Goal: Contribute content: Contribute content

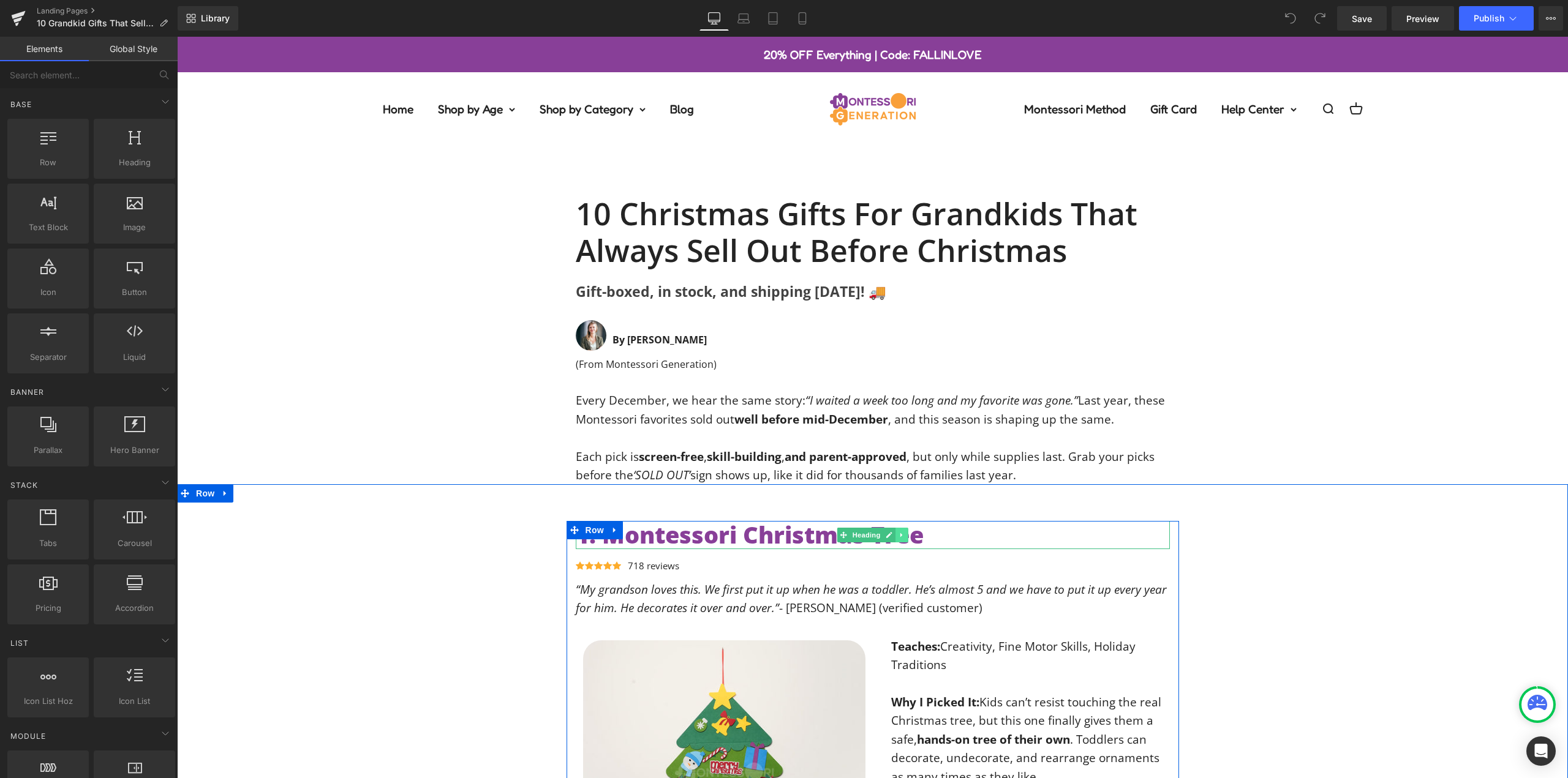
click at [899, 537] on icon at bounding box center [902, 535] width 7 height 7
click at [895, 537] on link at bounding box center [895, 535] width 13 height 15
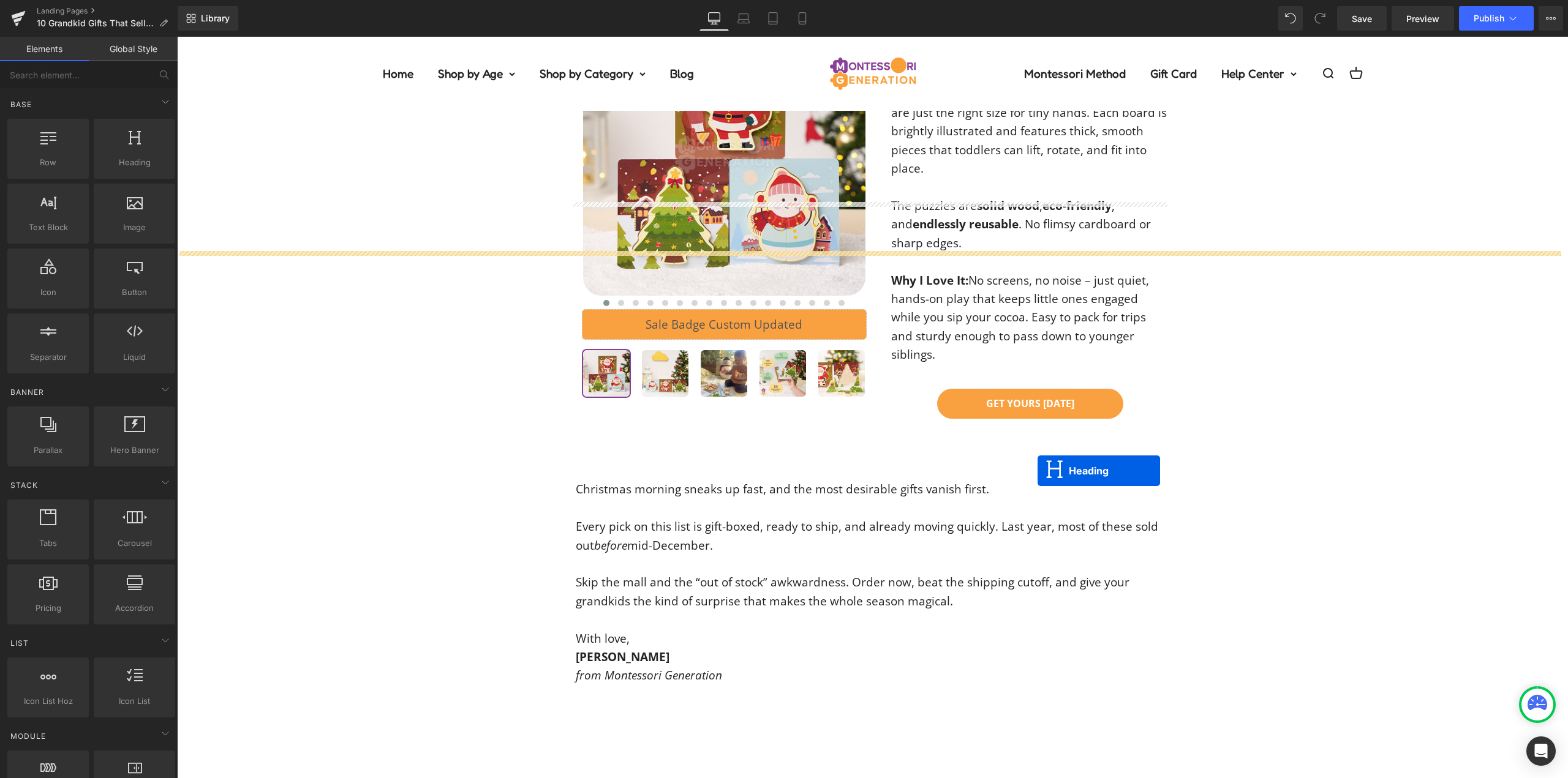
scroll to position [6118, 0]
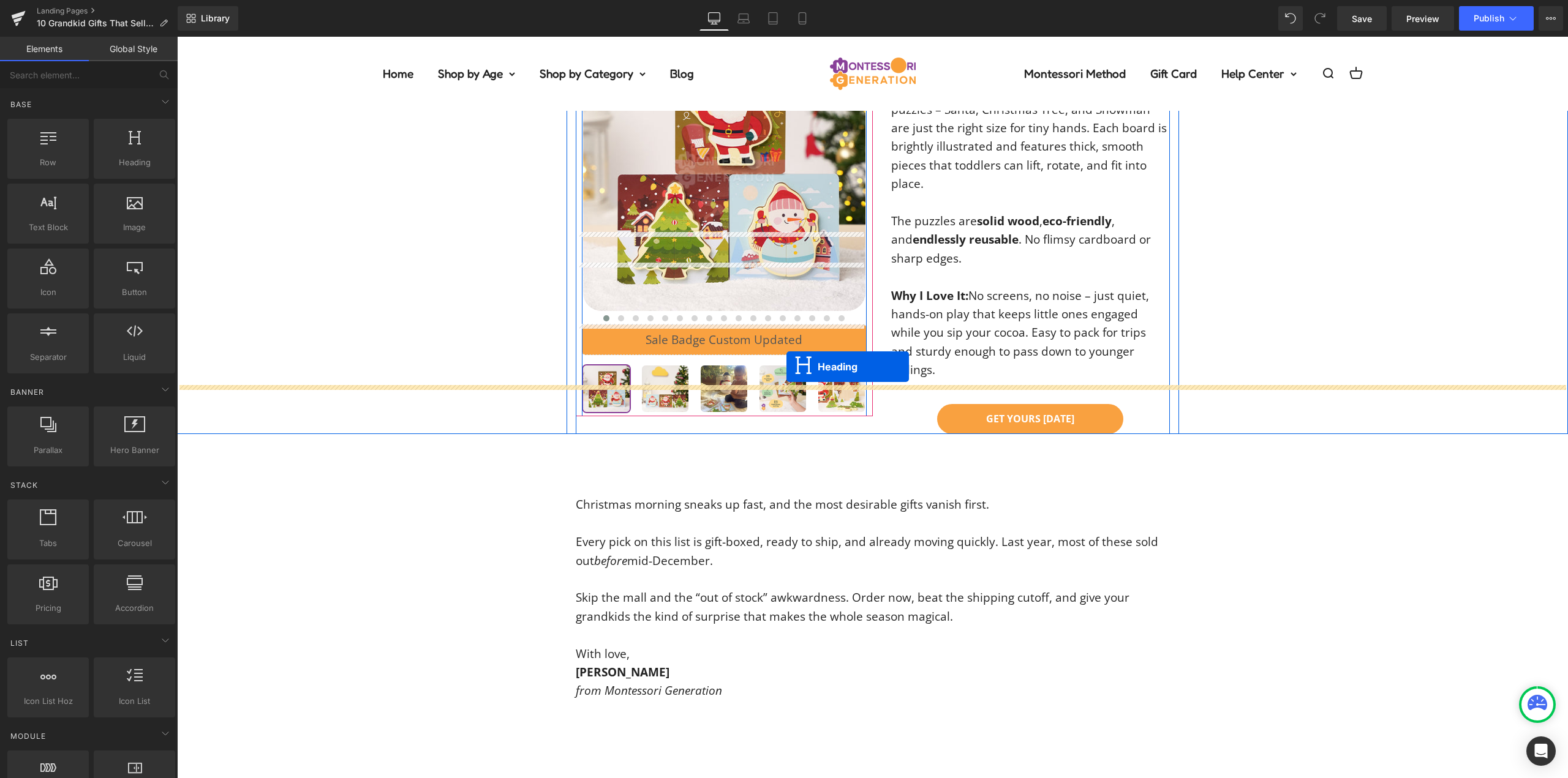
drag, startPoint x: 854, startPoint y: 570, endPoint x: 787, endPoint y: 366, distance: 214.7
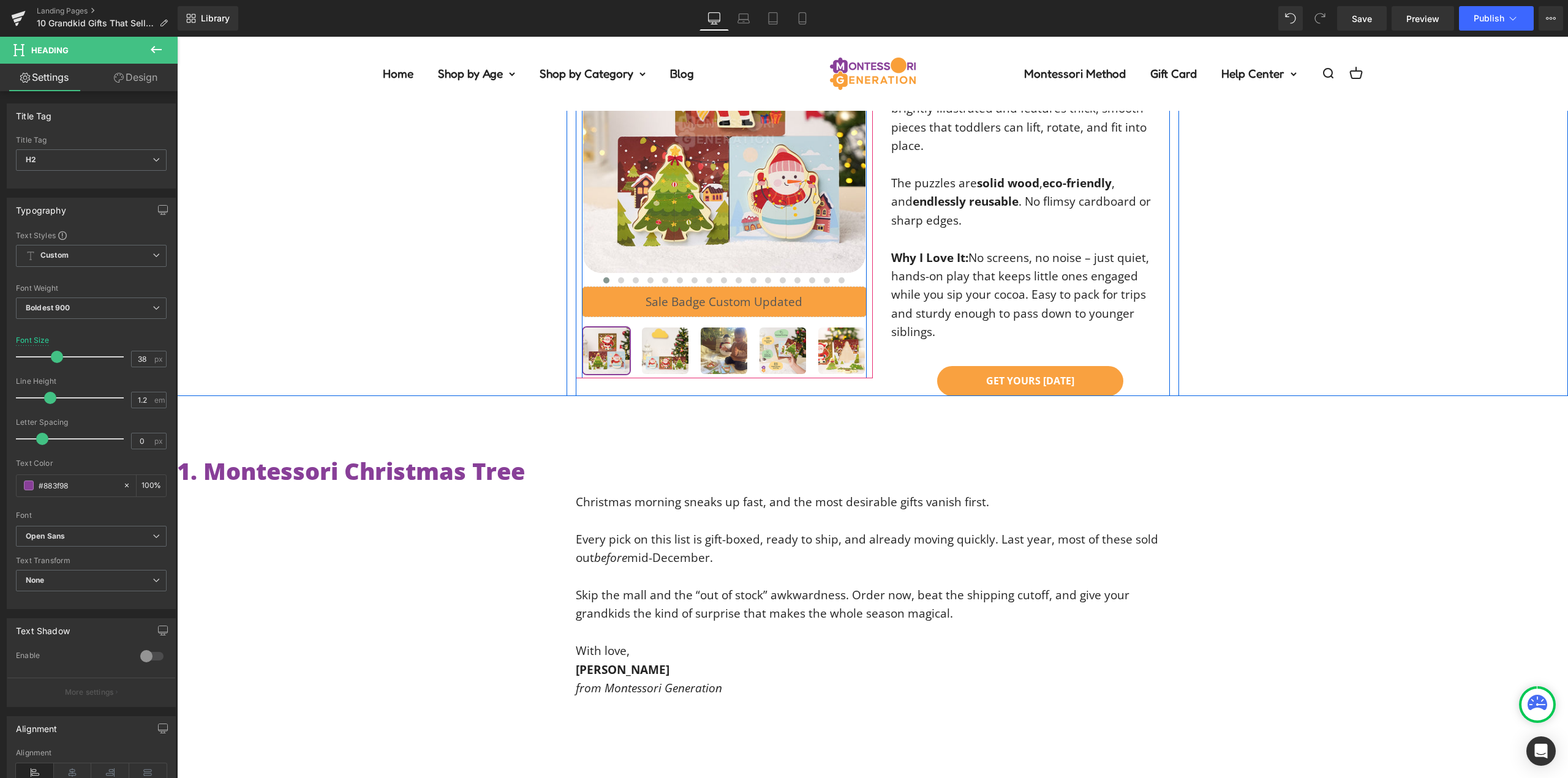
scroll to position [6080, 0]
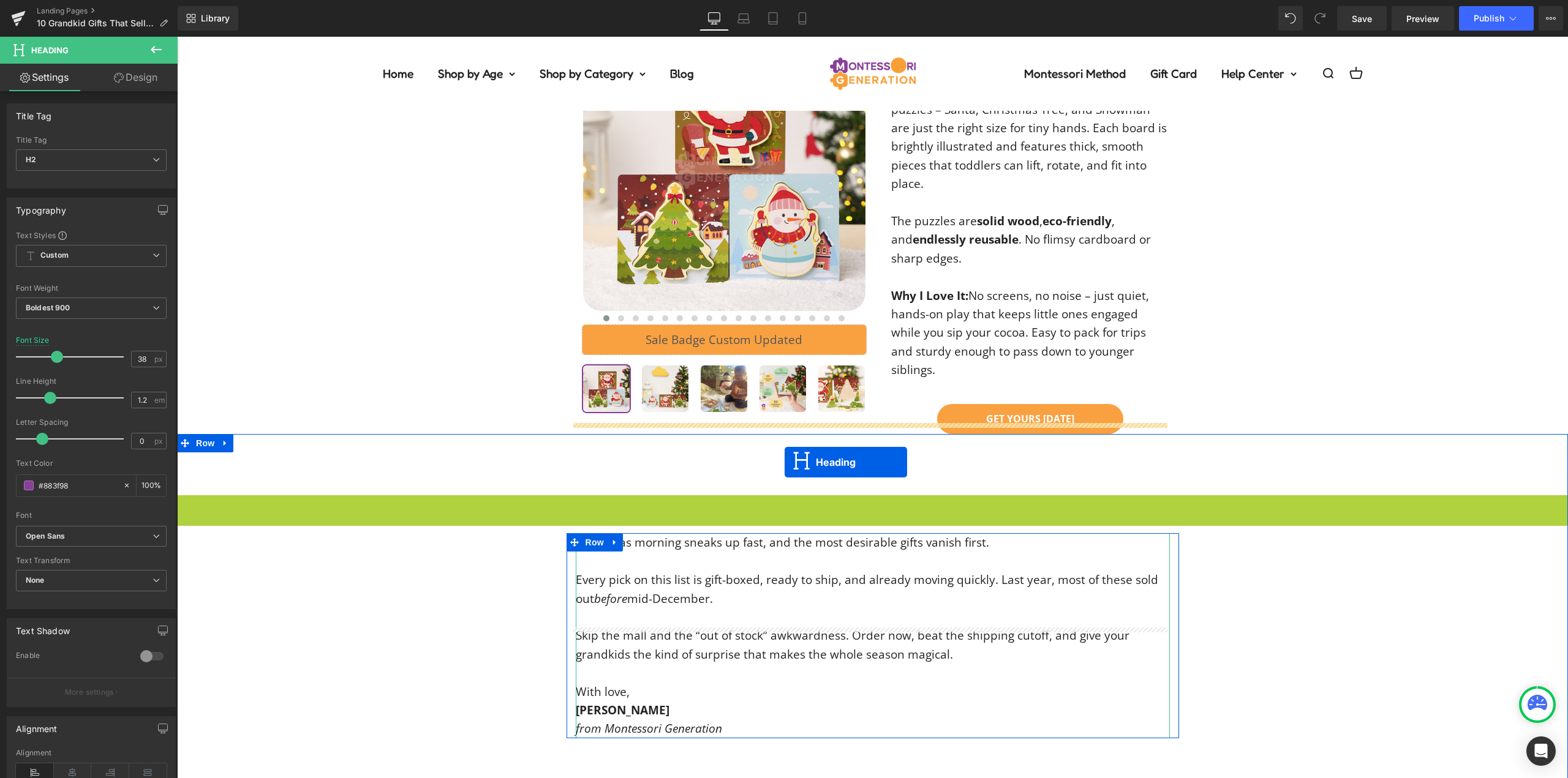
drag, startPoint x: 843, startPoint y: 443, endPoint x: 784, endPoint y: 462, distance: 62.0
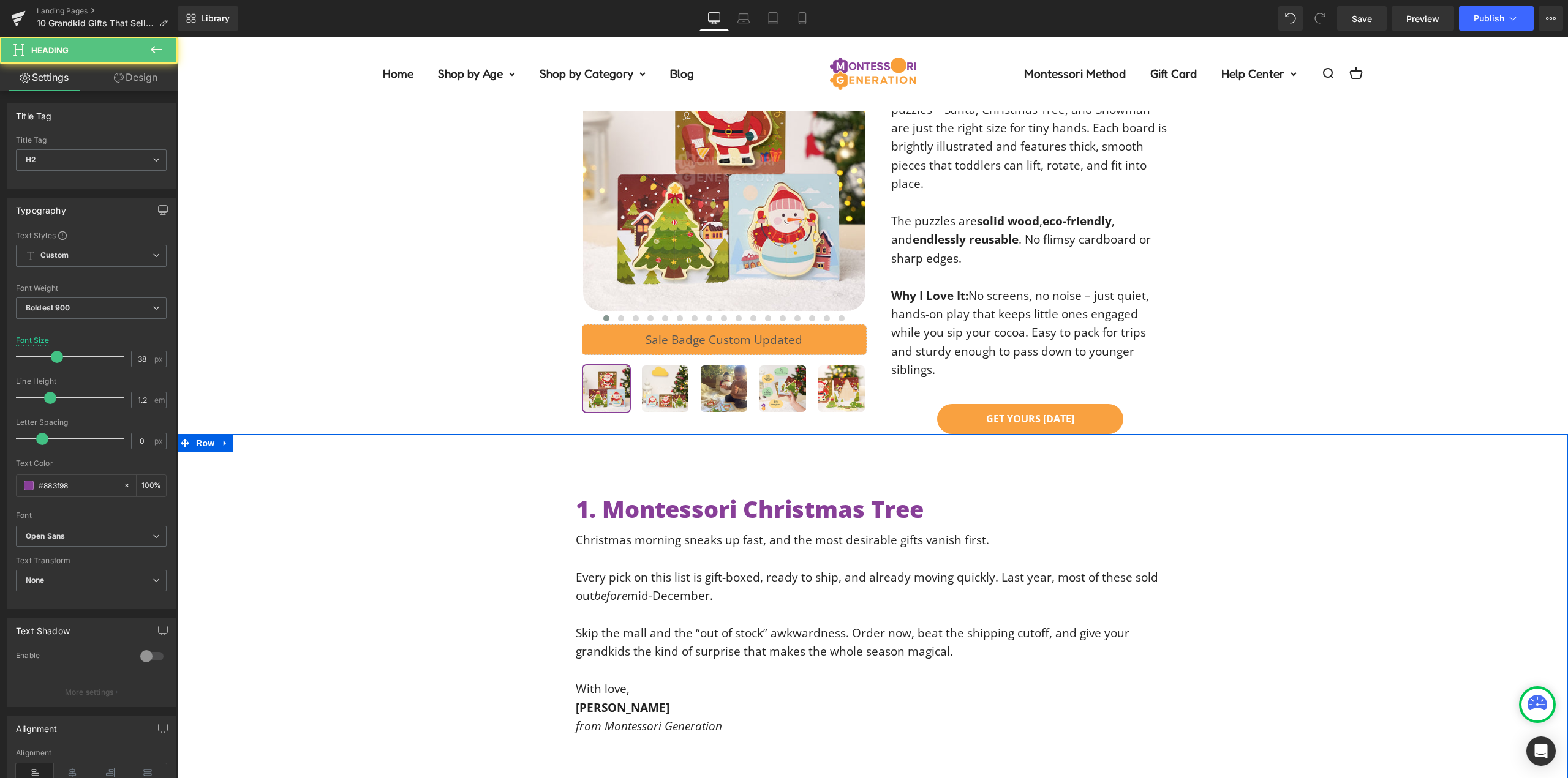
click at [1413, 495] on div "1. Montessori Christmas Tree Heading Christmas morning sneaks up fast, and the …" at bounding box center [872, 615] width 1391 height 240
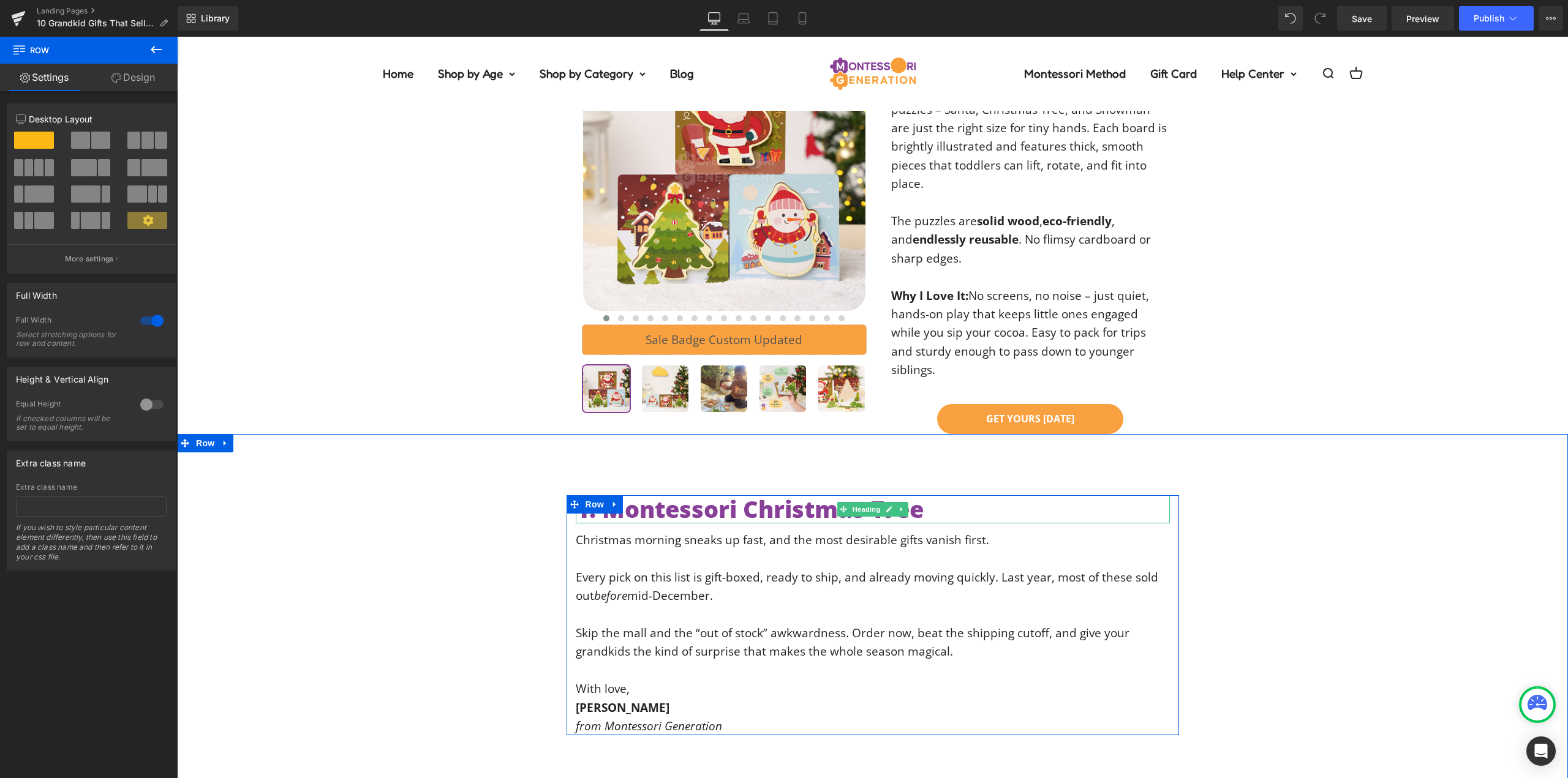
click at [752, 495] on h2 "1. Montessori Christmas Tree" at bounding box center [872, 509] width 594 height 28
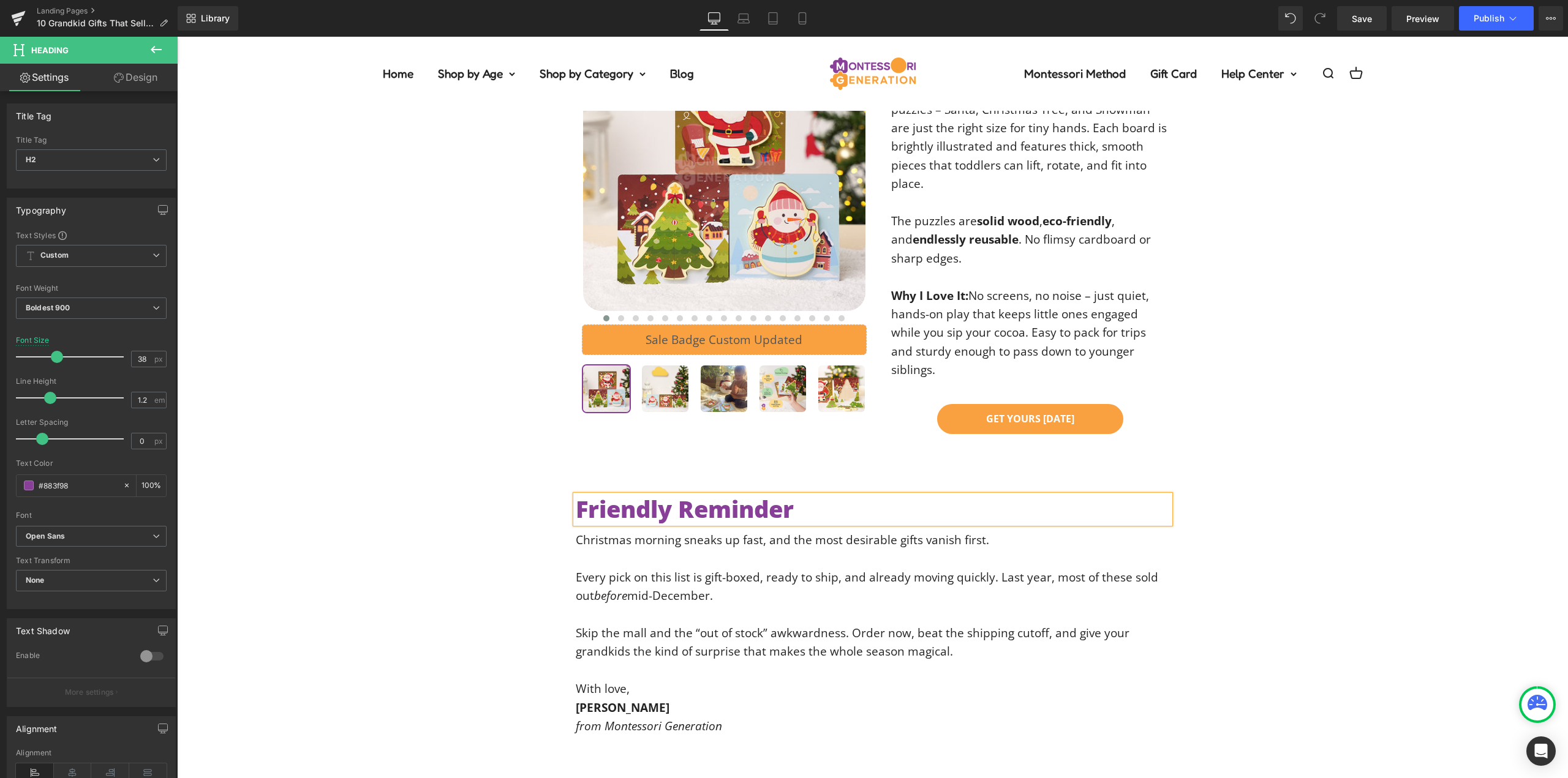
click at [507, 495] on div "Friendly Reminder Heading Christmas morning sneaks up fast, and the most desira…" at bounding box center [872, 615] width 1391 height 240
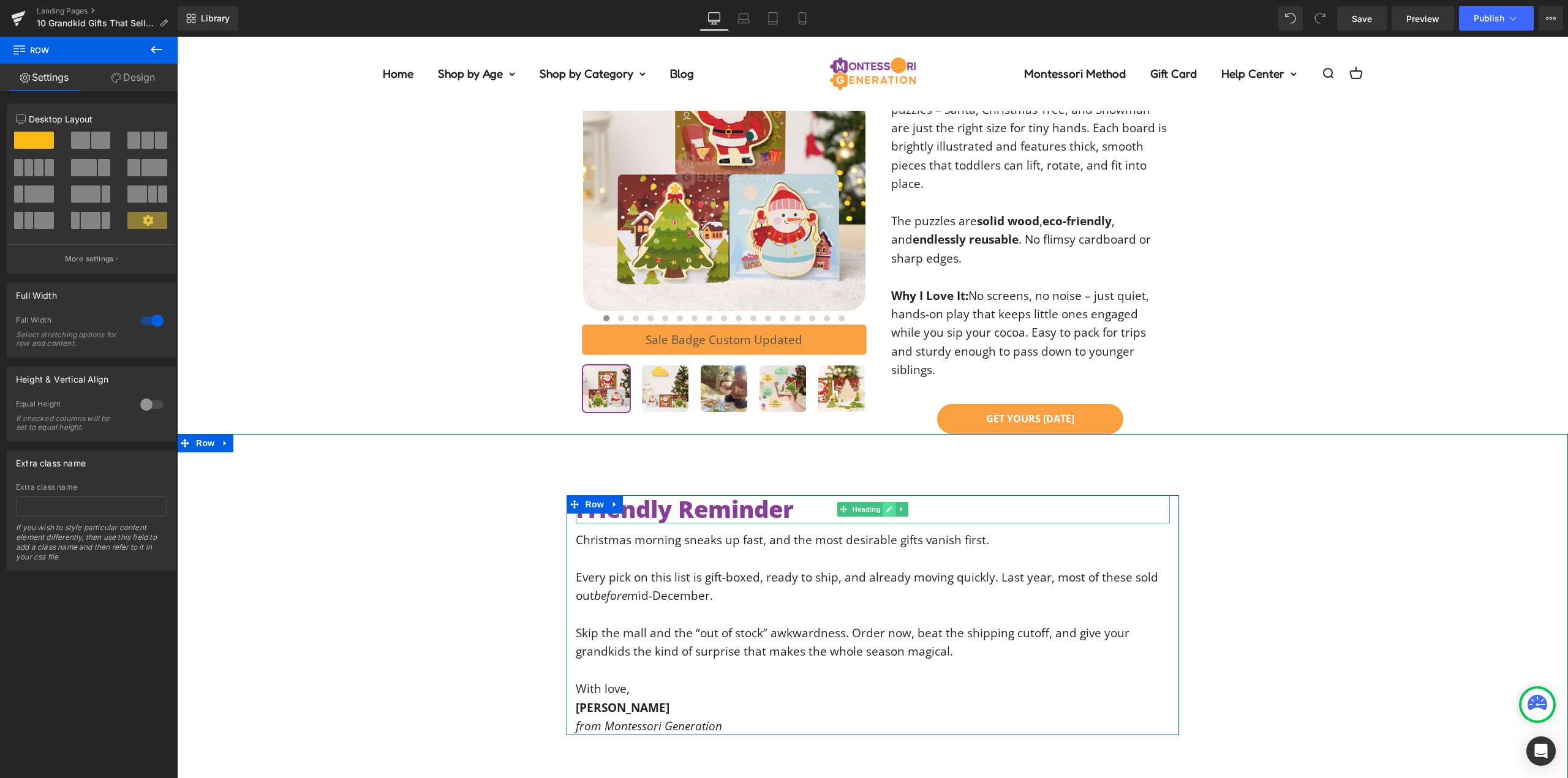
click at [886, 505] on icon at bounding box center [889, 509] width 7 height 7
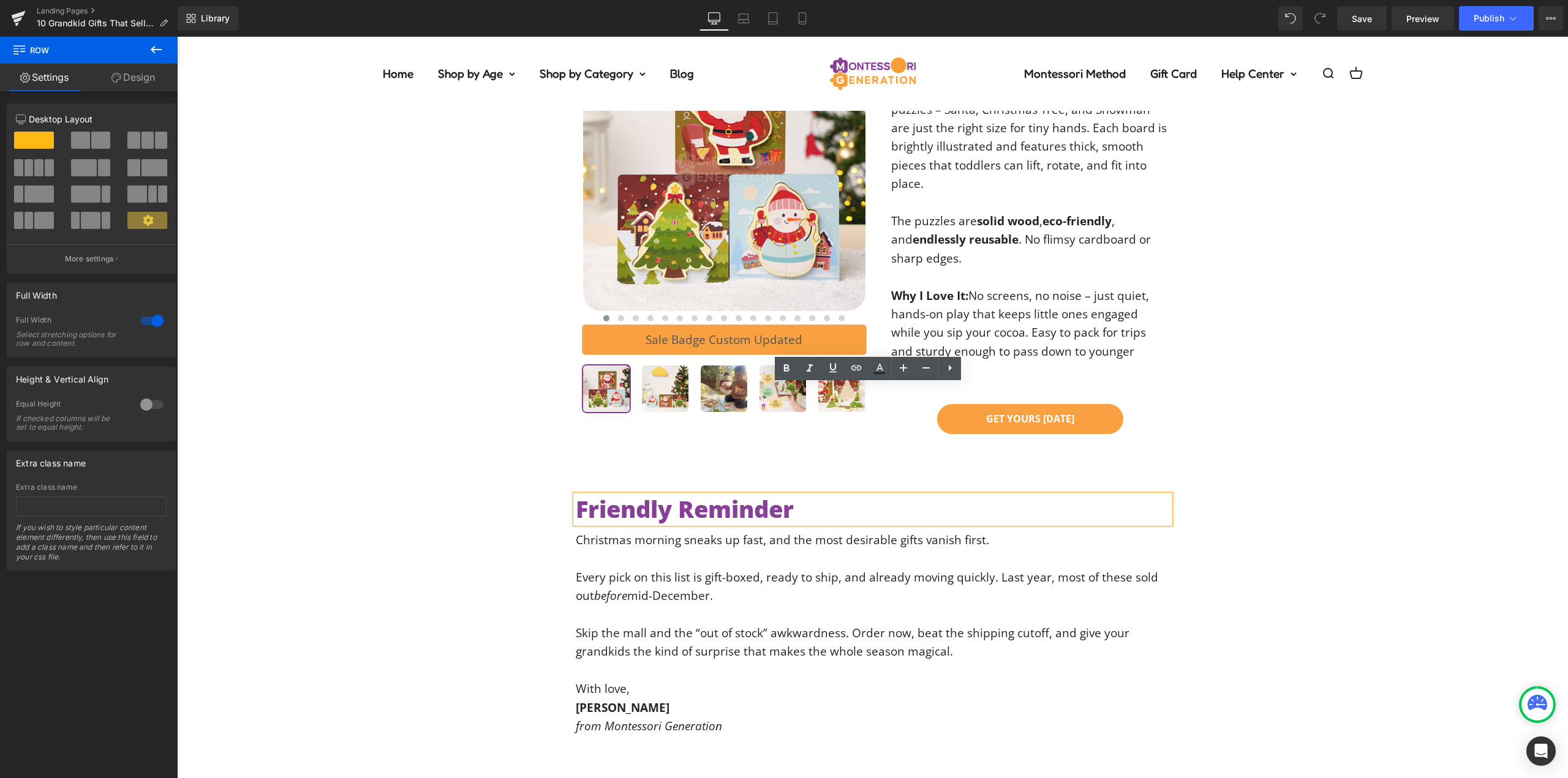
click at [464, 495] on div "Friendly Reminder Heading Christmas morning sneaks up fast, and the most desira…" at bounding box center [872, 615] width 1391 height 240
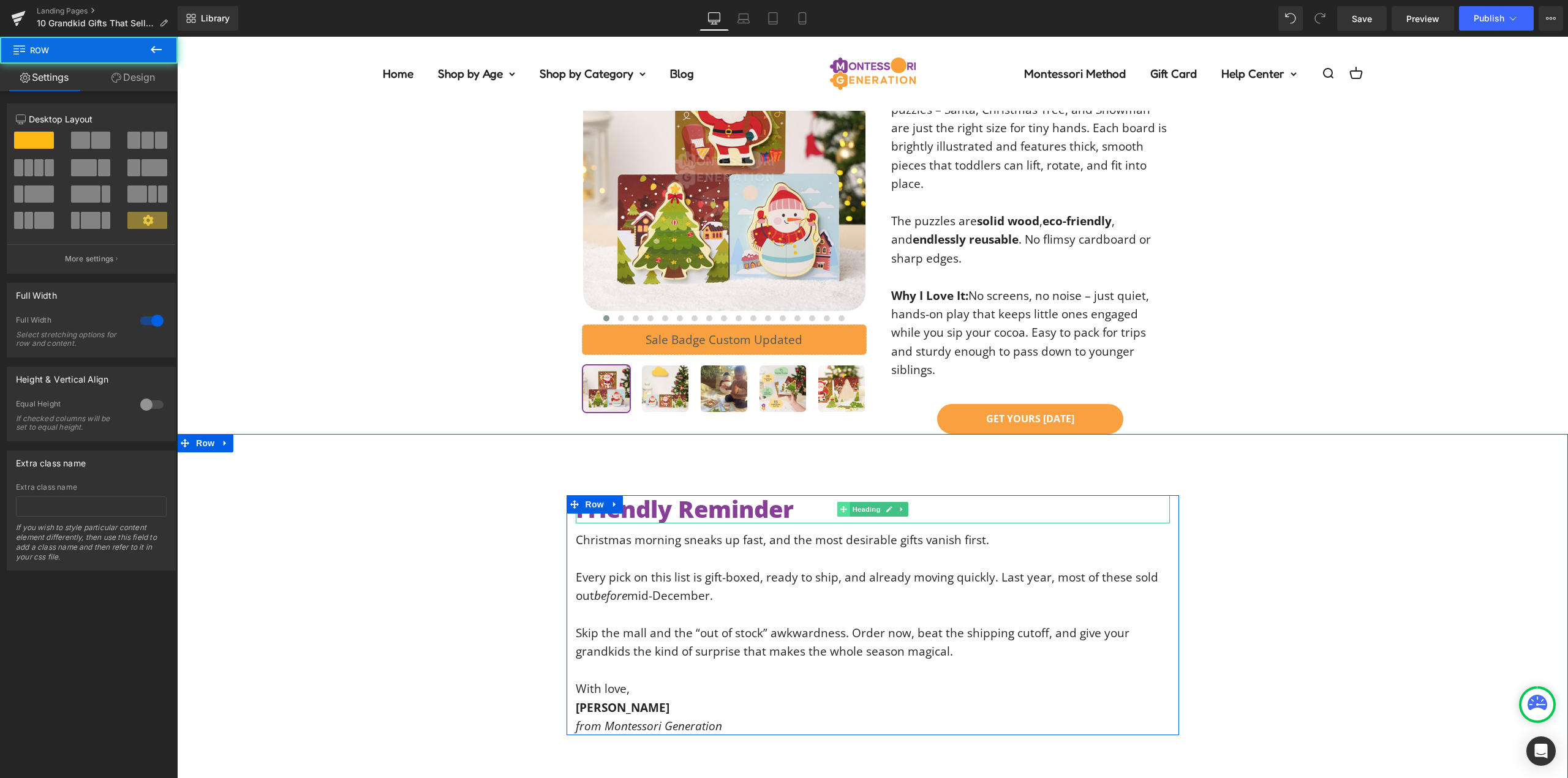
click at [843, 502] on span at bounding box center [843, 509] width 13 height 15
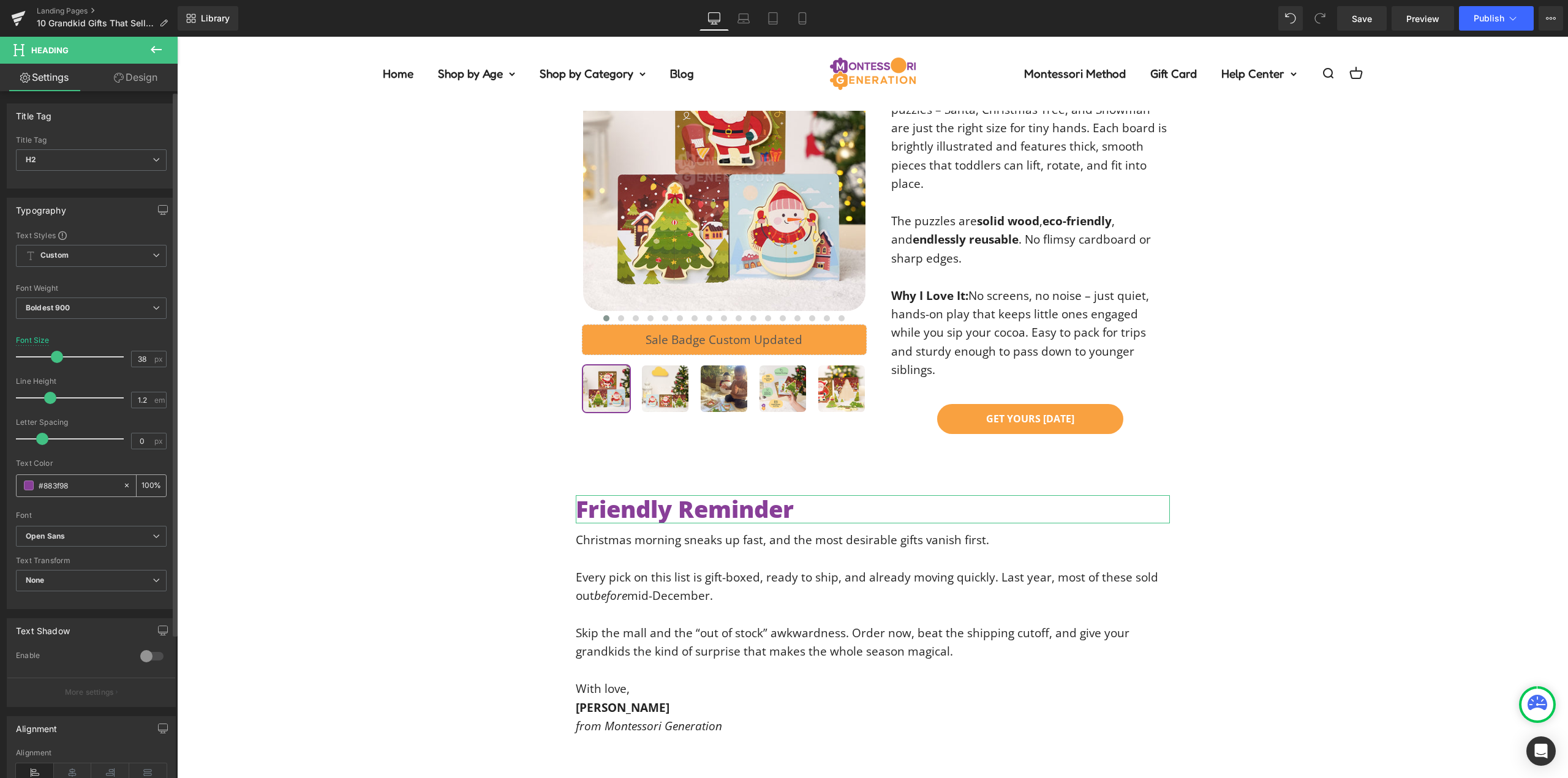
click at [78, 490] on input "#883f98" at bounding box center [78, 485] width 78 height 13
type input "#242424"
click at [101, 460] on div "Text Color" at bounding box center [92, 464] width 151 height 9
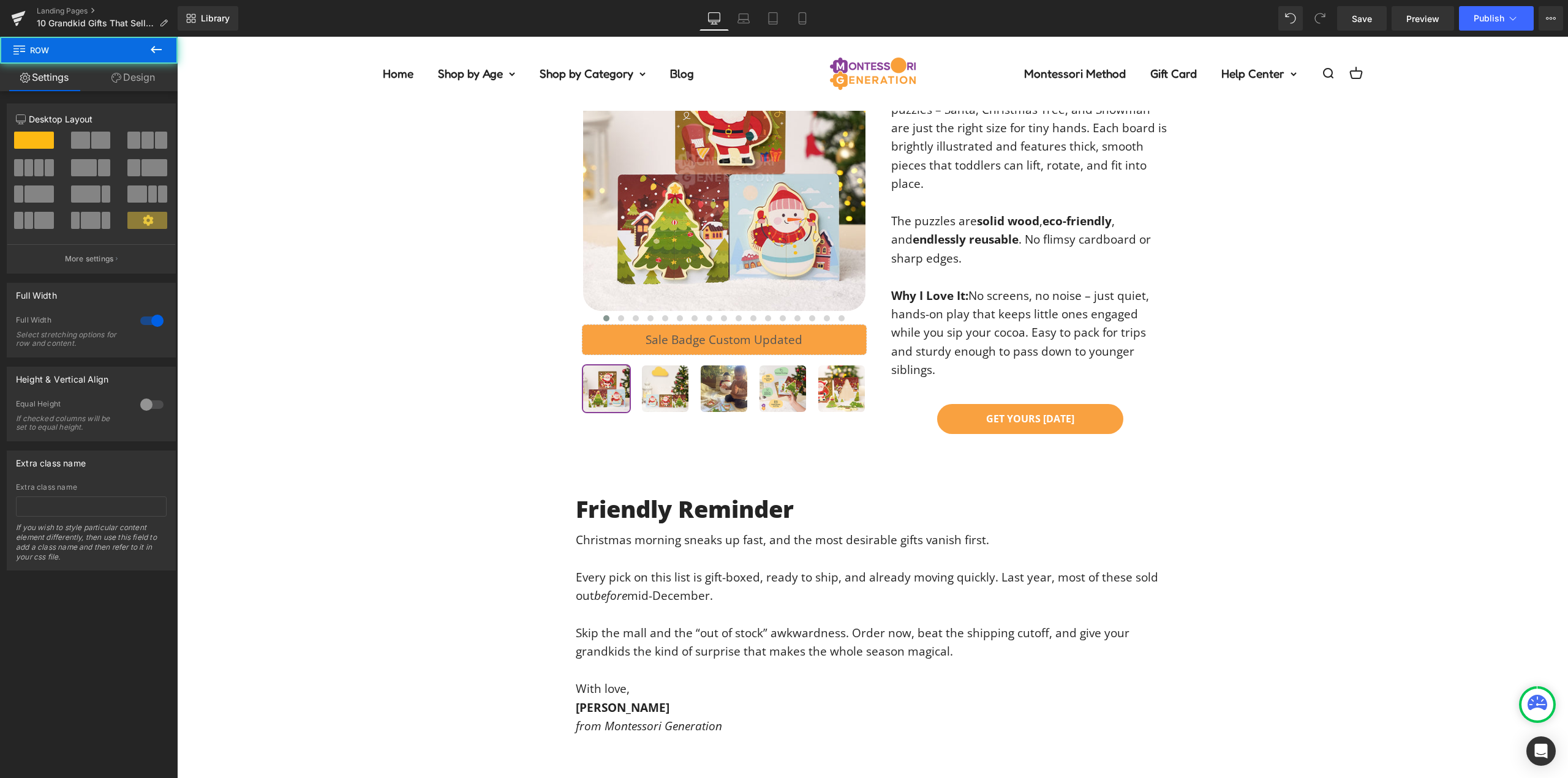
click at [415, 495] on div "Friendly Reminder Heading Christmas morning sneaks up fast, and the most desira…" at bounding box center [872, 615] width 1391 height 240
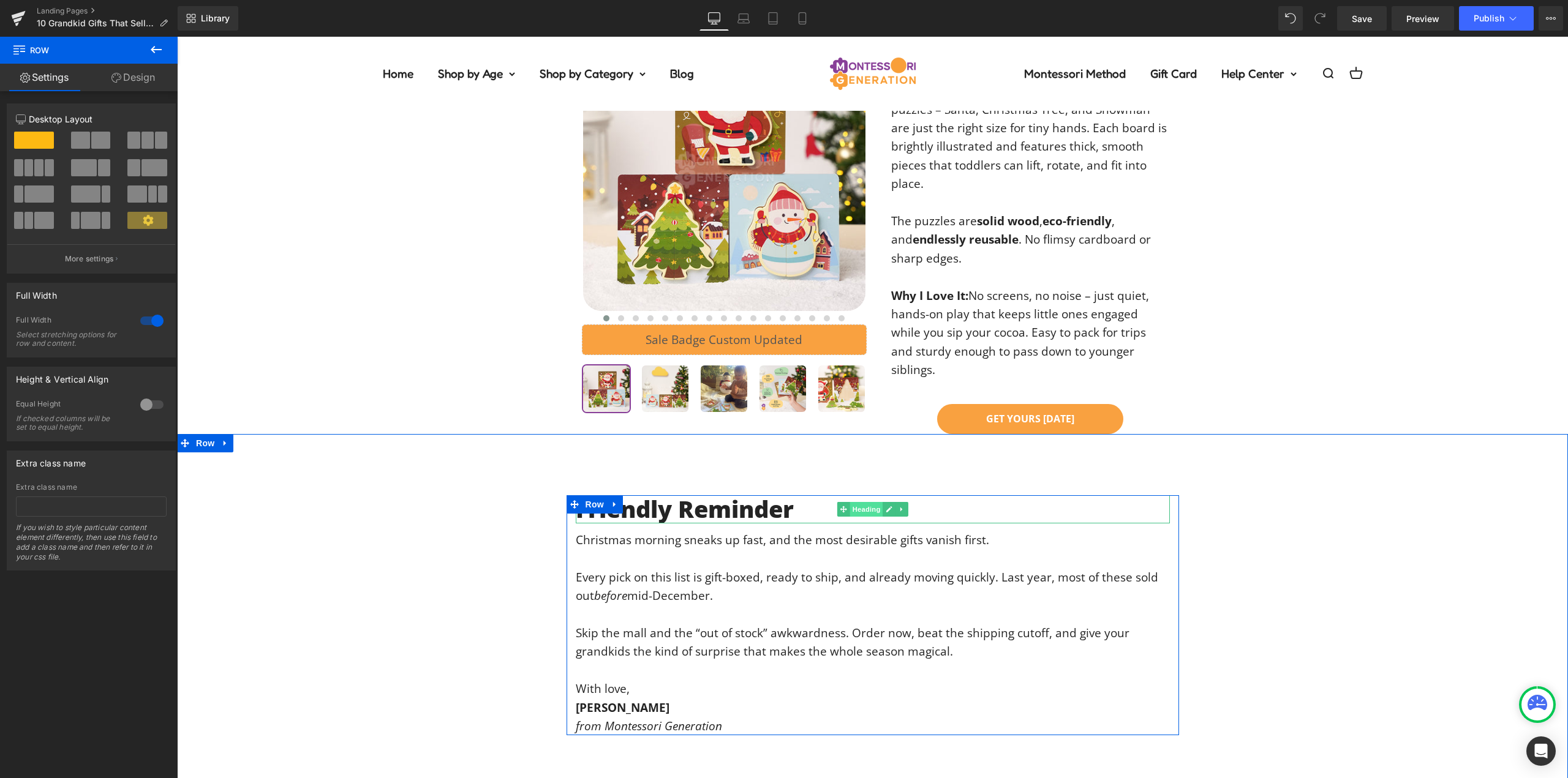
click at [860, 502] on span "Heading" at bounding box center [866, 509] width 33 height 15
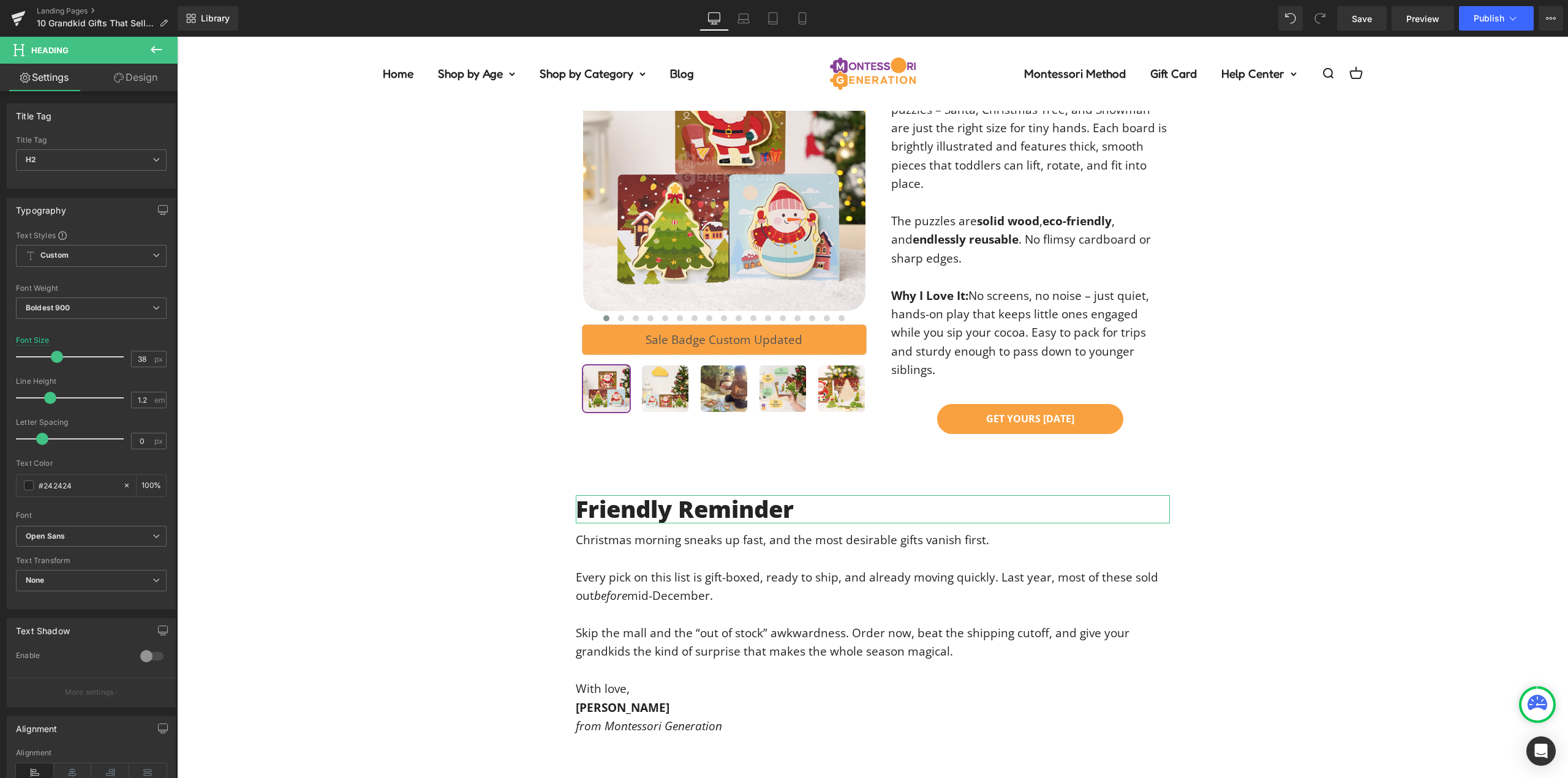
click at [130, 78] on link "Design" at bounding box center [136, 77] width 89 height 27
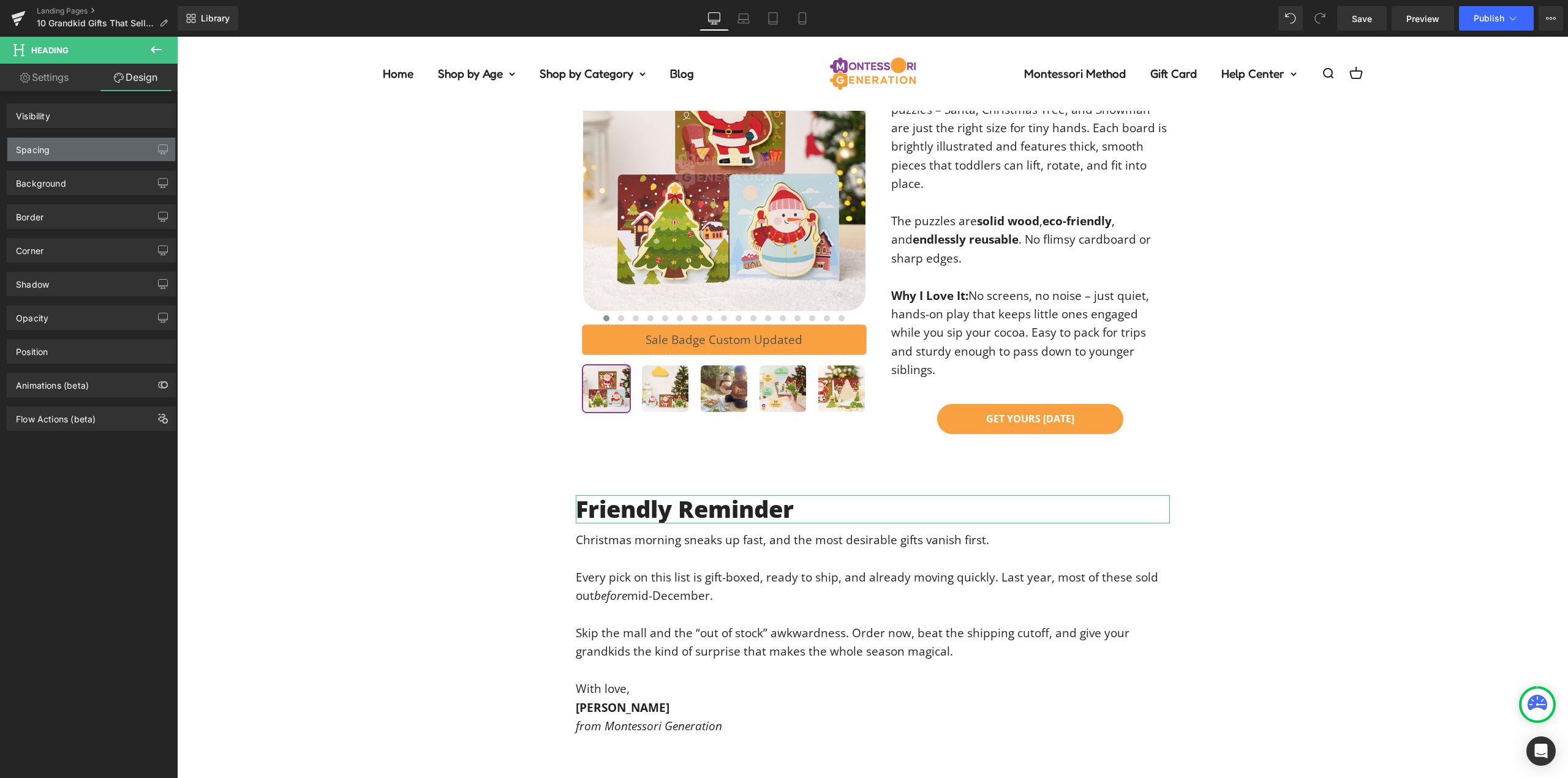
click at [82, 155] on div "Spacing" at bounding box center [91, 149] width 168 height 23
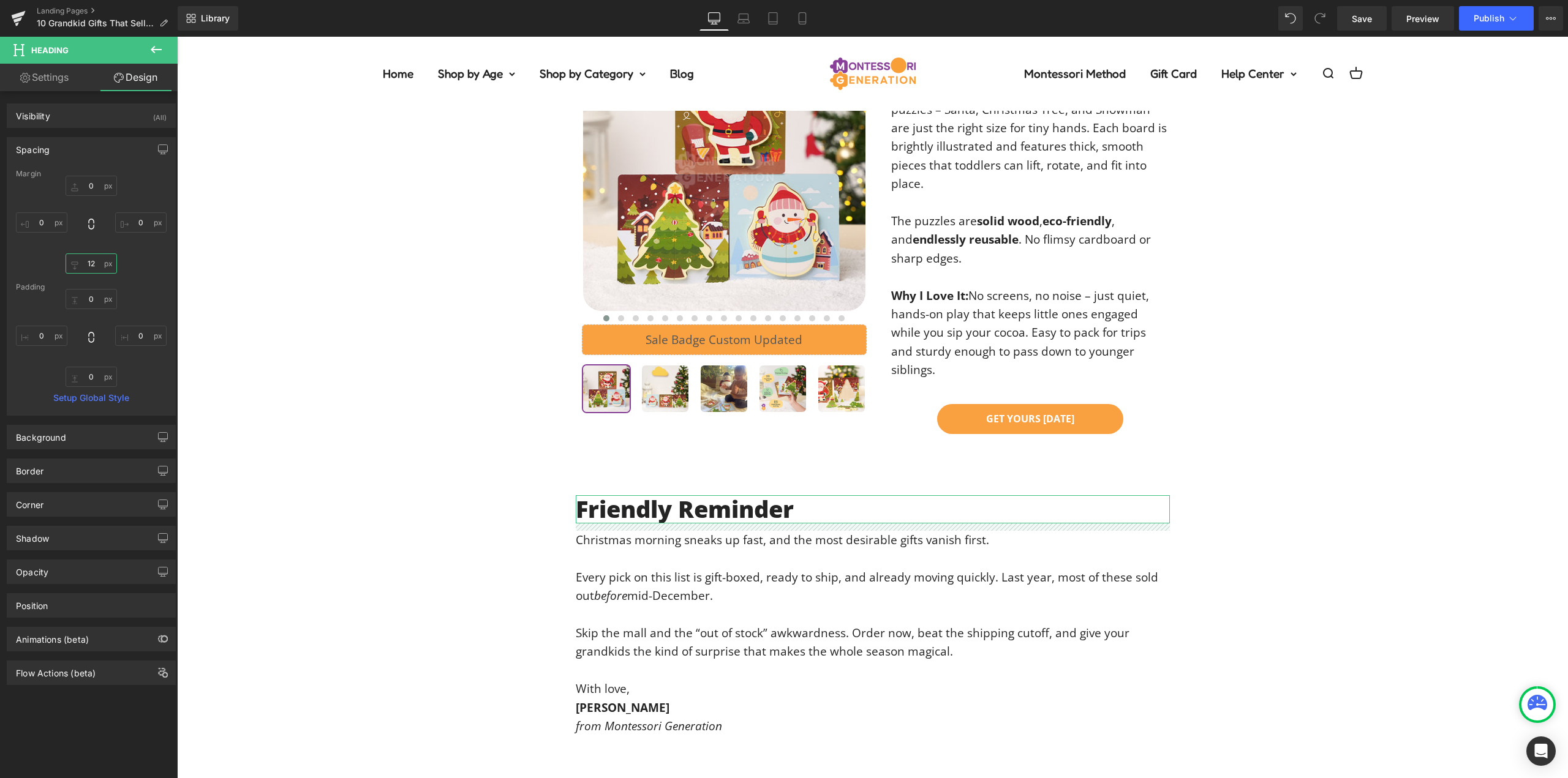
click at [91, 266] on input "text" at bounding box center [91, 264] width 51 height 20
type input "16"
click at [162, 280] on div "Margin 16 [GEOGRAPHIC_DATA] Setup Global Style" at bounding box center [91, 292] width 168 height 245
click at [309, 434] on div "Friendly Reminder Heading Christmas morning sneaks up fast, and the most desira…" at bounding box center [872, 610] width 1391 height 353
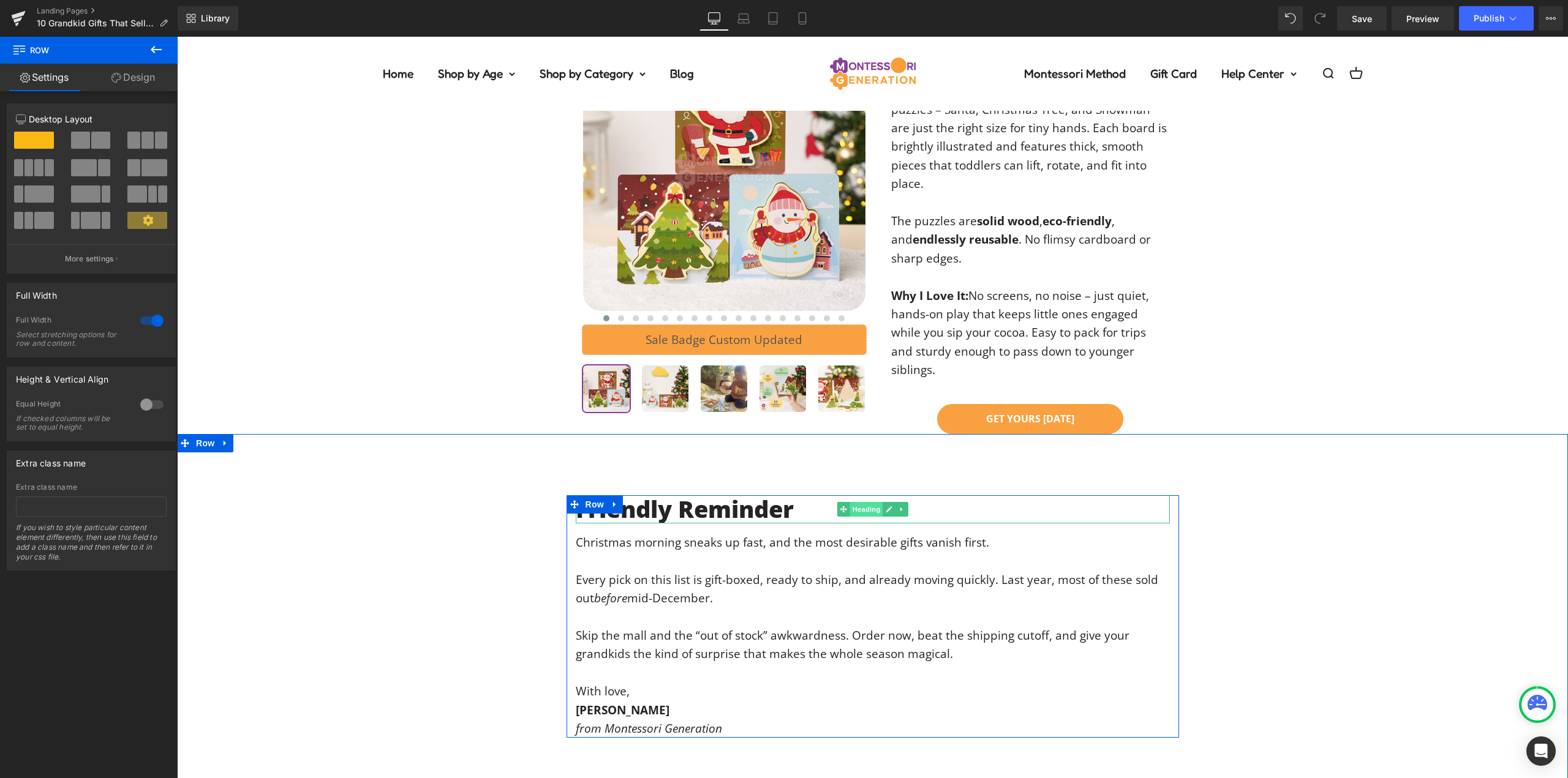
click at [859, 502] on span "Heading" at bounding box center [866, 509] width 33 height 15
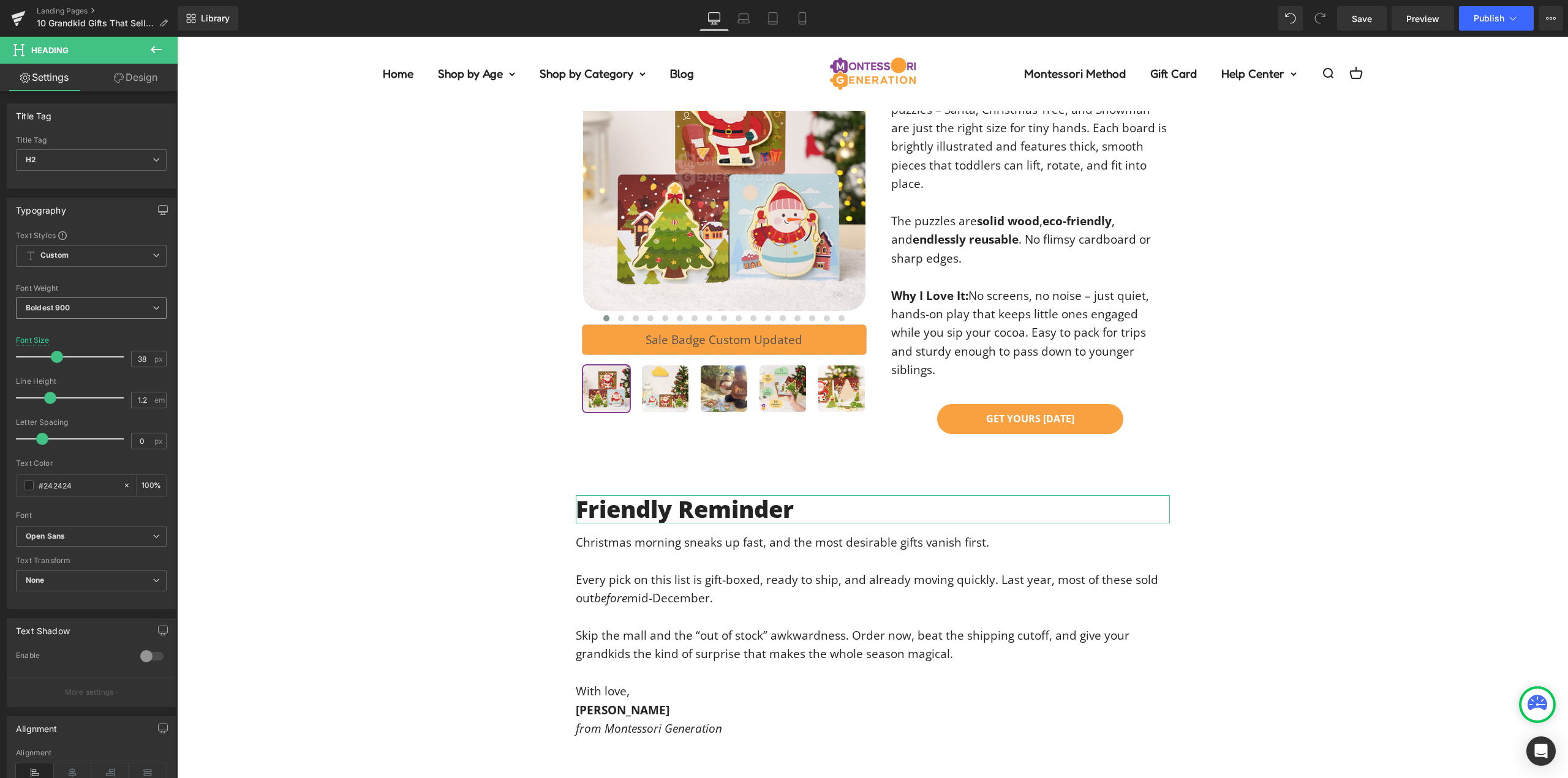
click at [121, 310] on span "Boldest 900" at bounding box center [92, 308] width 151 height 22
drag, startPoint x: 97, startPoint y: 335, endPoint x: 888, endPoint y: 358, distance: 791.3
click at [97, 335] on li "Super Bold 800" at bounding box center [92, 339] width 151 height 19
click at [95, 309] on span "Super Bold 800" at bounding box center [92, 308] width 151 height 22
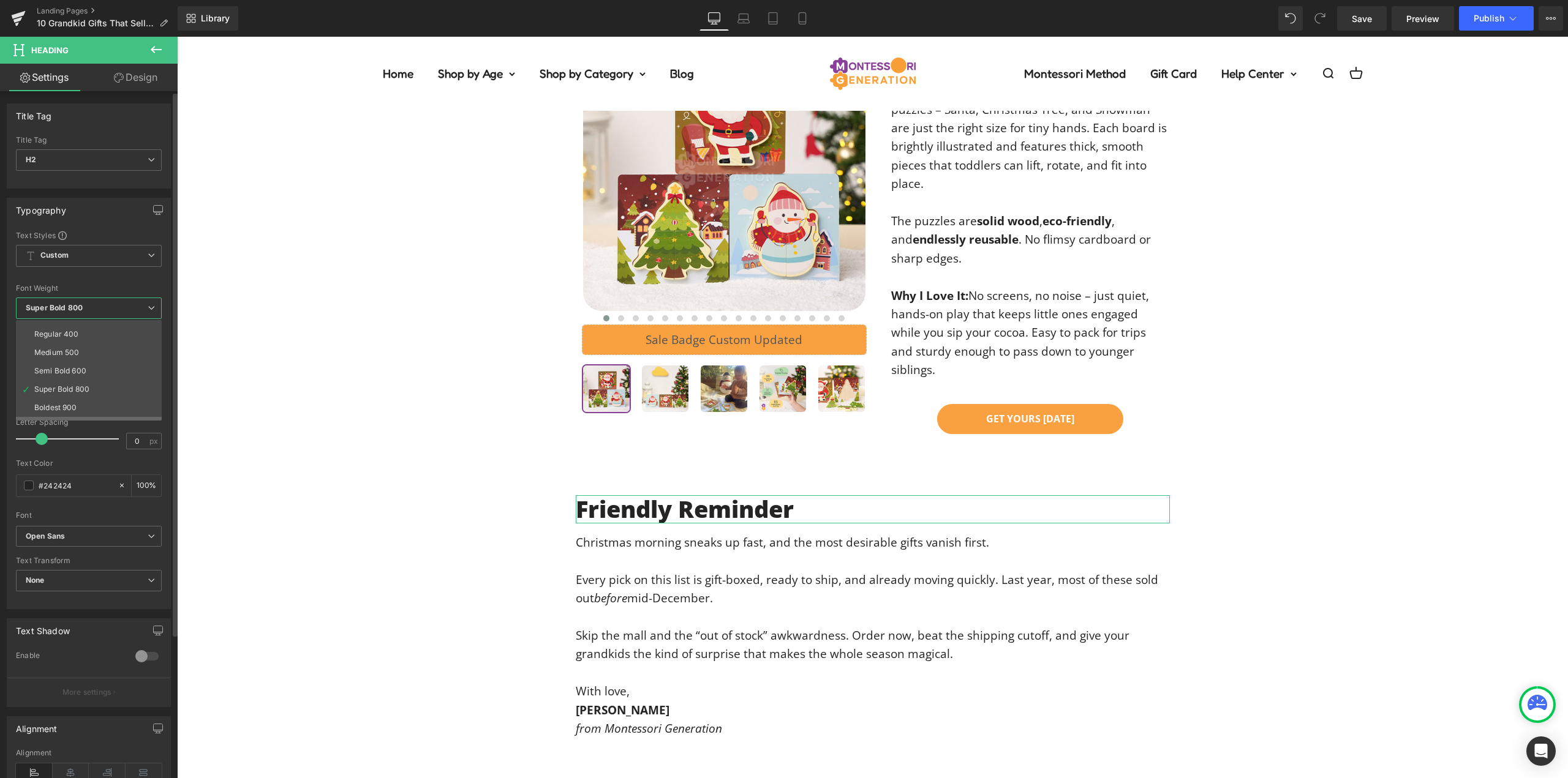
scroll to position [40, 0]
click at [90, 378] on li "Semi Bold 600" at bounding box center [92, 381] width 151 height 19
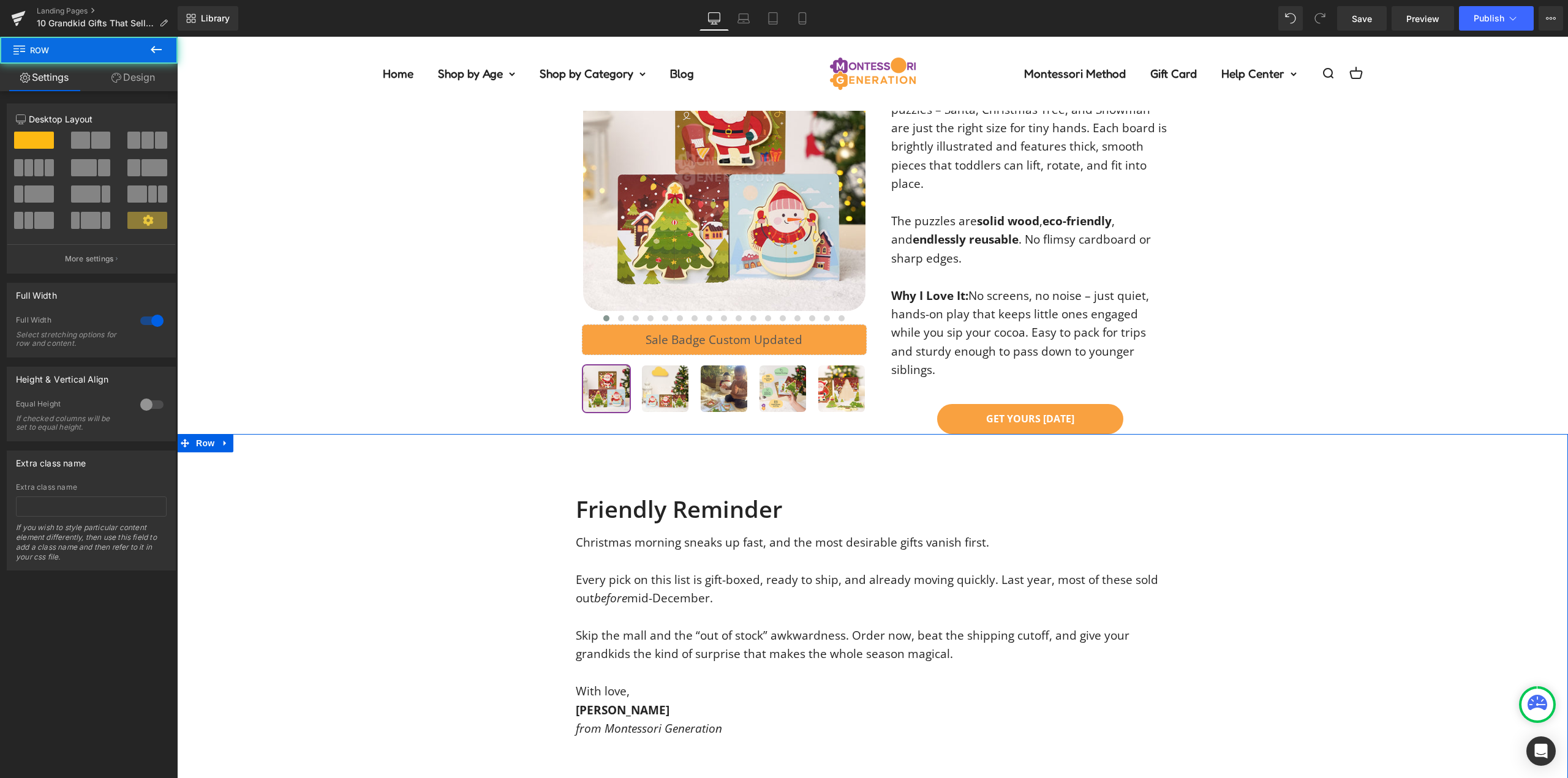
click at [1399, 495] on div "Friendly Reminder Heading Christmas morning sneaks up fast, and the most desira…" at bounding box center [872, 616] width 1391 height 242
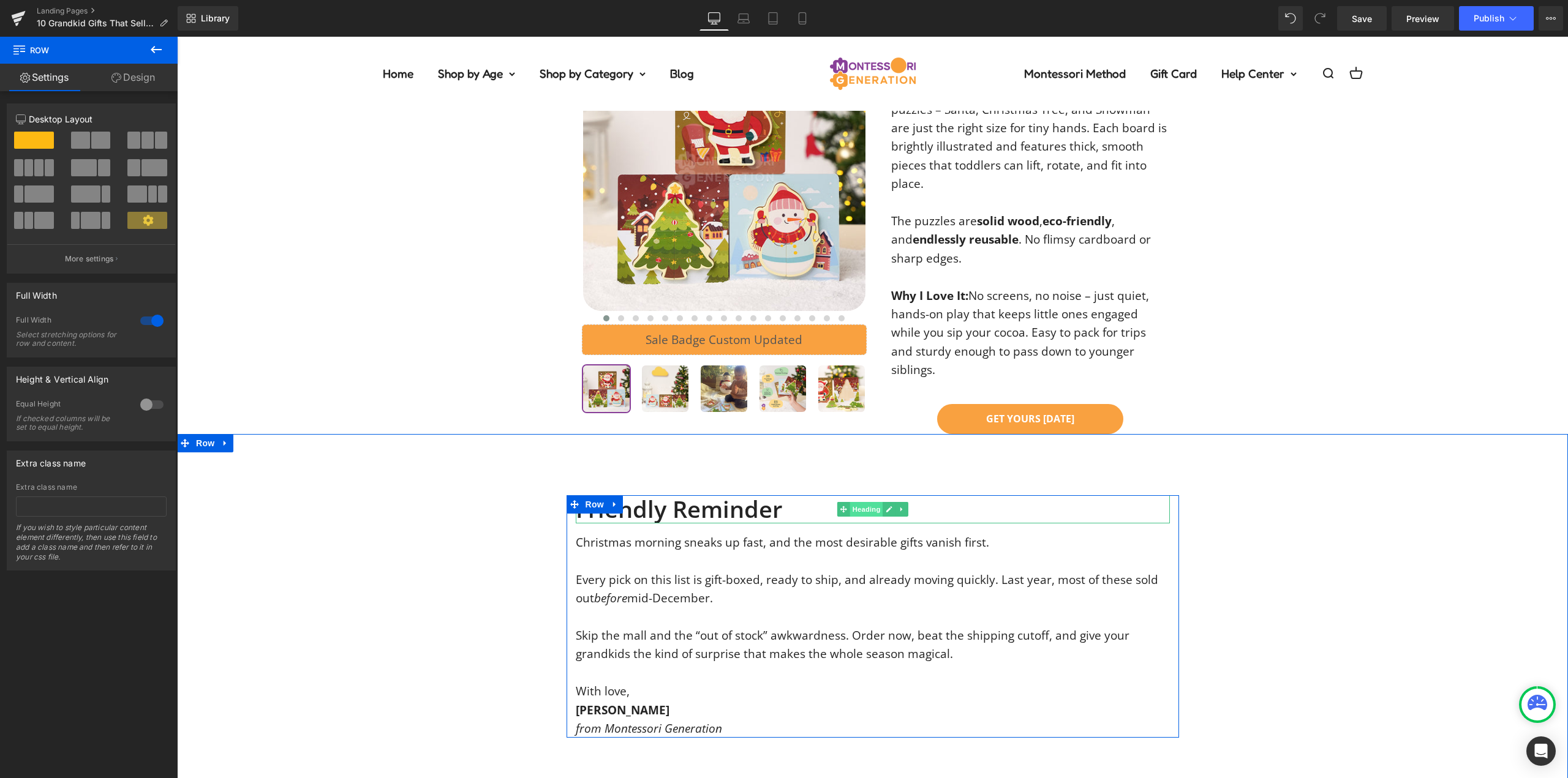
click at [868, 502] on span "Heading" at bounding box center [866, 509] width 33 height 15
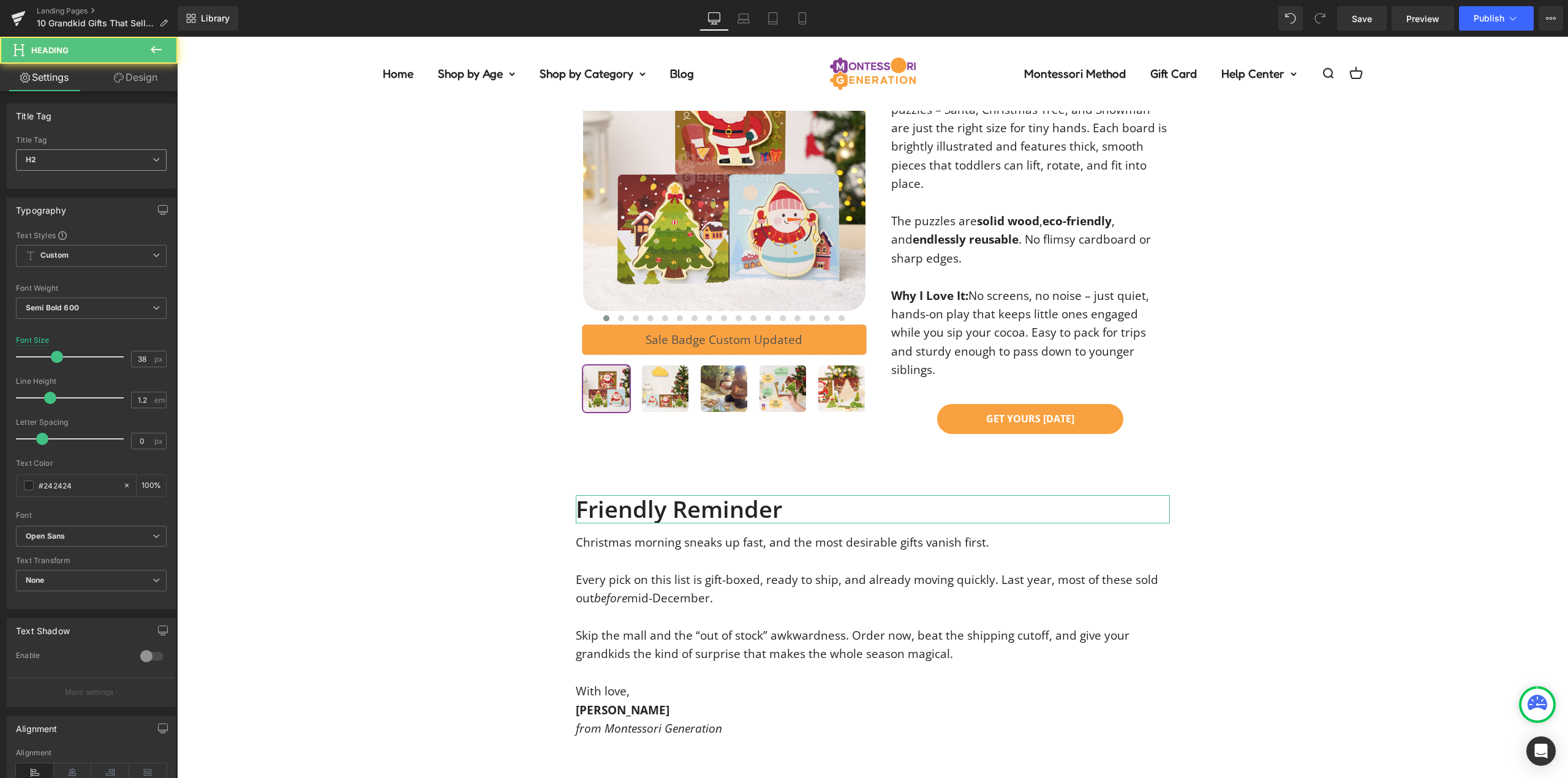
click at [75, 174] on div "H2 H1 H2 H3 H4 H5 H6" at bounding box center [92, 162] width 151 height 27
click at [77, 167] on span "H2" at bounding box center [92, 160] width 151 height 22
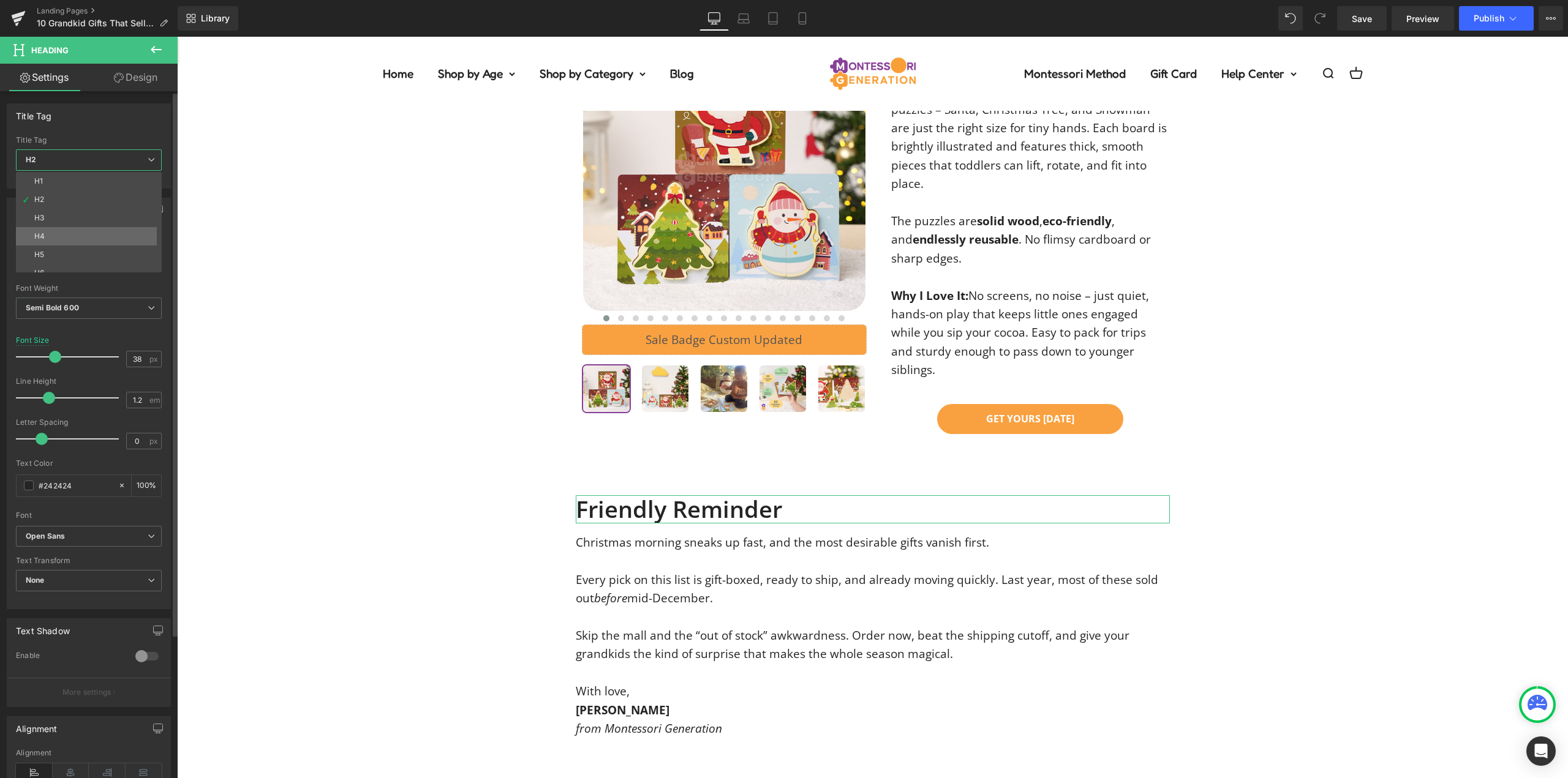
scroll to position [10, 0]
click at [107, 132] on div "Title Tag H1 H2 H3 H4 H5 H6 Title Tag H2 H1 H2 H3 H4 H5 H6" at bounding box center [89, 146] width 164 height 85
click at [76, 155] on span "H2" at bounding box center [92, 160] width 151 height 22
click at [77, 259] on li "H6" at bounding box center [92, 263] width 151 height 19
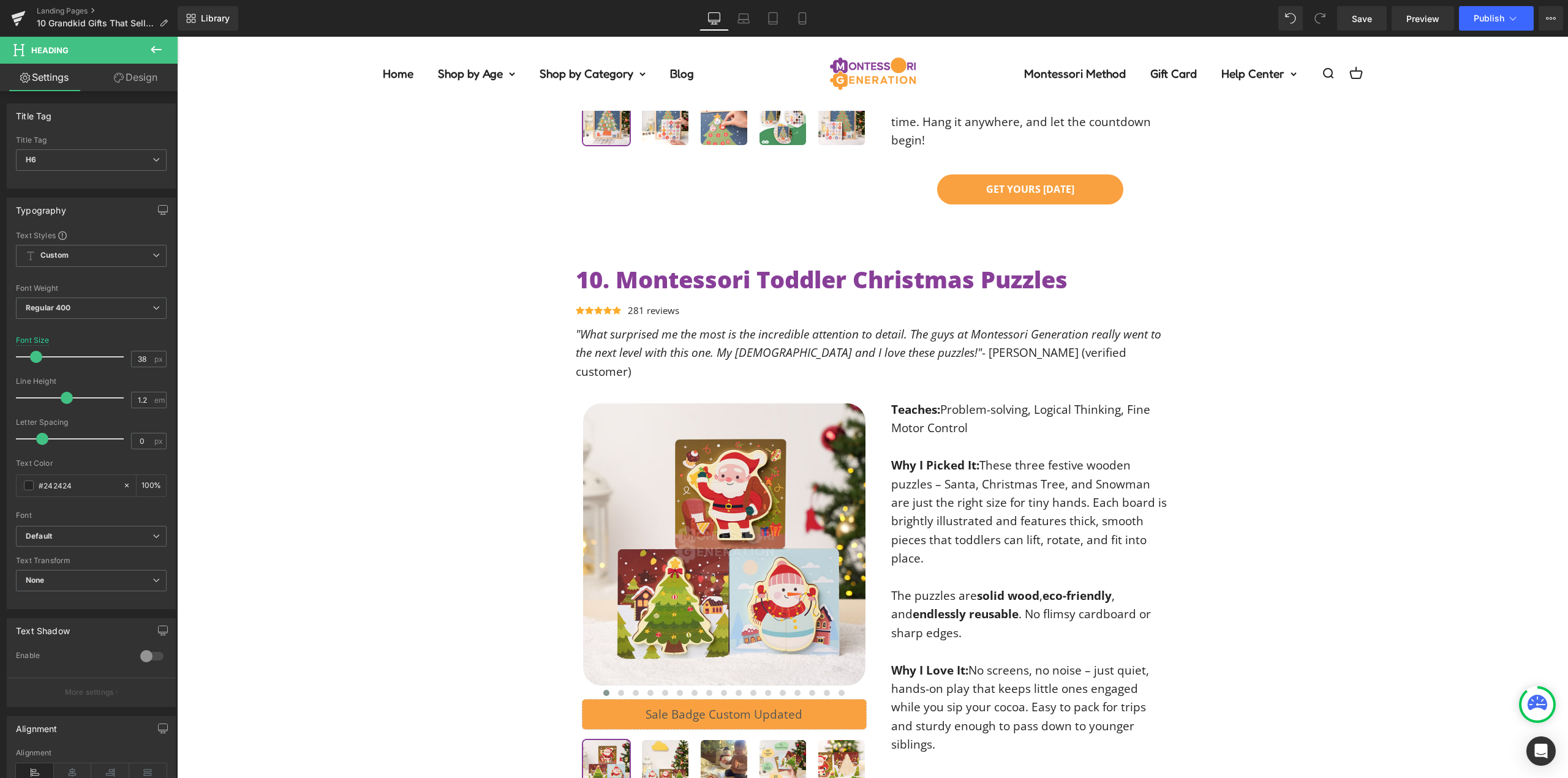
scroll to position [5651, 0]
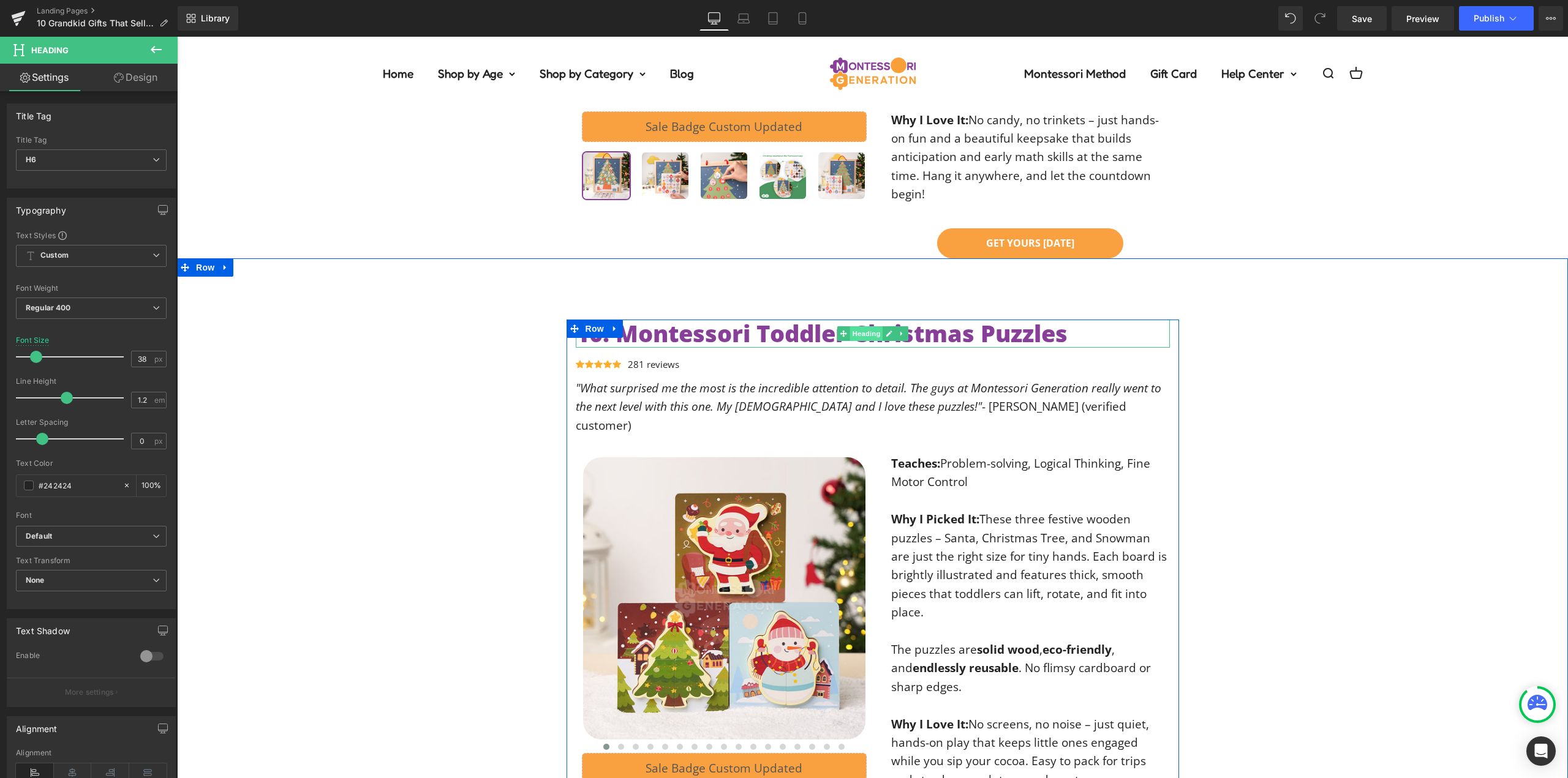
click at [867, 326] on span "Heading" at bounding box center [866, 333] width 33 height 15
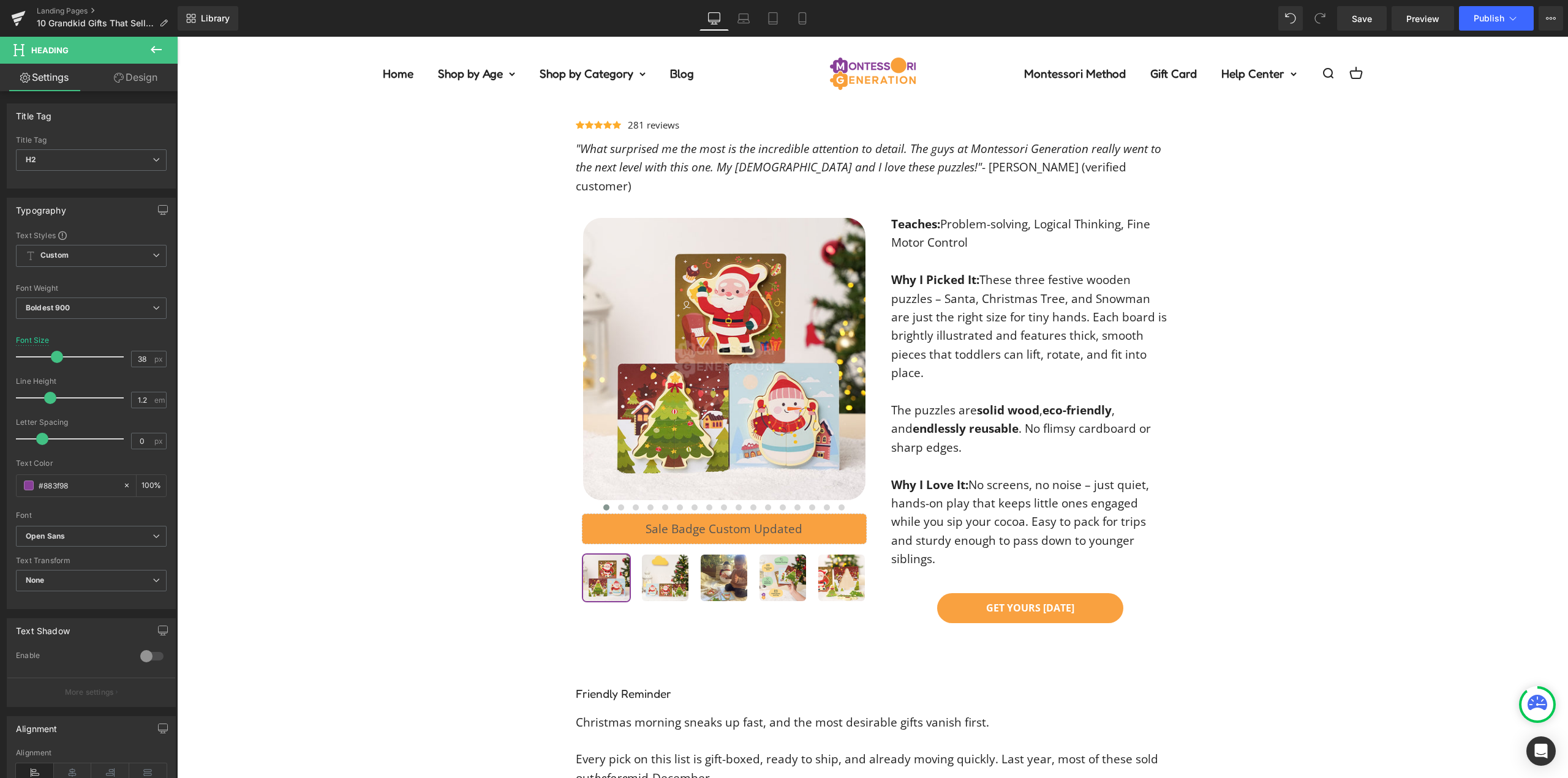
scroll to position [6141, 0]
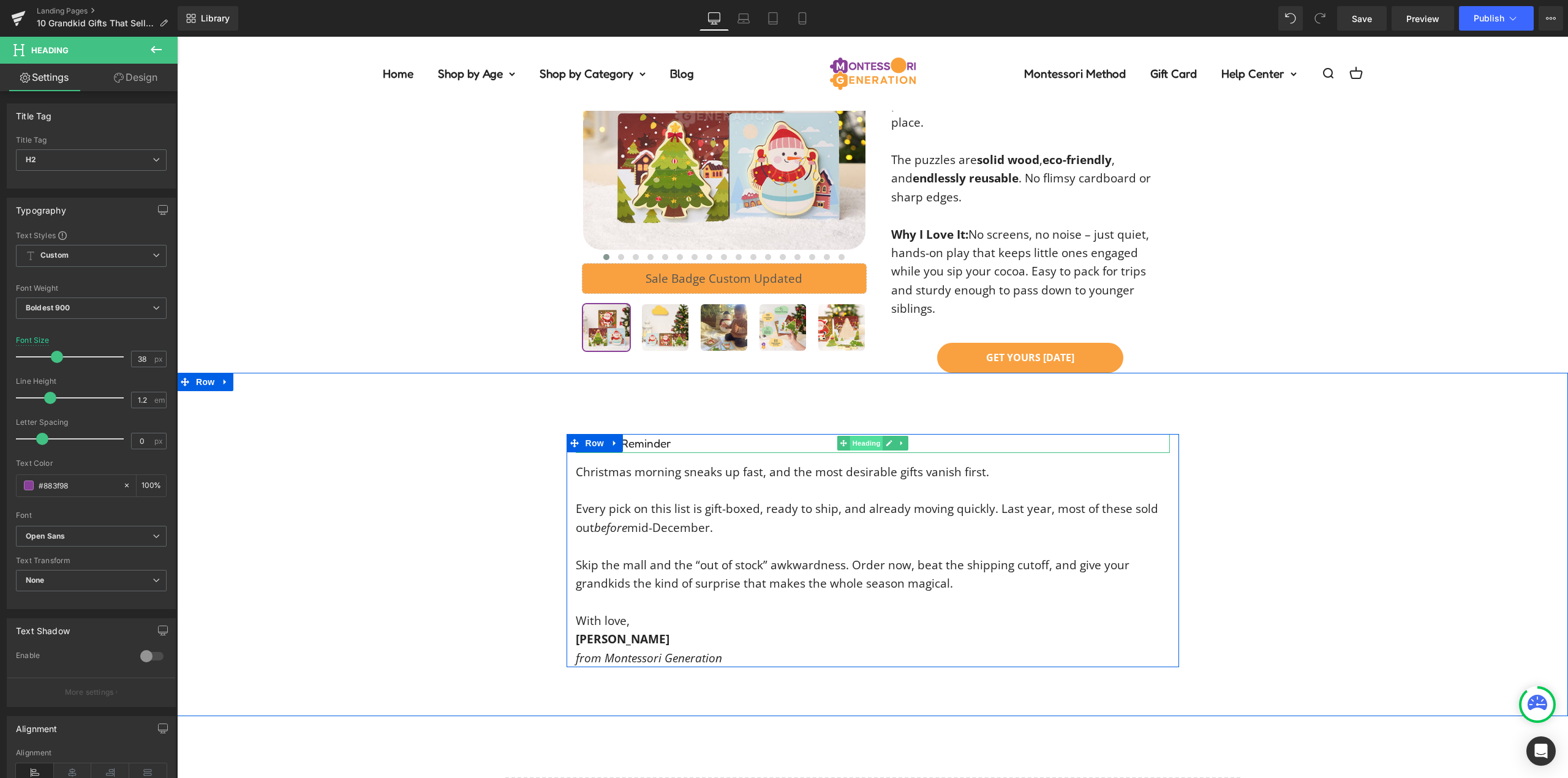
click at [857, 436] on span "Heading" at bounding box center [866, 443] width 33 height 15
click at [132, 356] on input "19" at bounding box center [143, 359] width 22 height 16
type input "38"
click at [139, 336] on div "Font Size" at bounding box center [92, 340] width 151 height 9
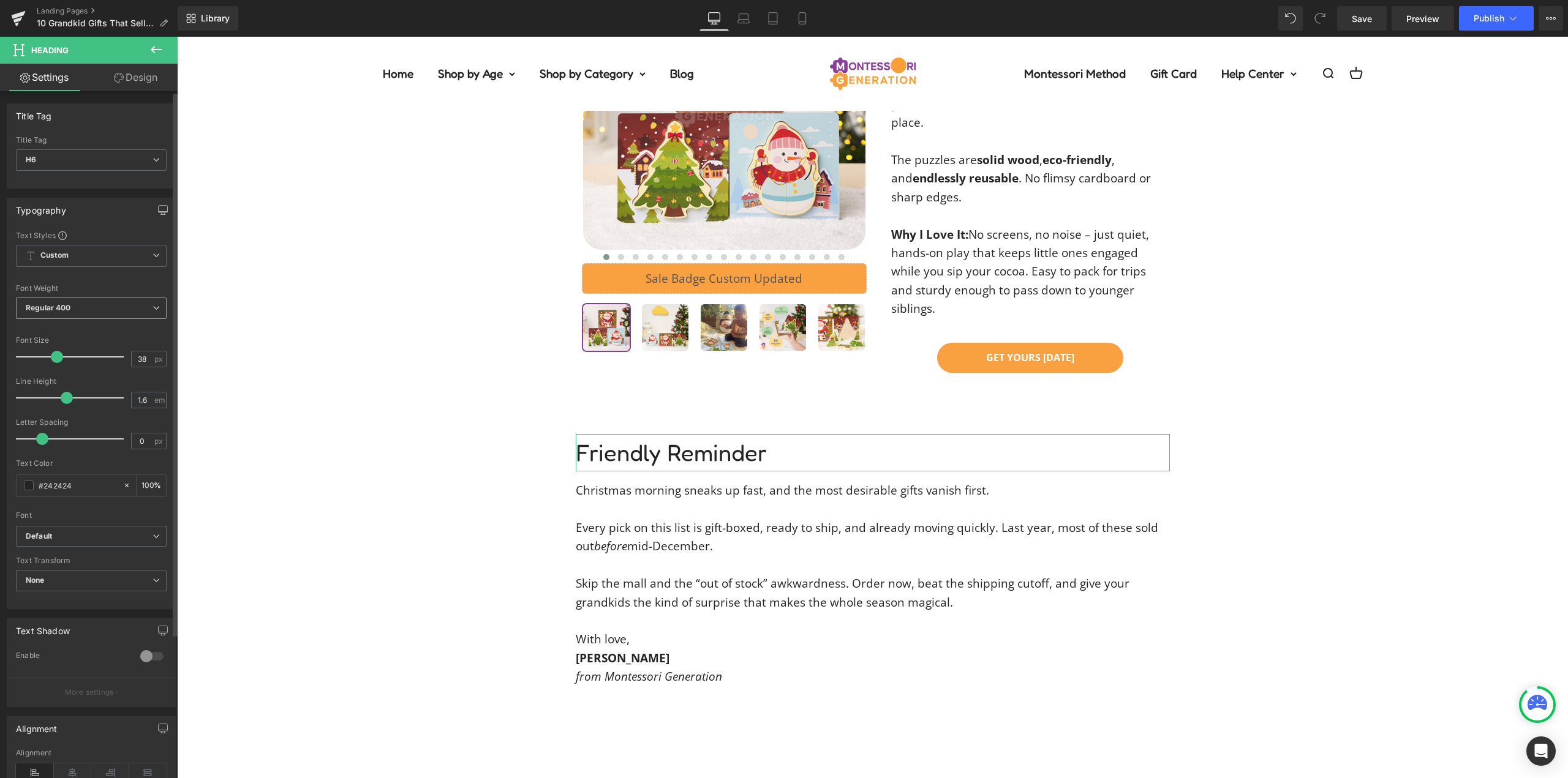
click at [108, 314] on span "Regular 400" at bounding box center [92, 308] width 151 height 22
click at [96, 381] on li "Semi Bold 600" at bounding box center [92, 381] width 151 height 19
click at [81, 539] on b "Default" at bounding box center [89, 537] width 127 height 10
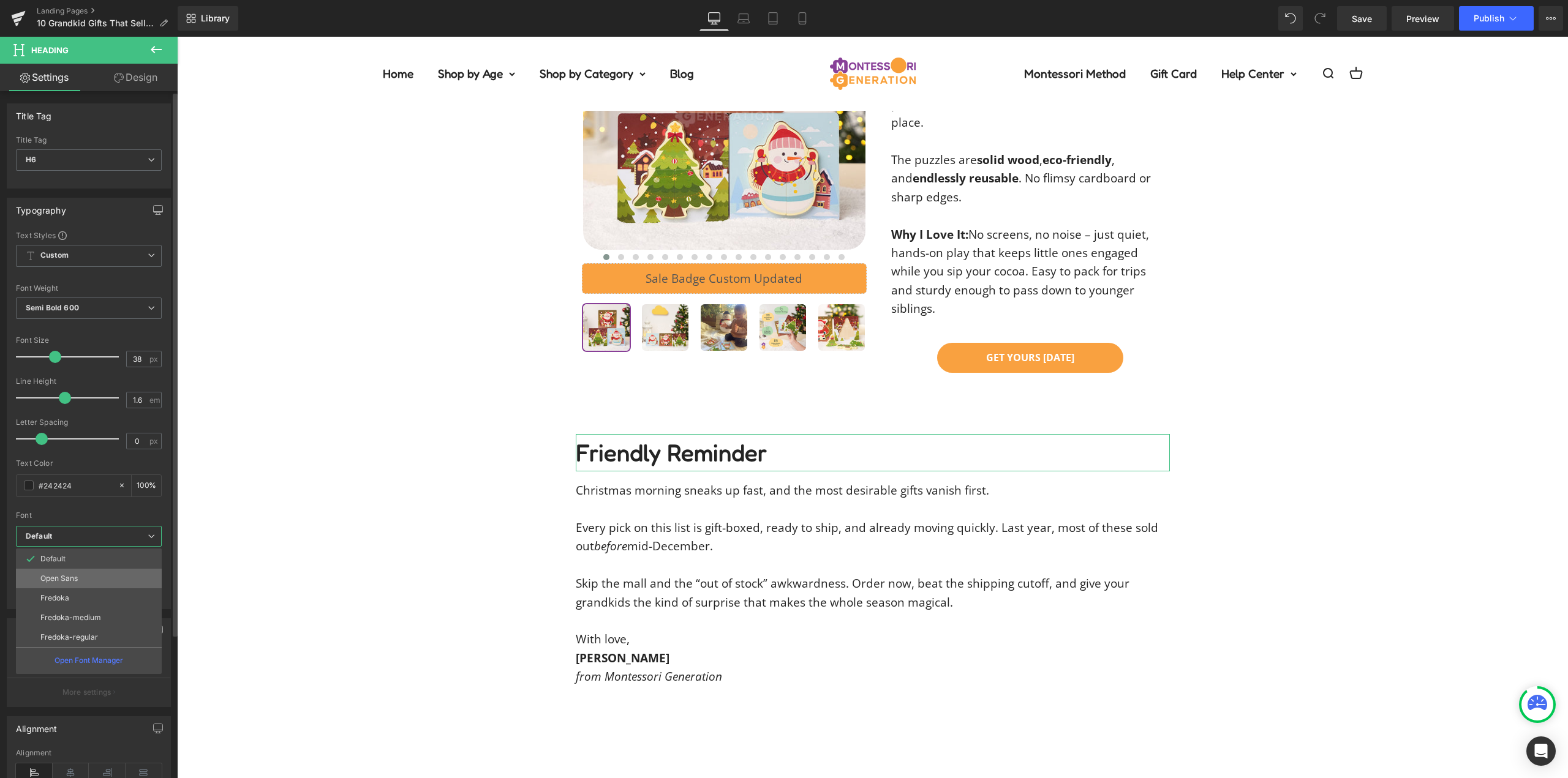
drag, startPoint x: 69, startPoint y: 582, endPoint x: 58, endPoint y: 513, distance: 69.9
click at [69, 582] on p "Open Sans" at bounding box center [59, 578] width 37 height 9
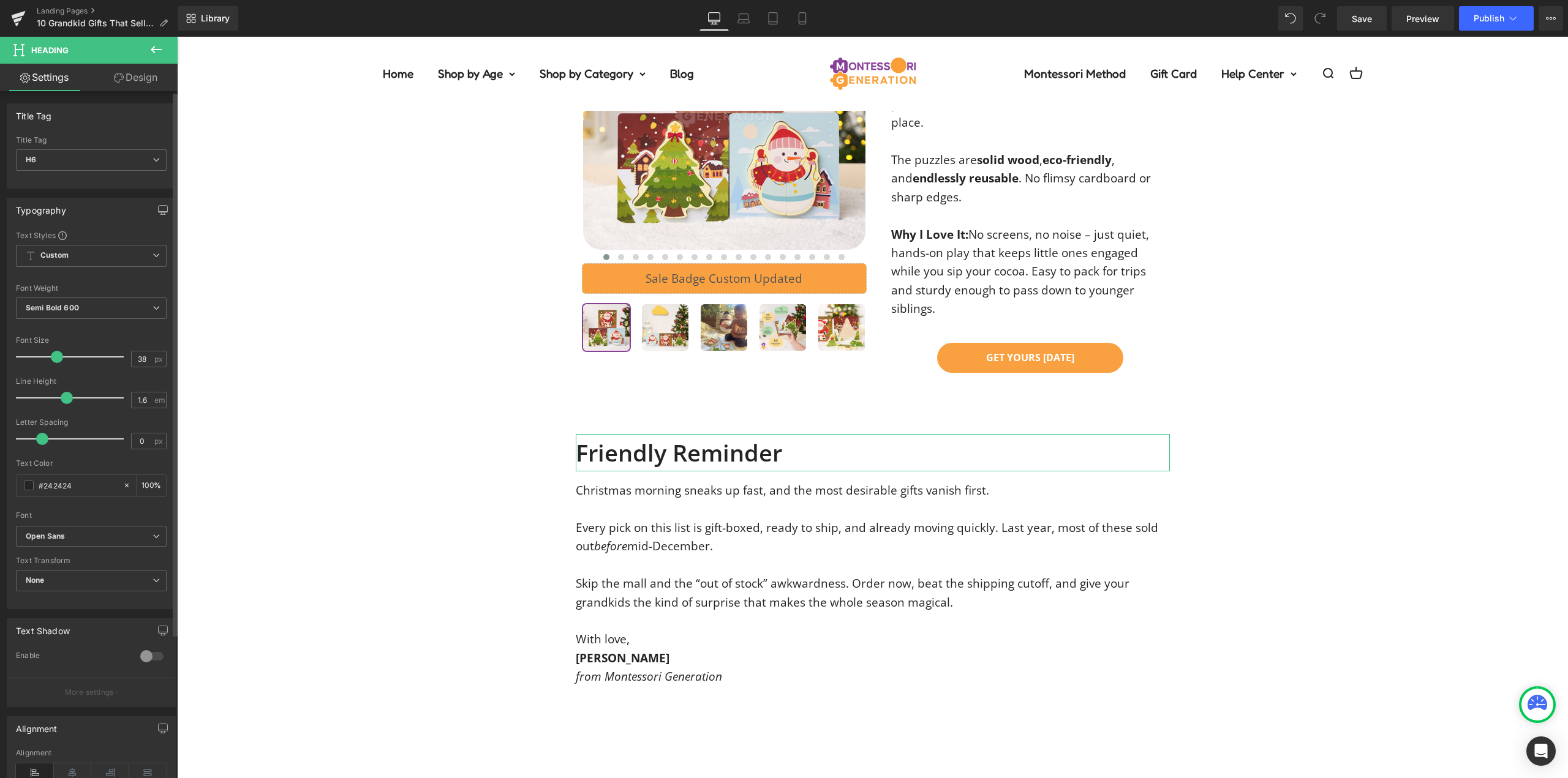
click at [103, 454] on div at bounding box center [92, 455] width 151 height 8
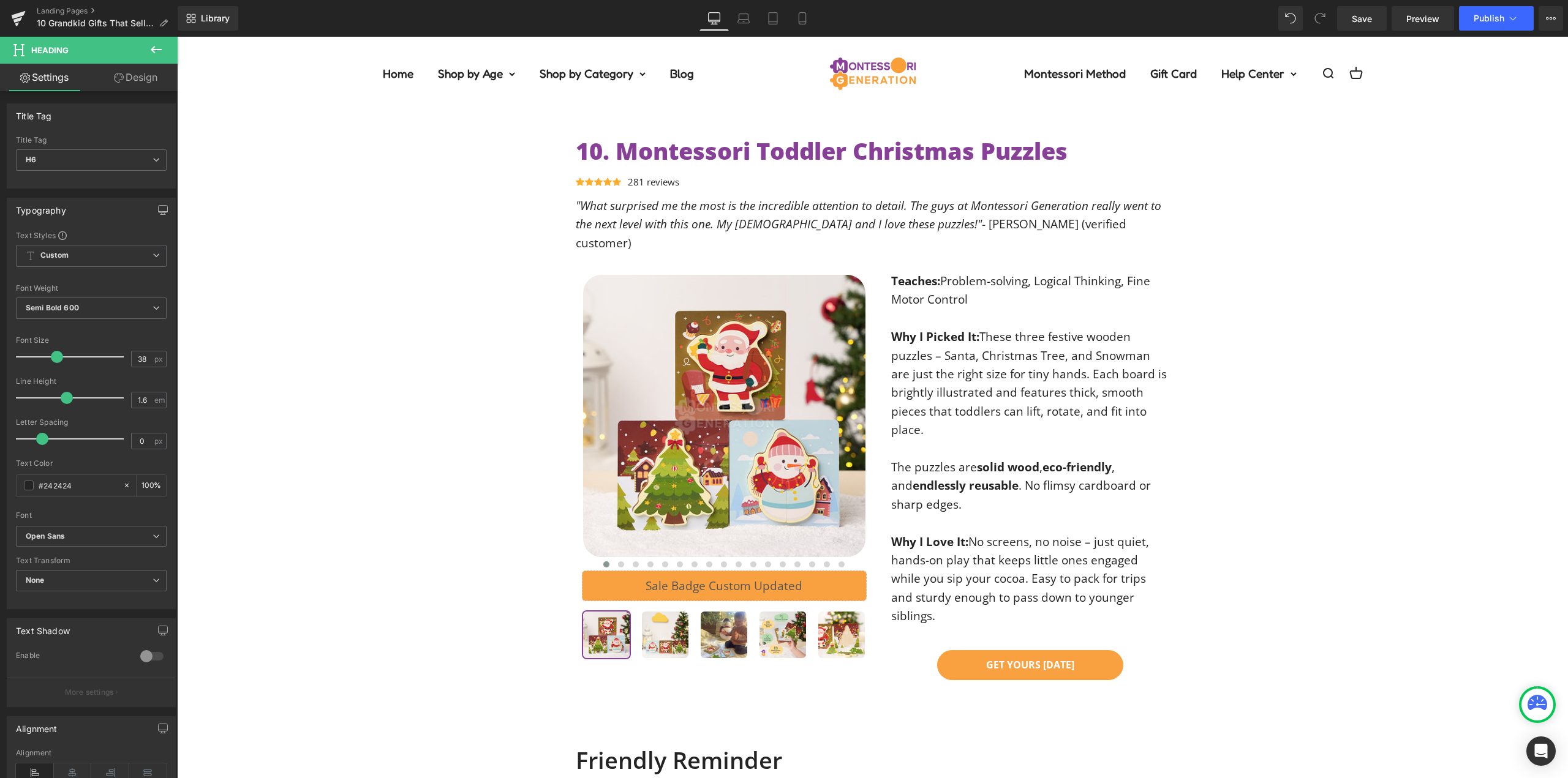
scroll to position [5957, 0]
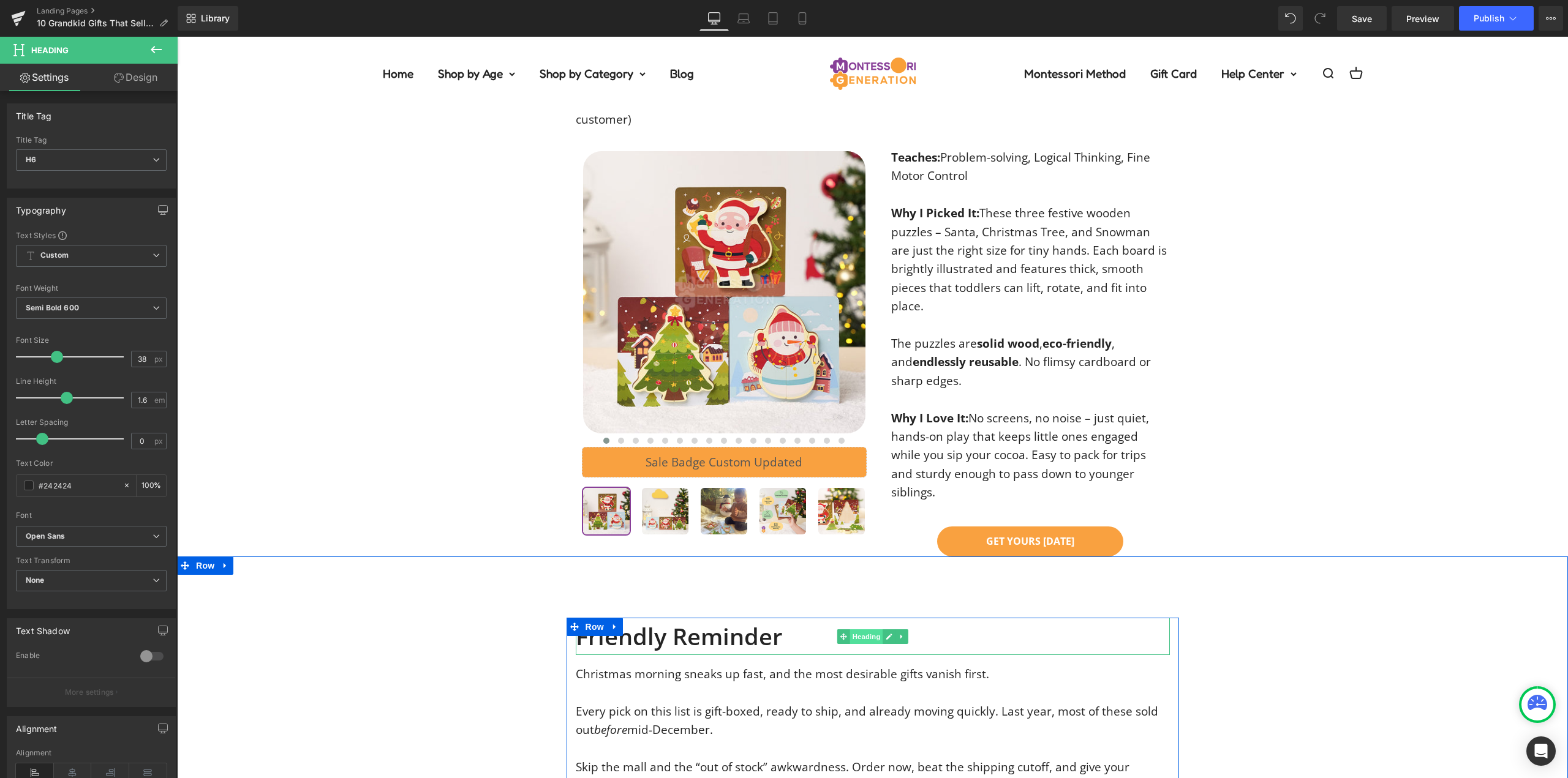
click at [850, 630] on span "Heading" at bounding box center [866, 637] width 33 height 15
click at [103, 311] on span "Semi Bold 600" at bounding box center [92, 308] width 151 height 22
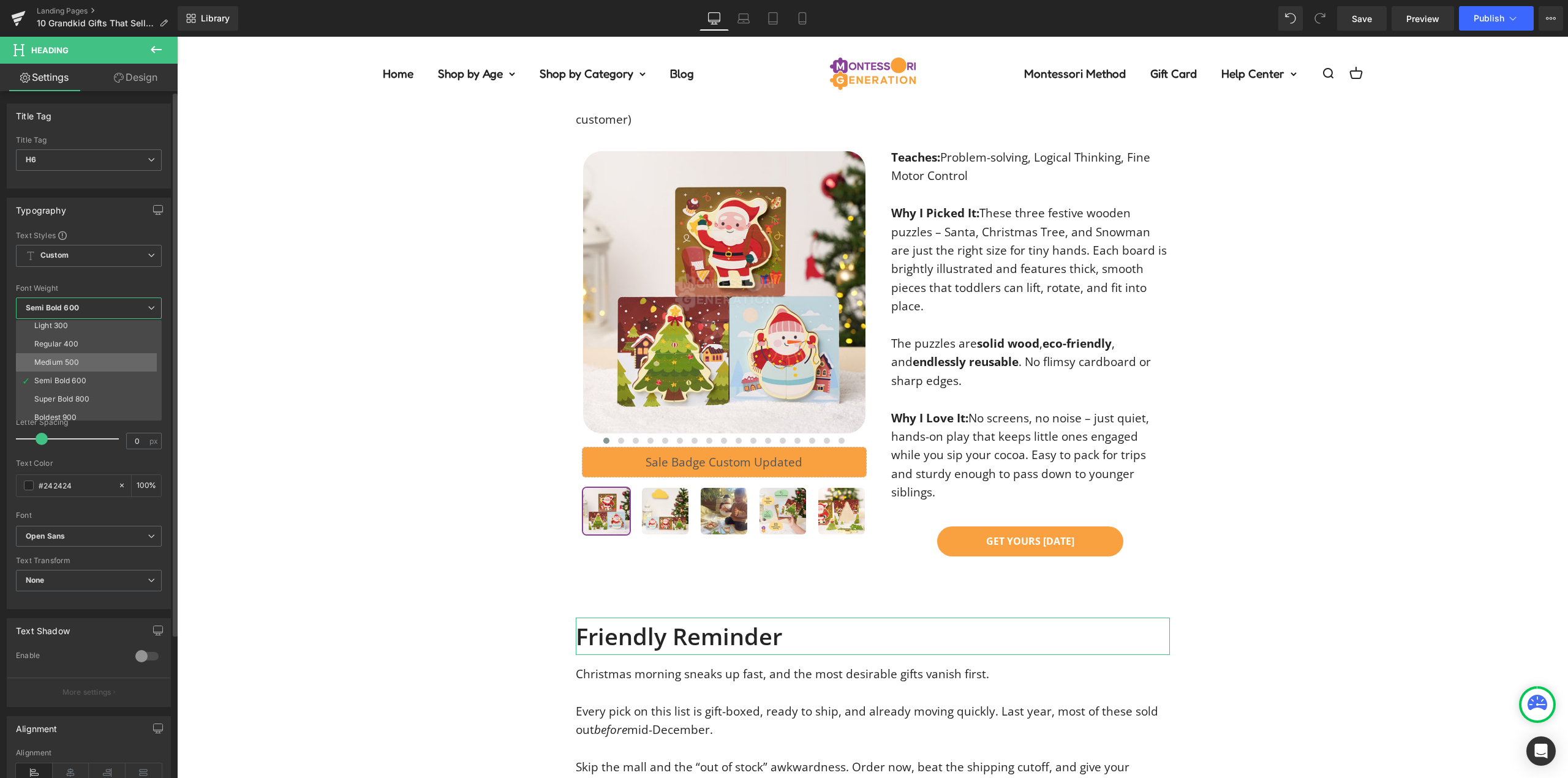
scroll to position [102, 0]
drag, startPoint x: 85, startPoint y: 356, endPoint x: 679, endPoint y: 436, distance: 599.4
click at [85, 356] on li "Boldest 900" at bounding box center [92, 356] width 151 height 19
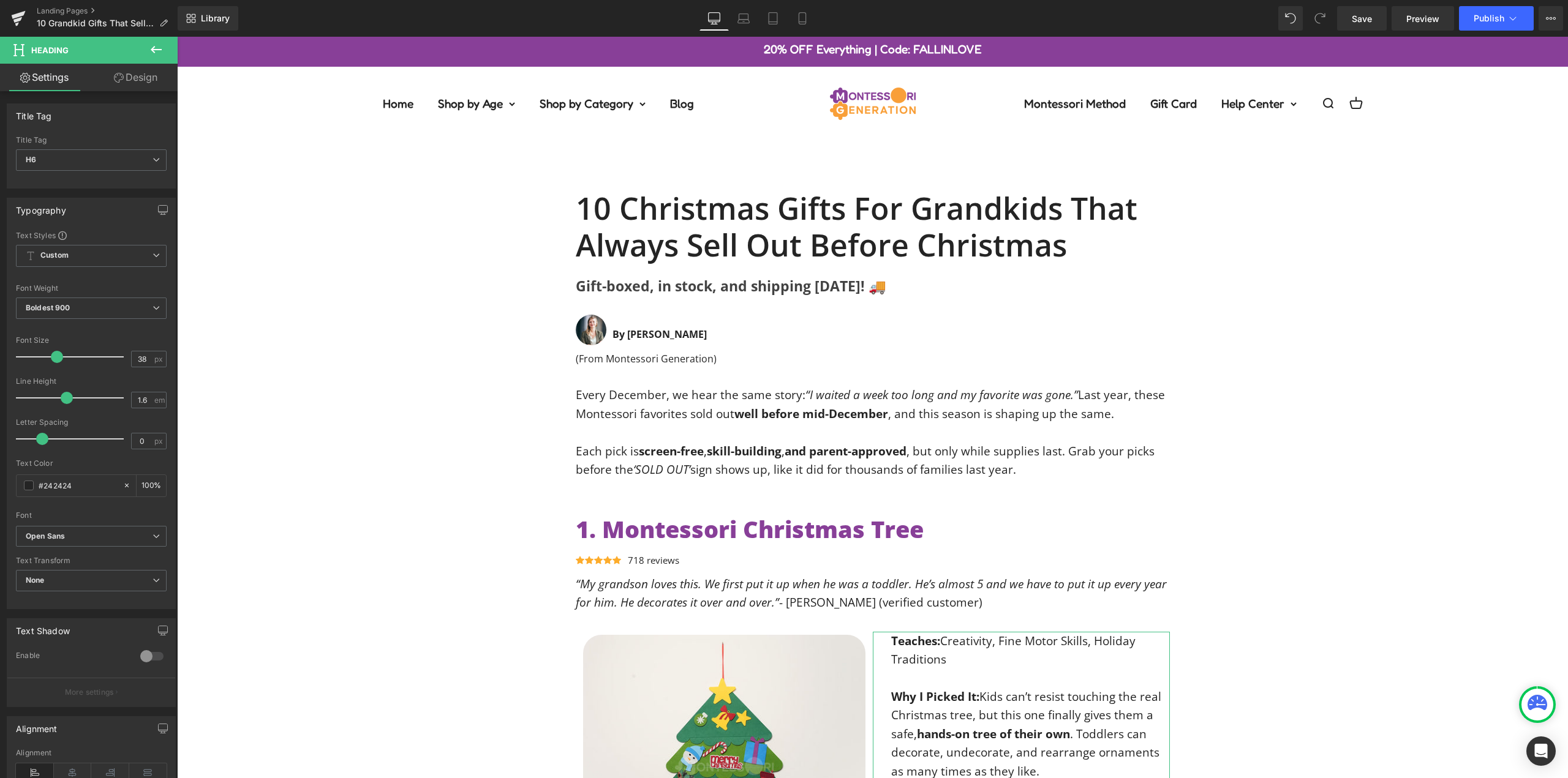
scroll to position [0, 0]
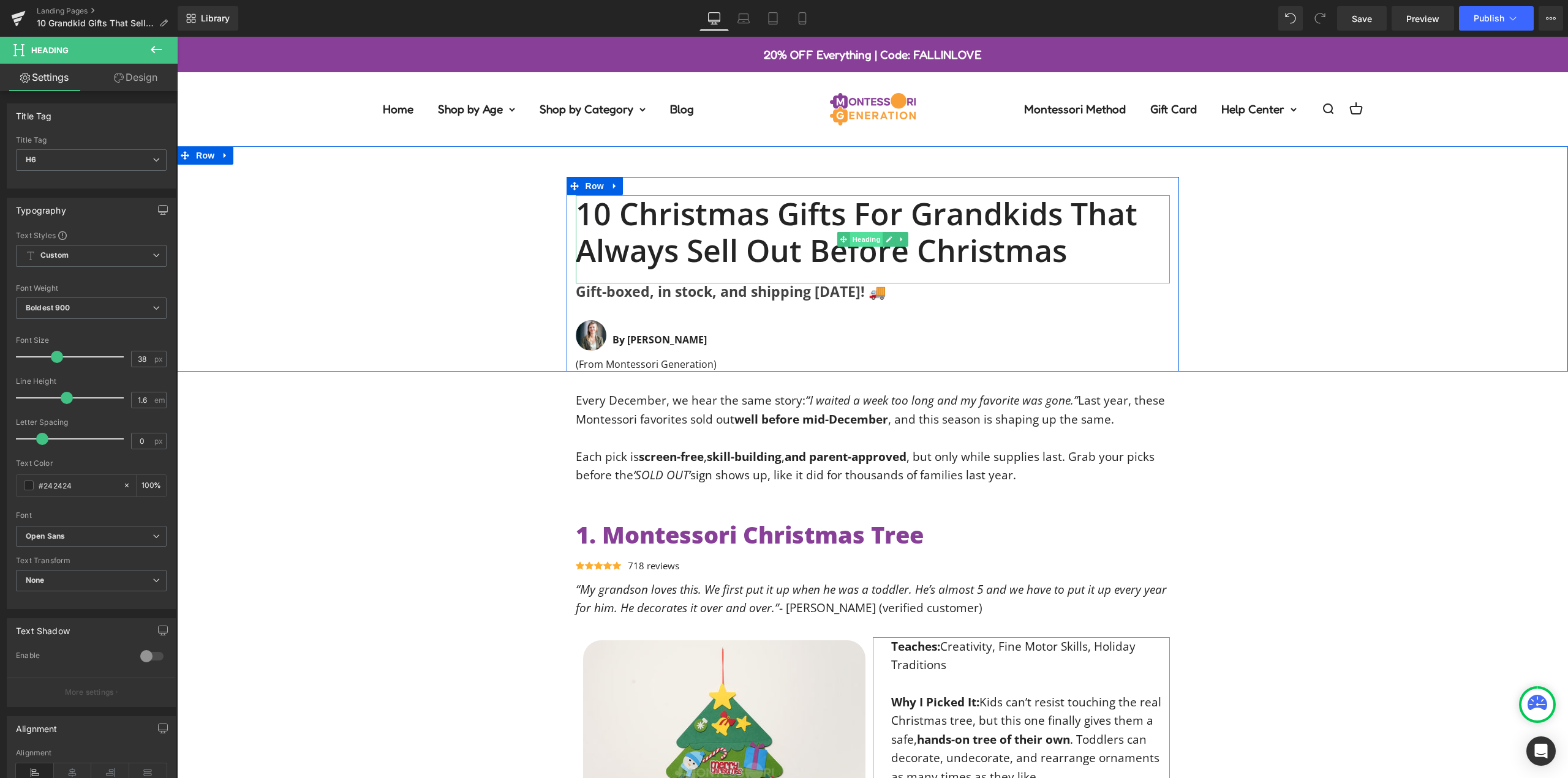
click at [857, 235] on span "Heading" at bounding box center [866, 239] width 33 height 15
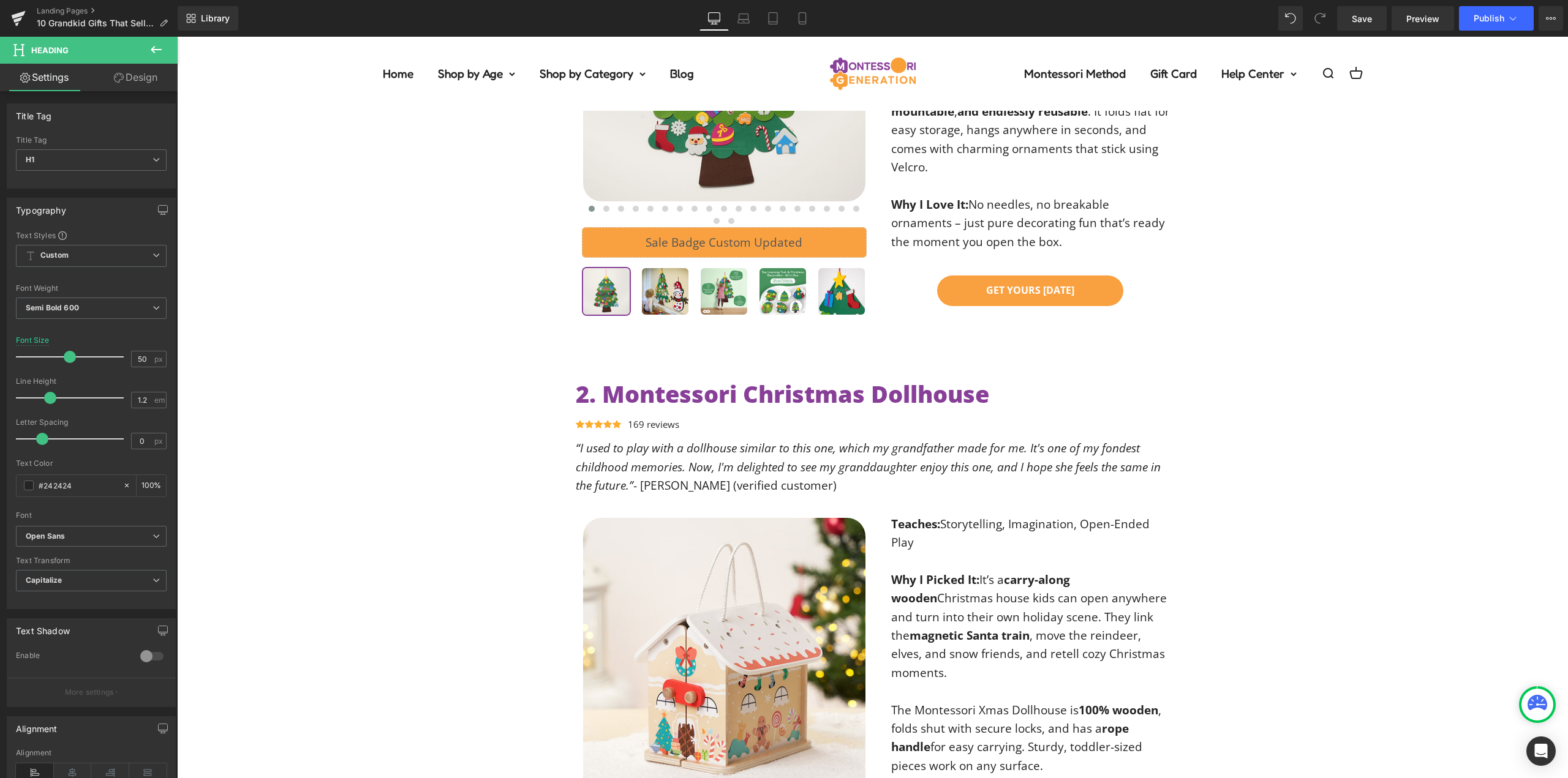
scroll to position [735, 0]
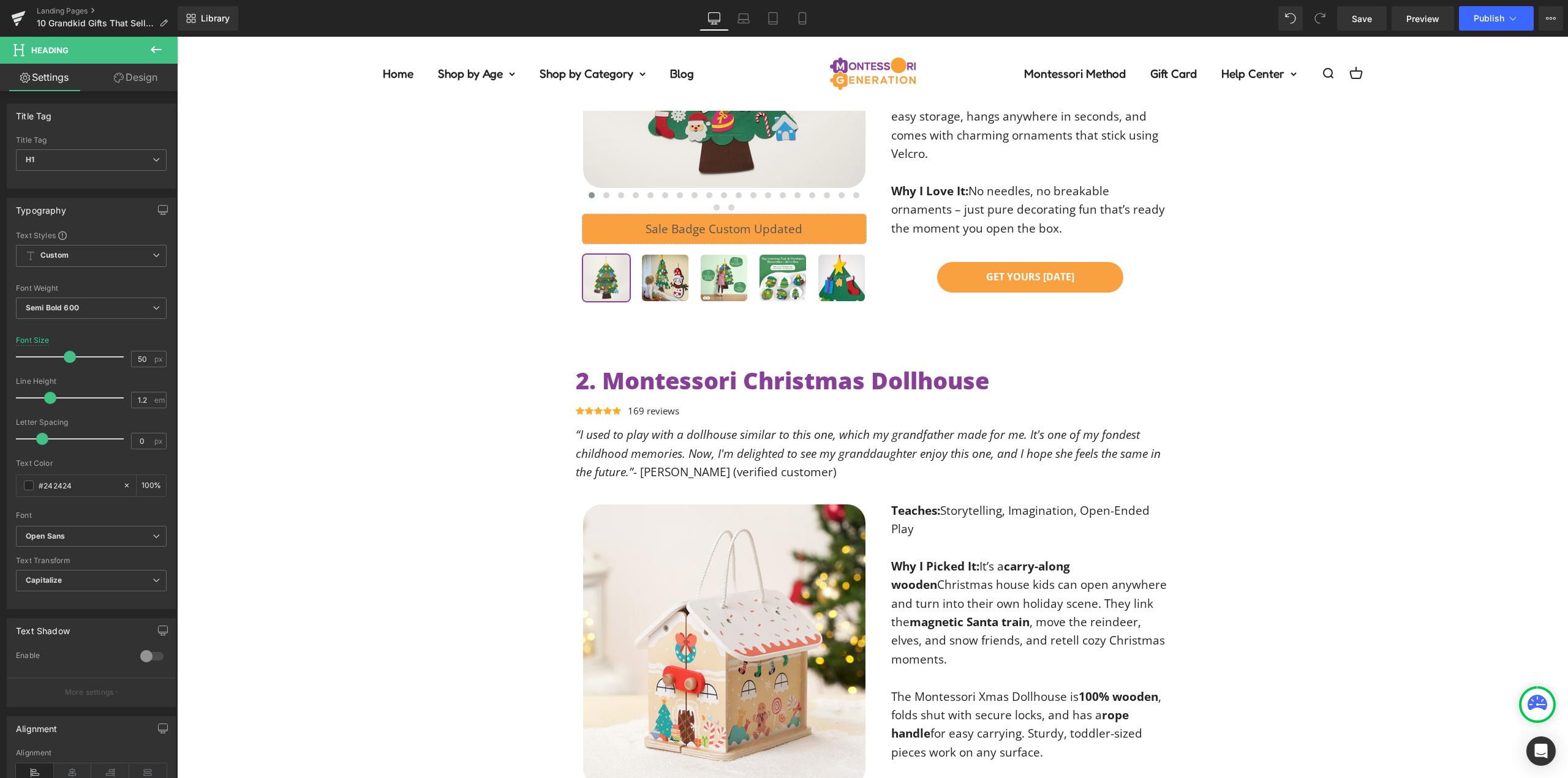
click at [1556, 203] on div "1. Montessori Christmas Tree Heading Icon Icon Icon Icon Icon Icon List Hoz 718…" at bounding box center [872, 46] width 1391 height 519
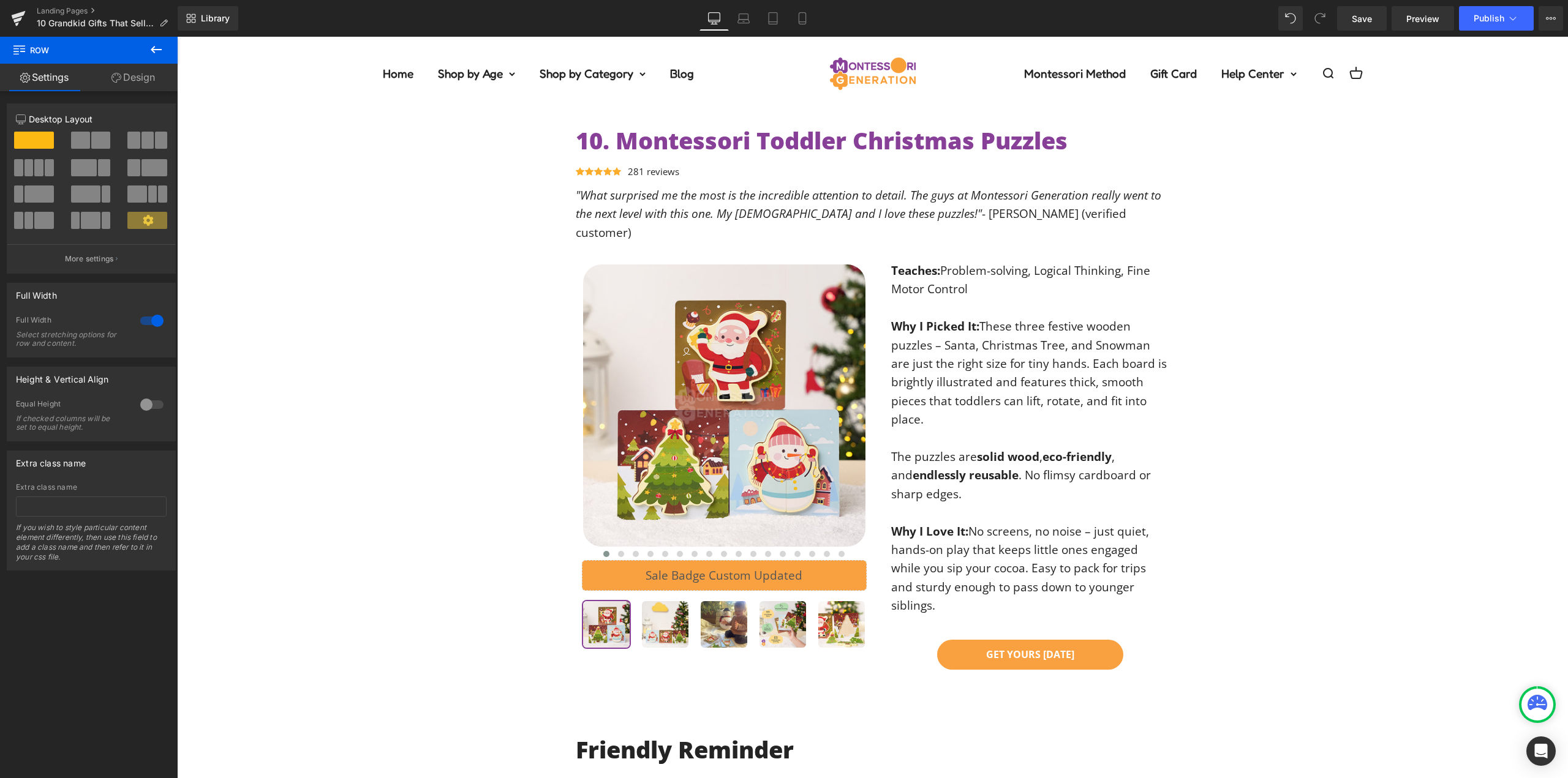
scroll to position [6149, 0]
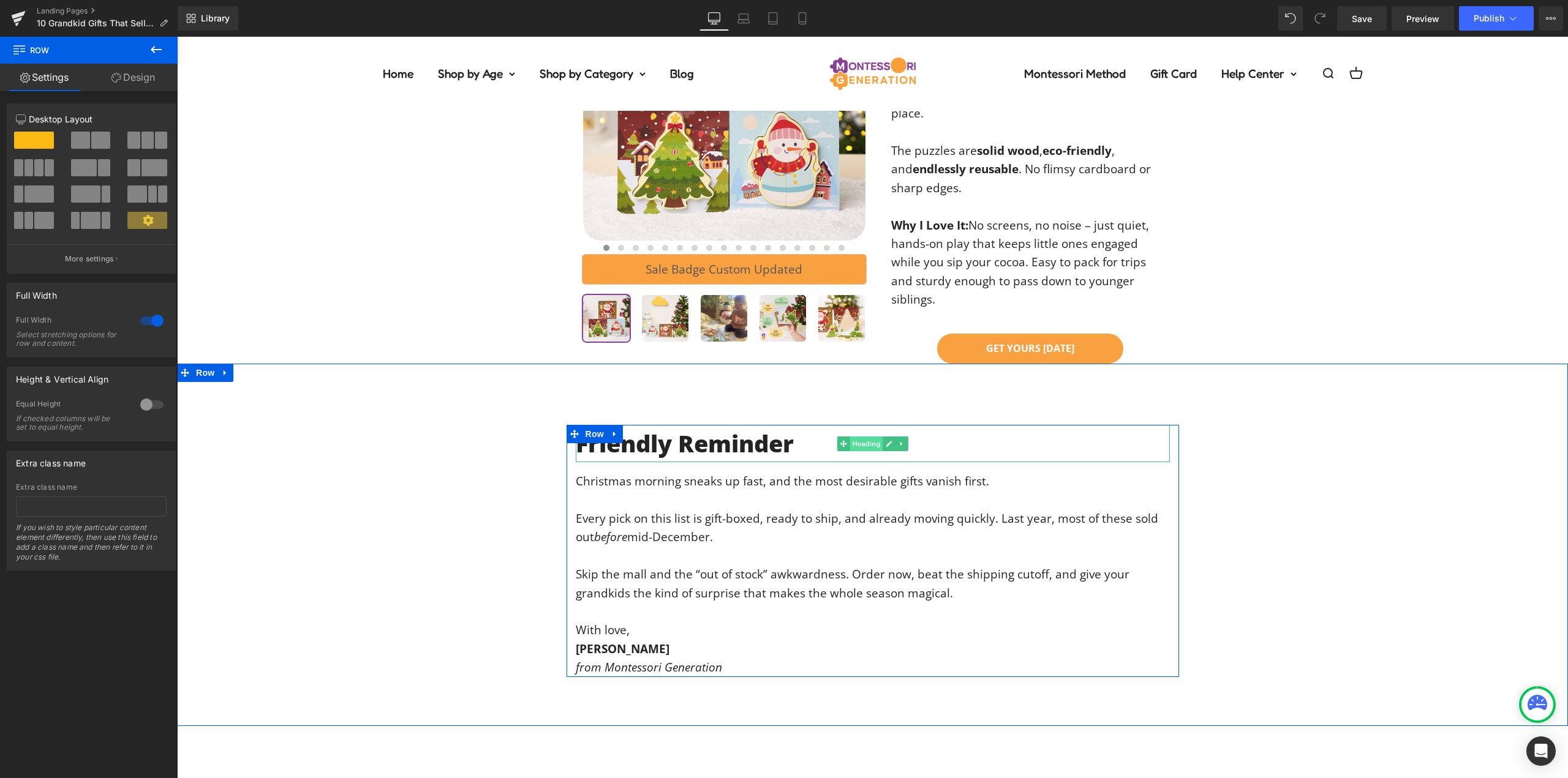
click at [860, 436] on span "Heading" at bounding box center [866, 443] width 33 height 15
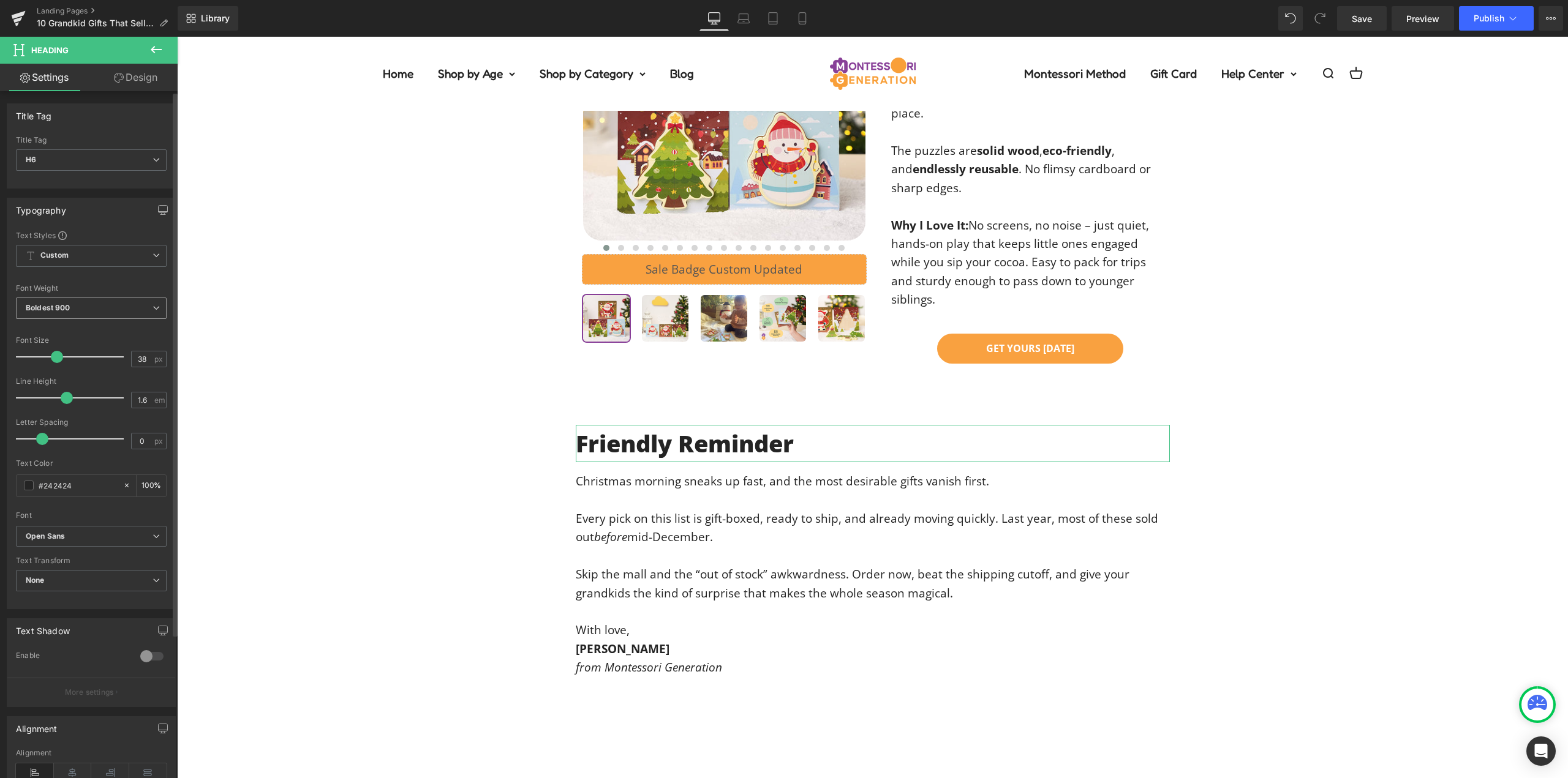
click at [126, 313] on span "Boldest 900" at bounding box center [92, 308] width 151 height 22
drag, startPoint x: 94, startPoint y: 358, endPoint x: 756, endPoint y: 351, distance: 662.0
click at [94, 358] on li "Semi Bold 600" at bounding box center [92, 360] width 151 height 19
click at [1323, 425] on div "Friendly Reminder Heading Christmas morning sneaks up fast, and the most desira…" at bounding box center [872, 551] width 1391 height 252
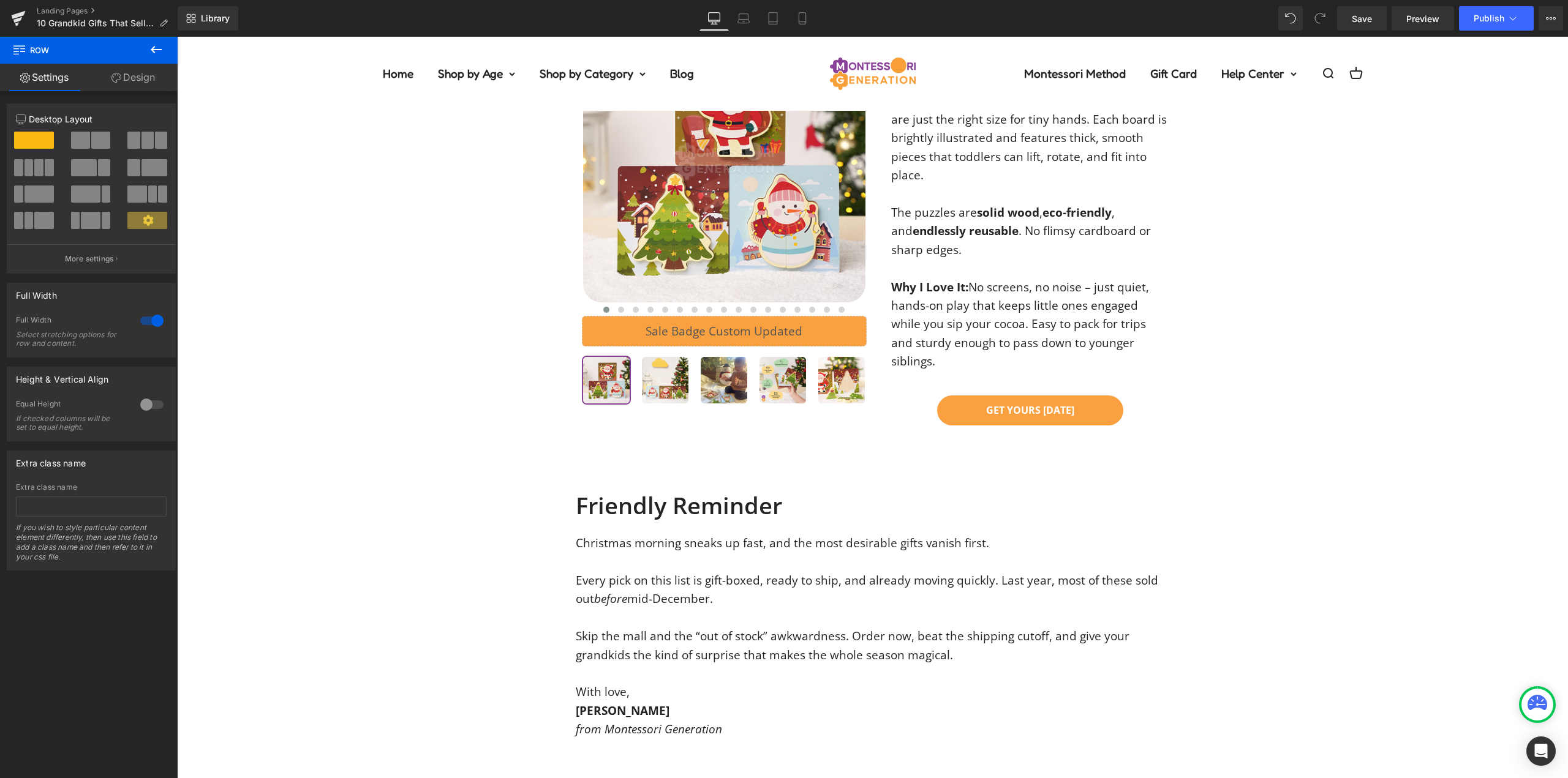
scroll to position [6089, 0]
click at [747, 16] on icon at bounding box center [744, 19] width 12 height 12
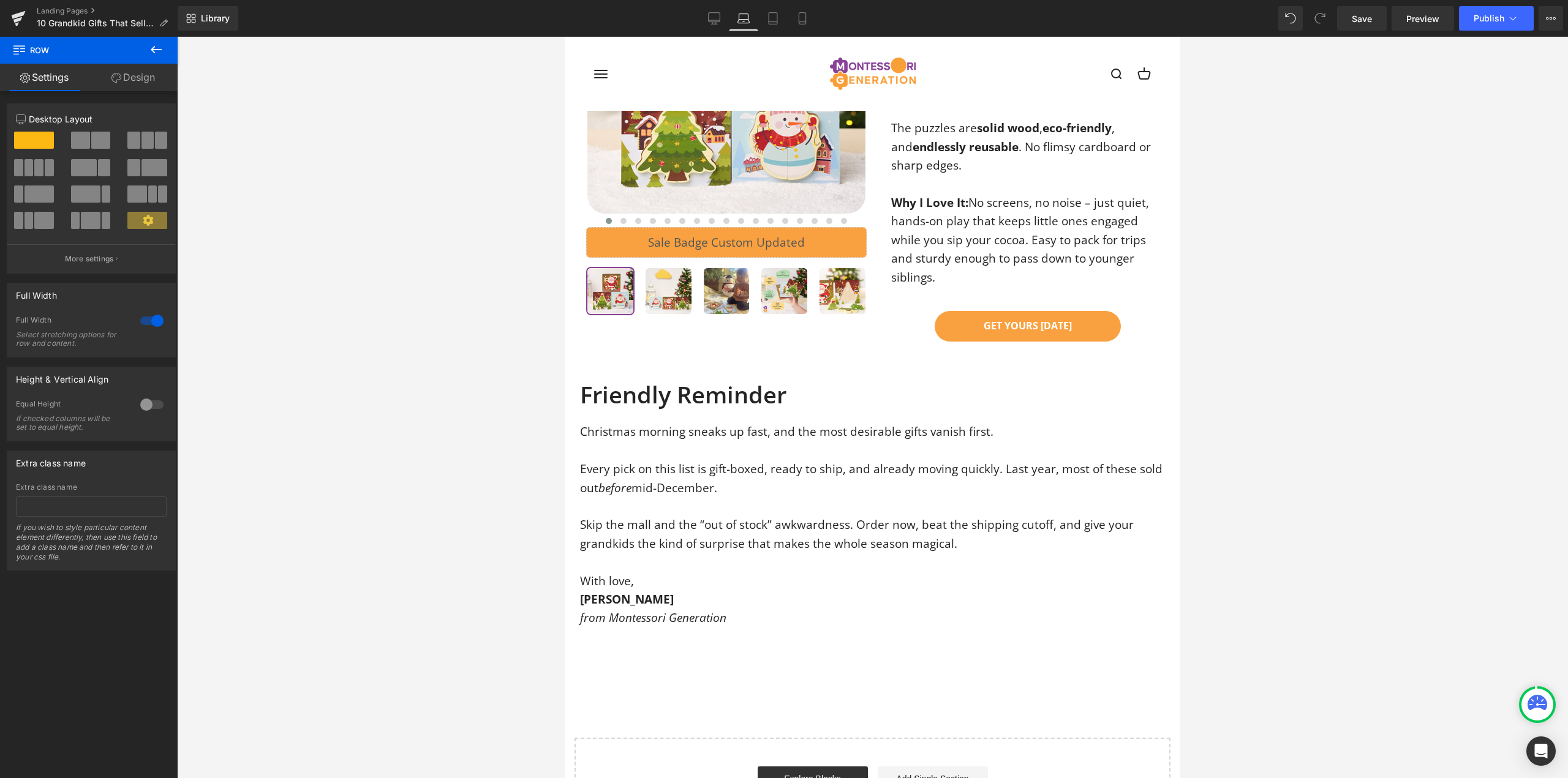
scroll to position [5859, 0]
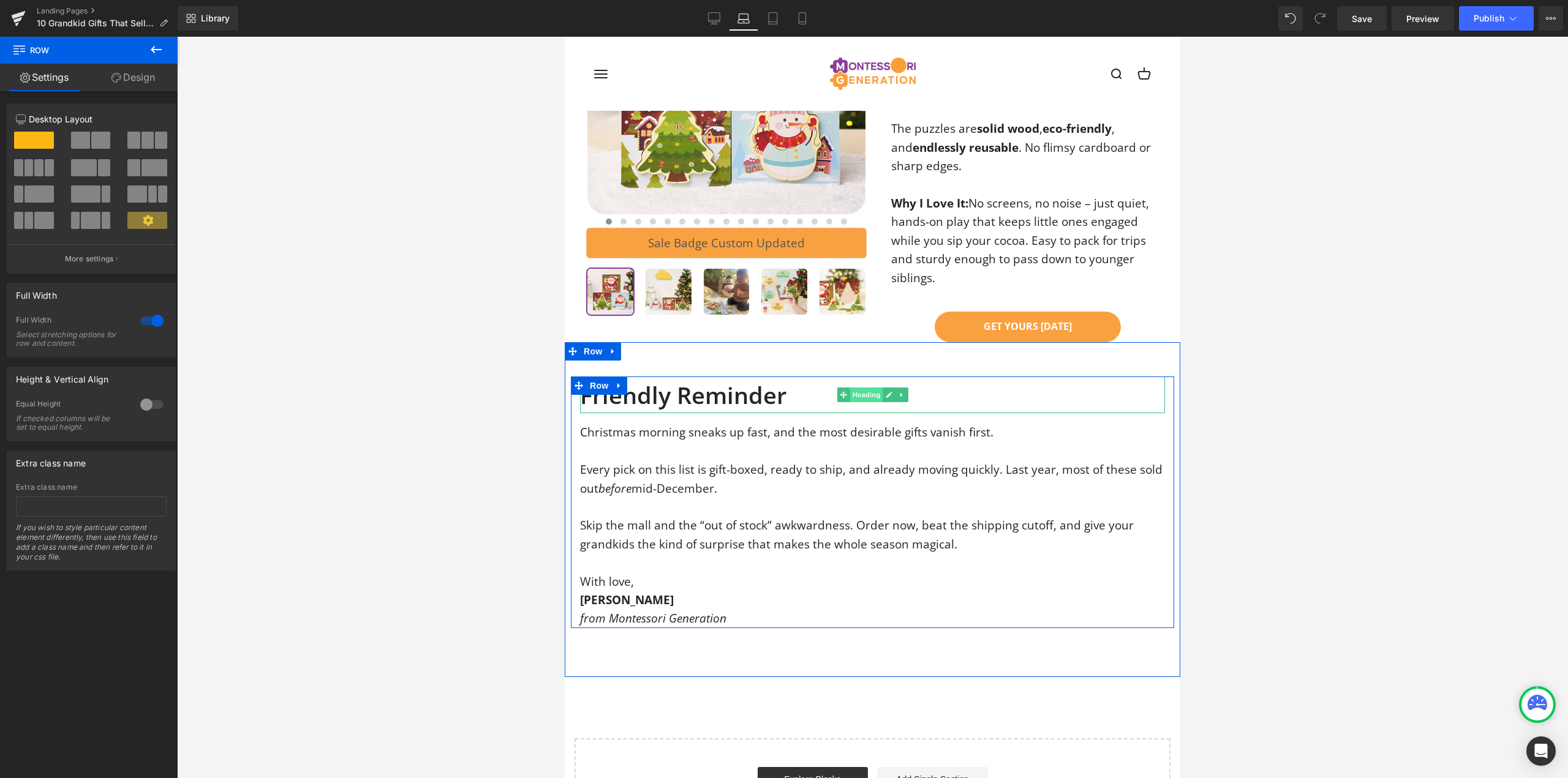
click at [874, 387] on span "Heading" at bounding box center [866, 394] width 33 height 15
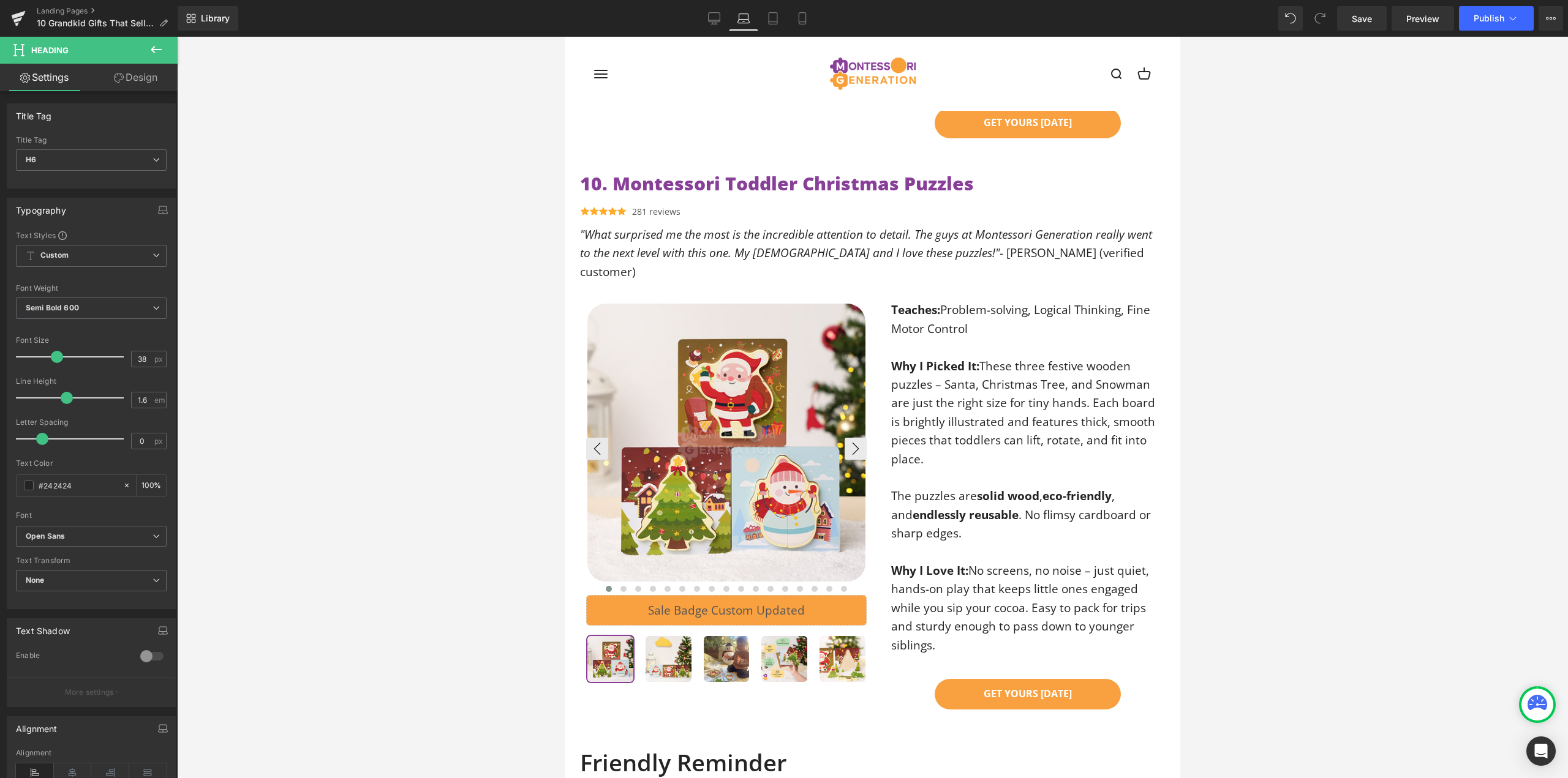
scroll to position [5308, 0]
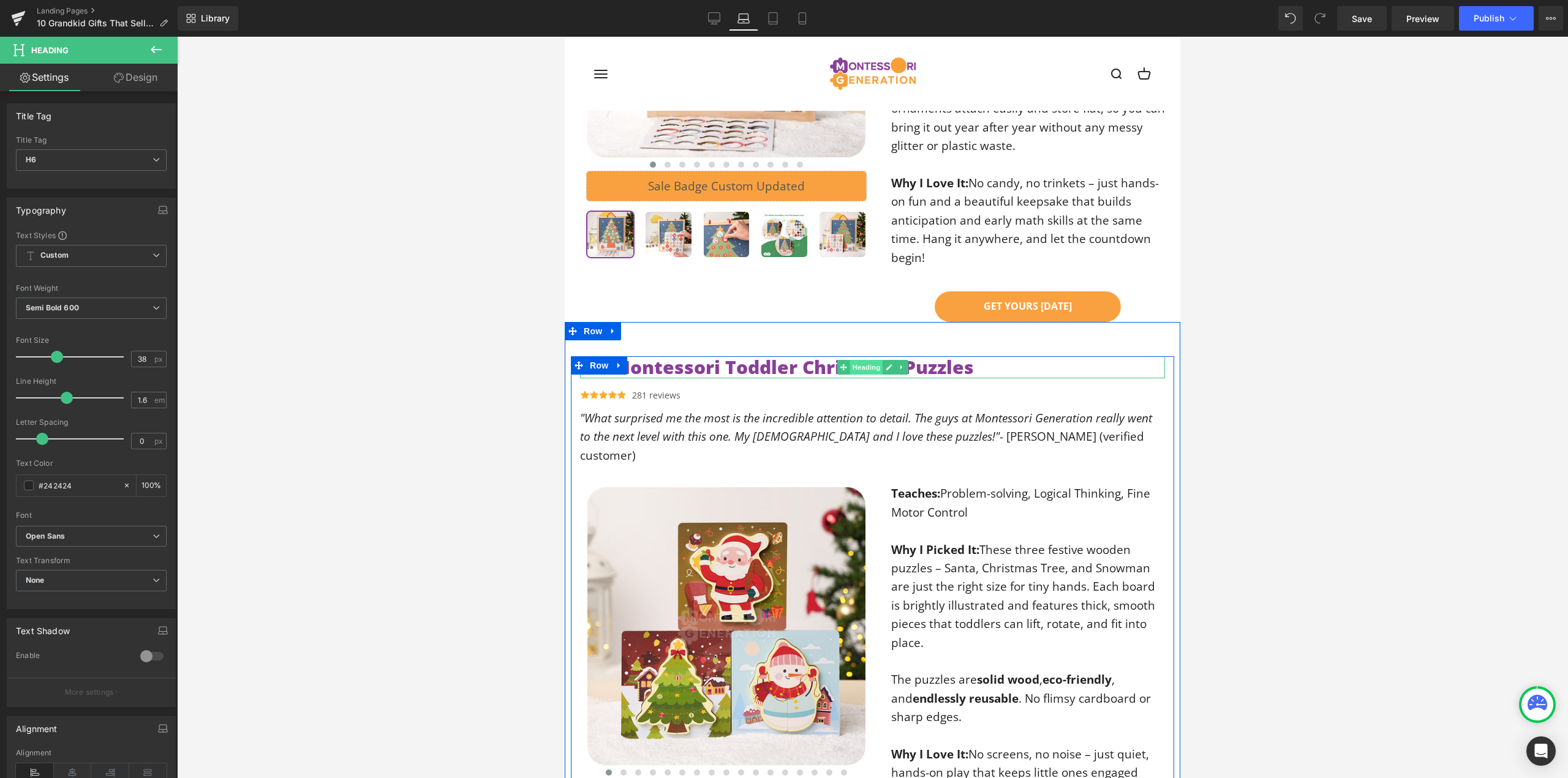
click at [853, 360] on span "Heading" at bounding box center [866, 367] width 33 height 15
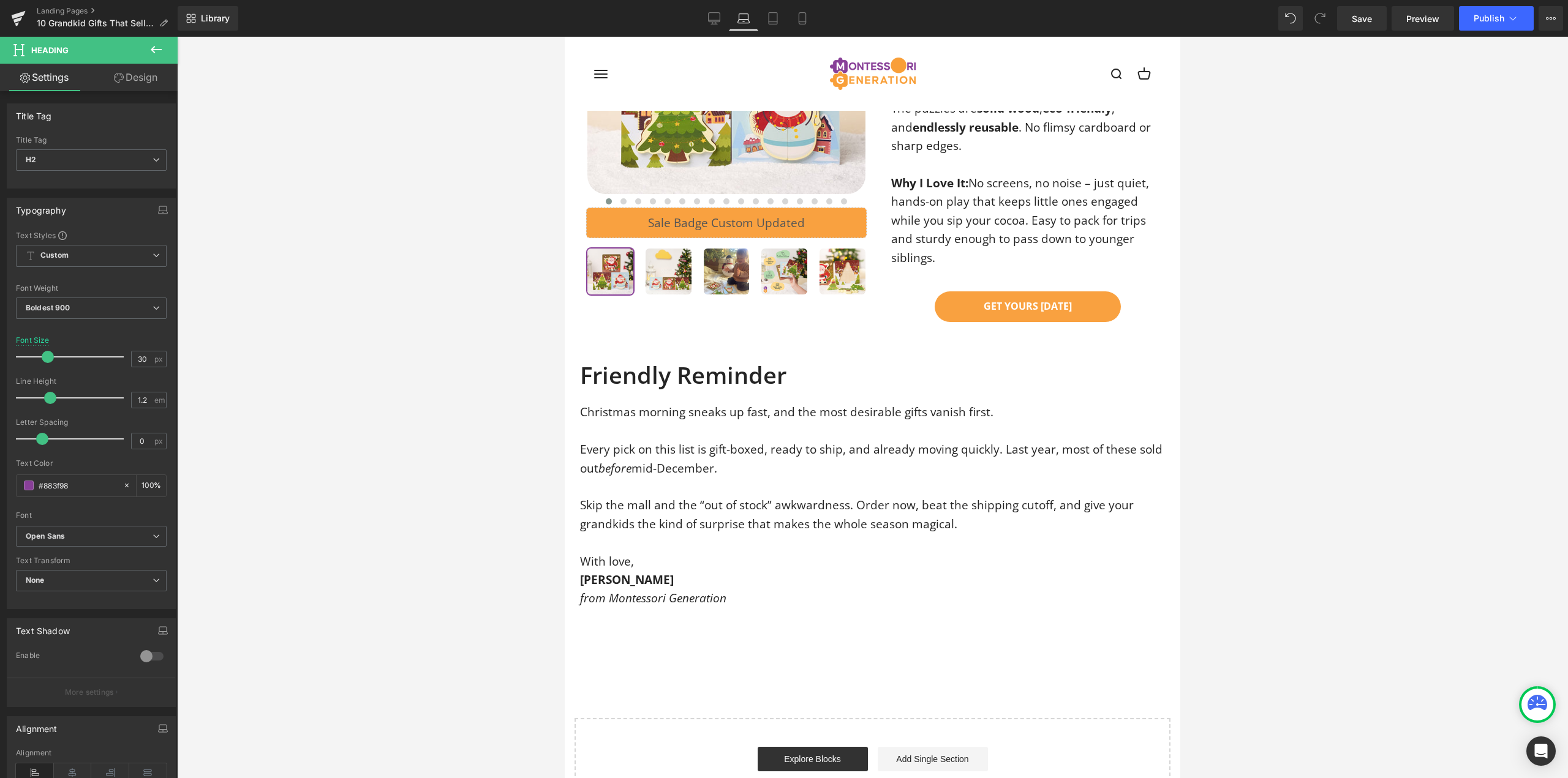
scroll to position [5920, 0]
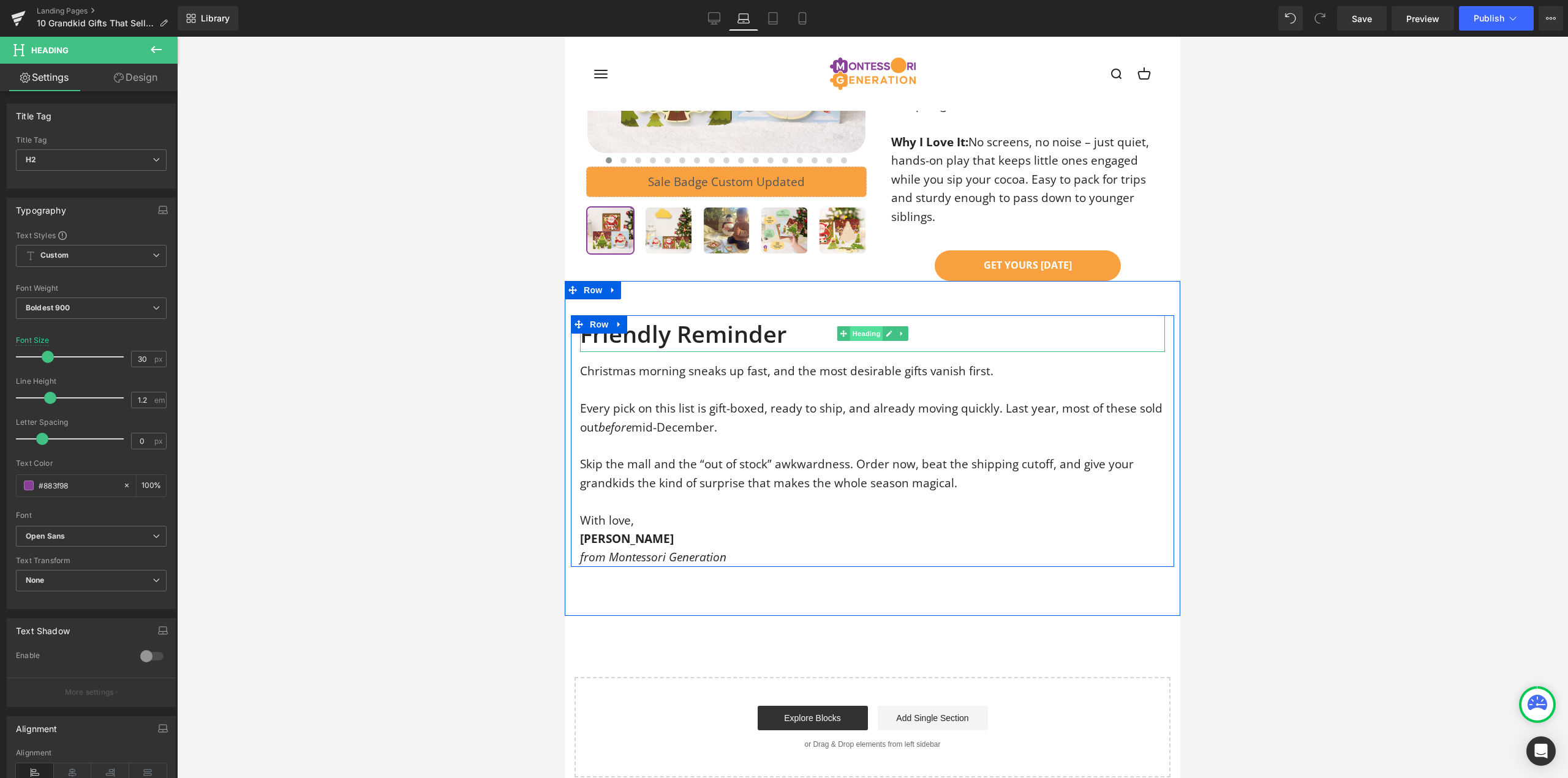
click at [857, 326] on span "Heading" at bounding box center [866, 333] width 33 height 15
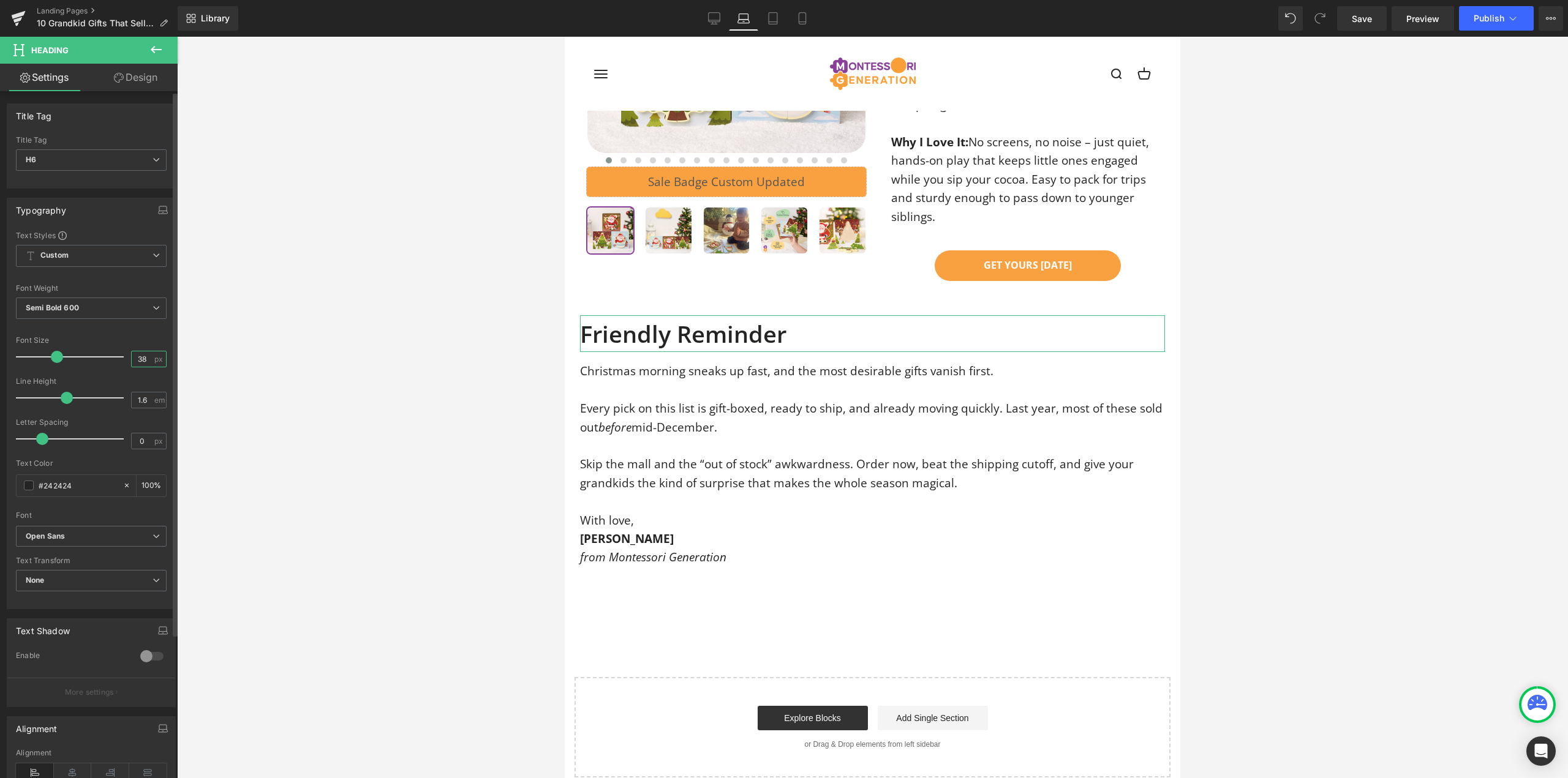
click at [133, 356] on input "38" at bounding box center [143, 359] width 22 height 16
type input "30"
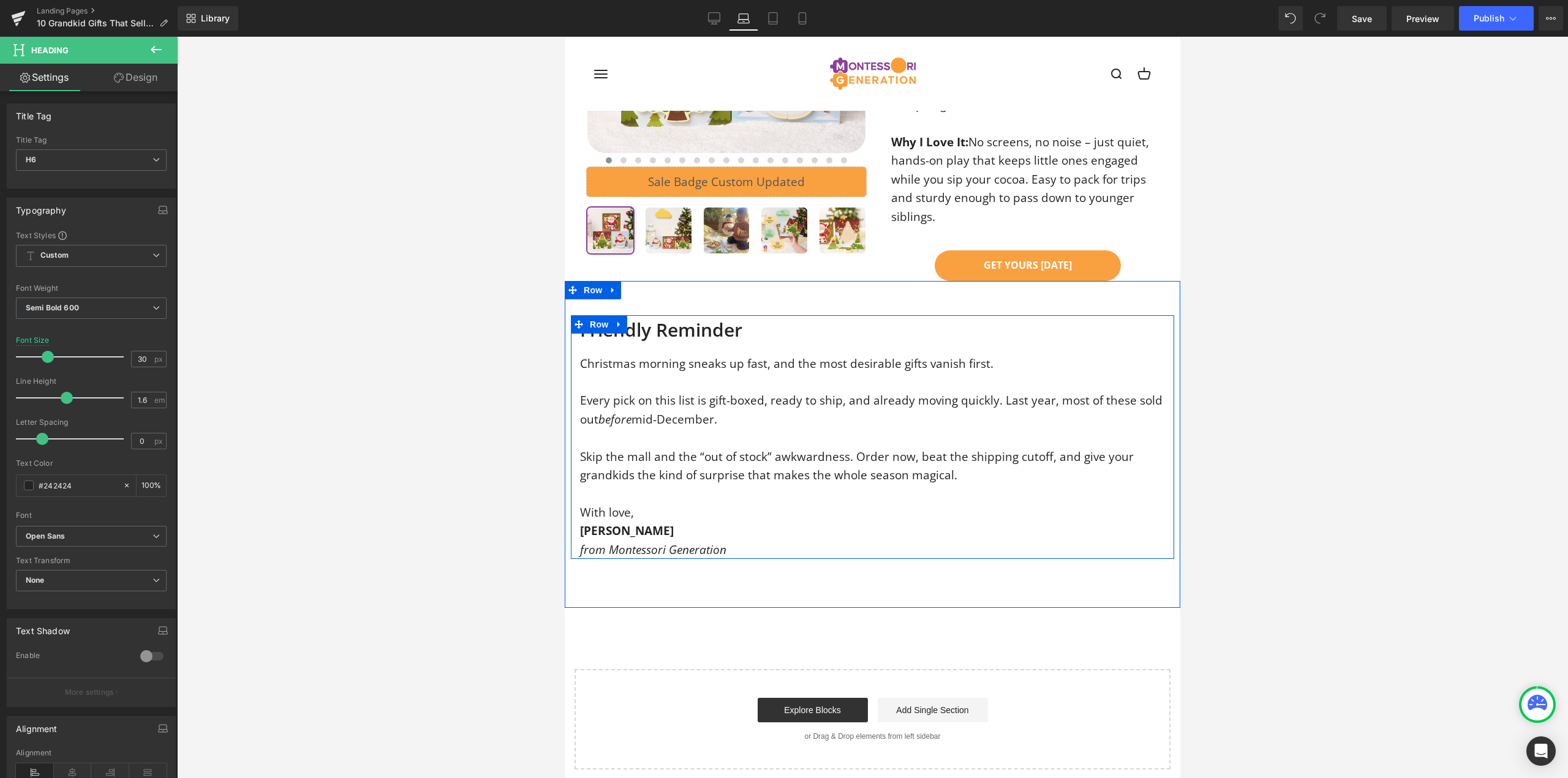
click at [422, 394] on div at bounding box center [872, 407] width 1391 height 742
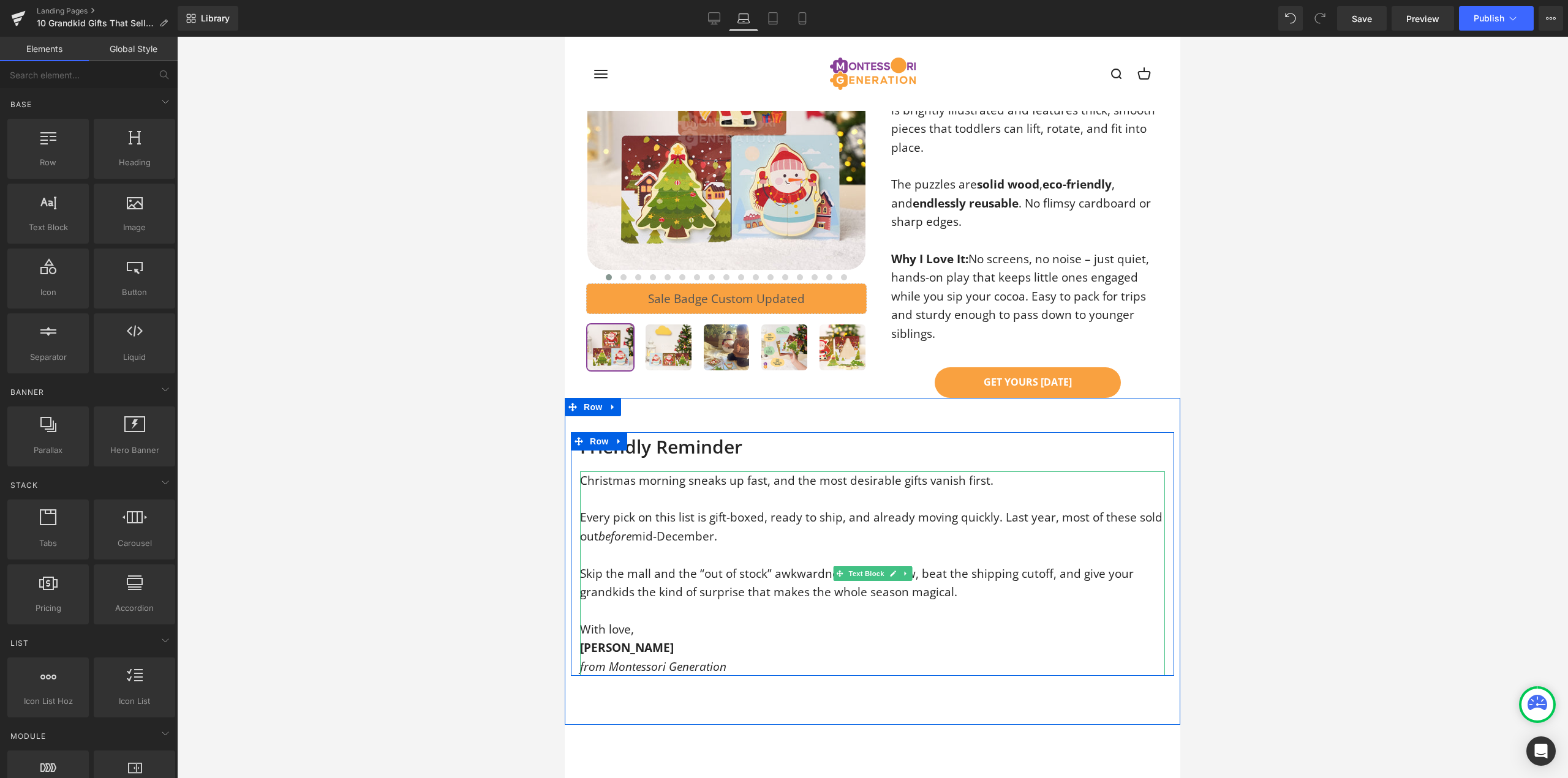
scroll to position [5798, 0]
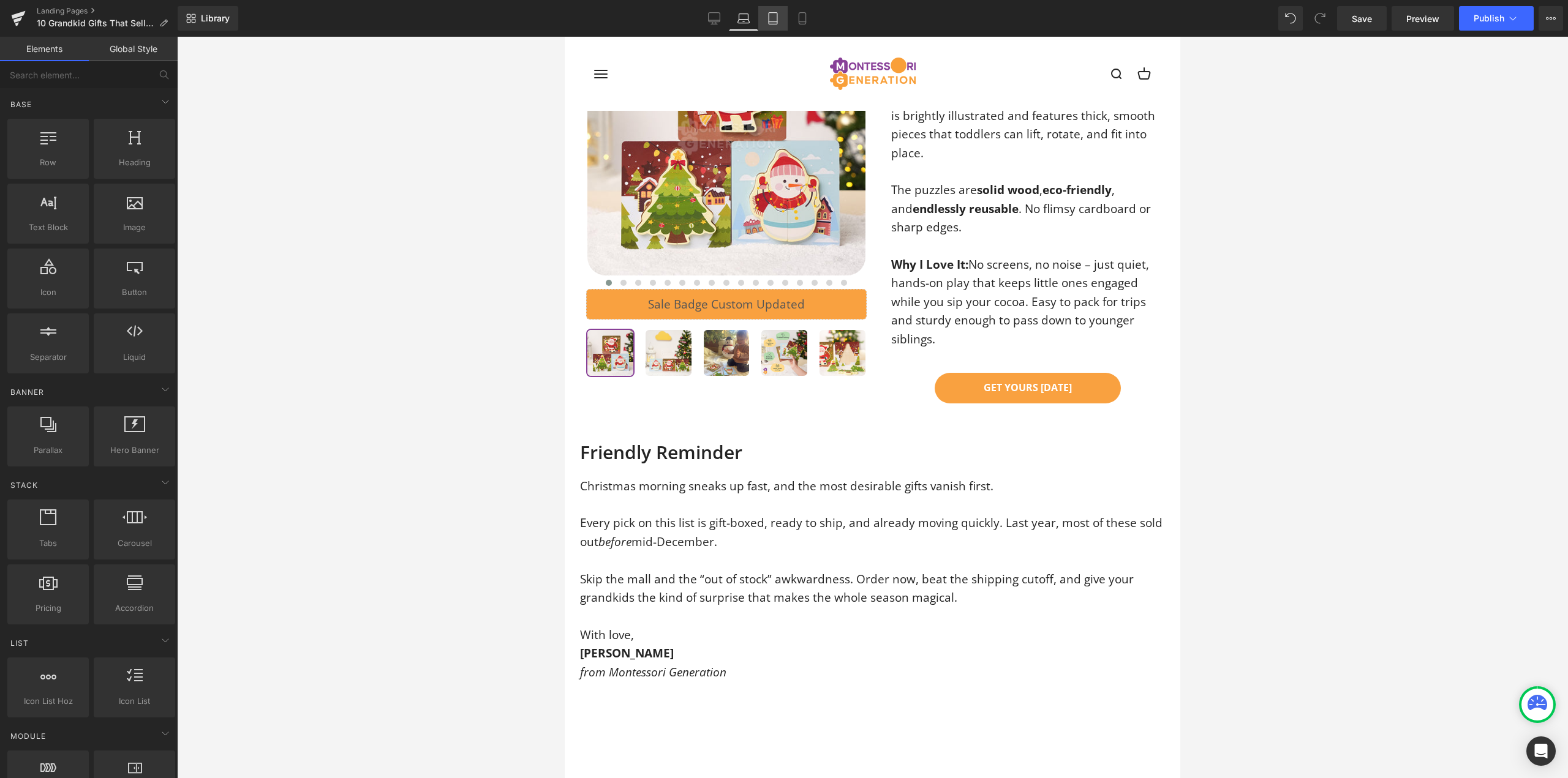
drag, startPoint x: 213, startPoint y: 237, endPoint x: 778, endPoint y: 19, distance: 605.6
click at [778, 19] on icon at bounding box center [773, 19] width 12 height 12
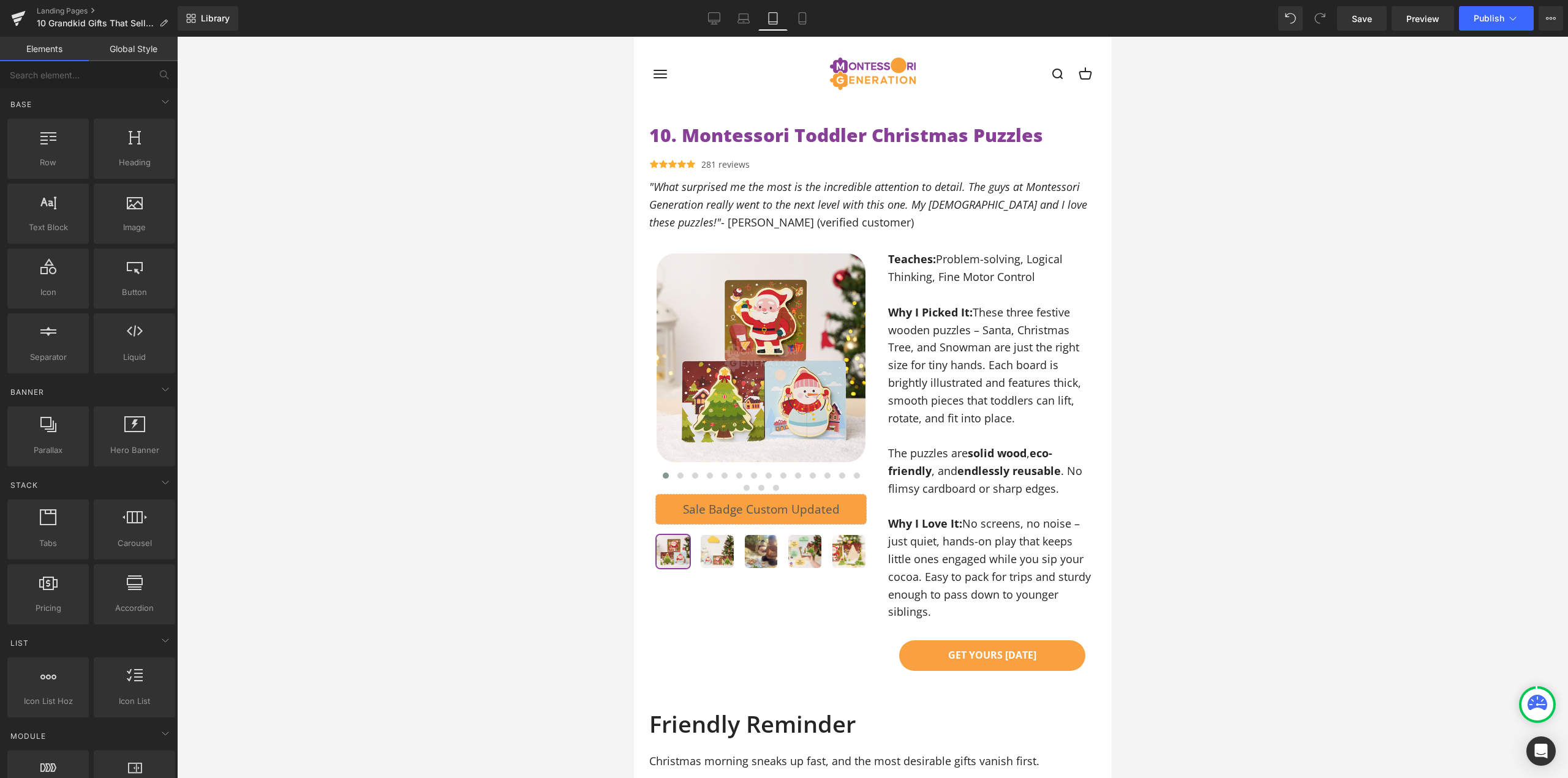
scroll to position [5518, 0]
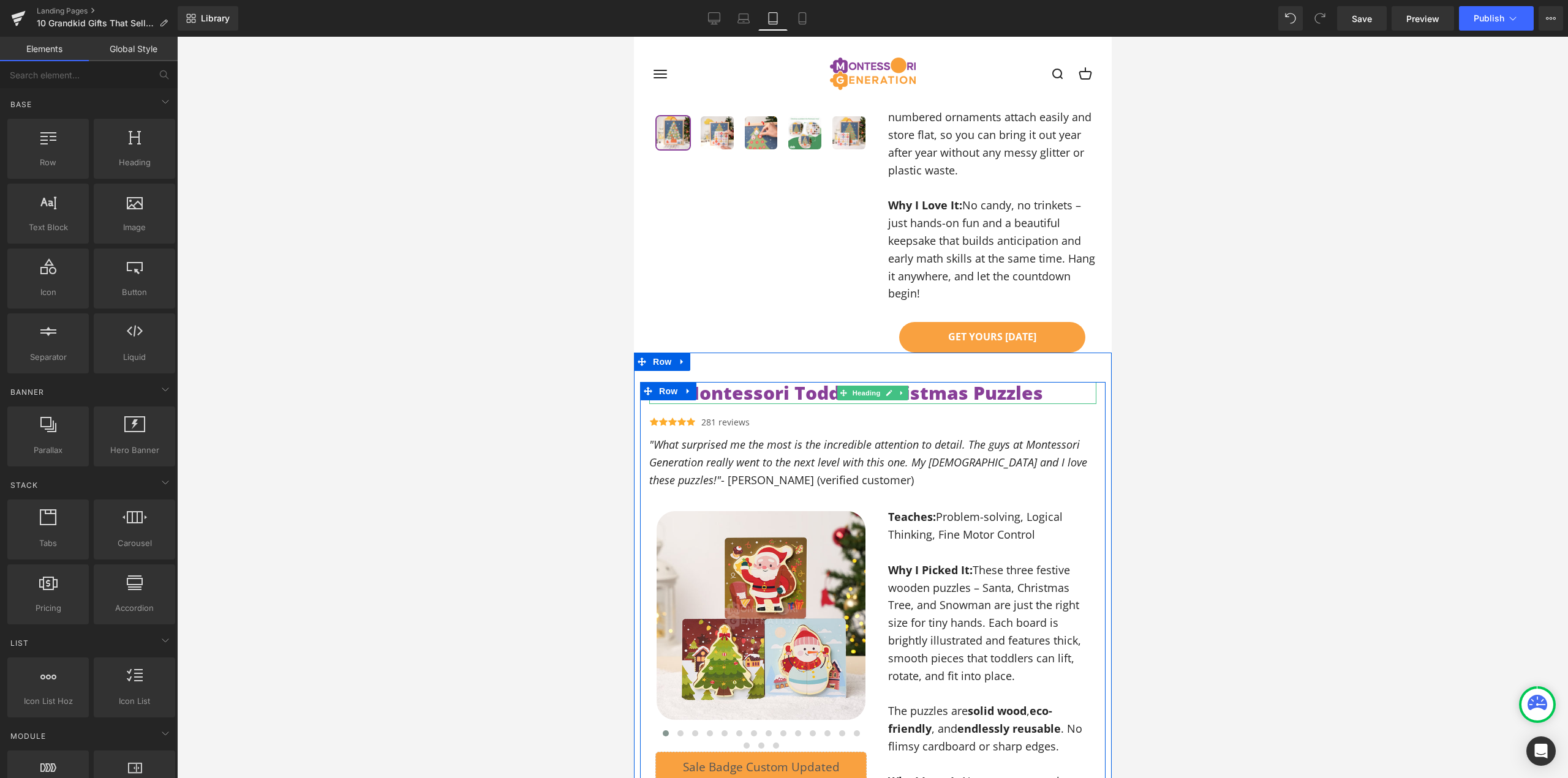
click at [857, 386] on span "Heading" at bounding box center [866, 393] width 33 height 15
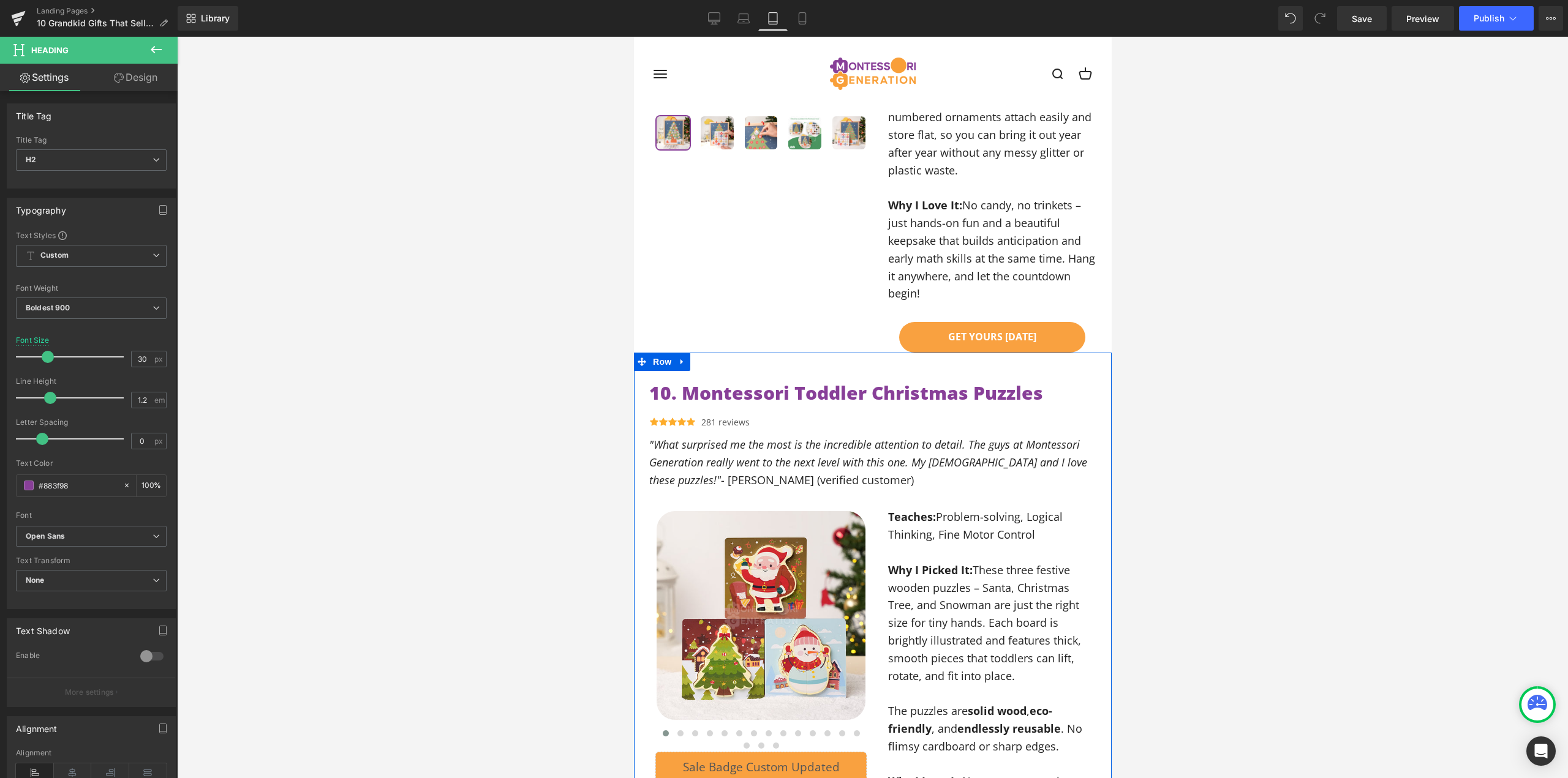
scroll to position [5947, 0]
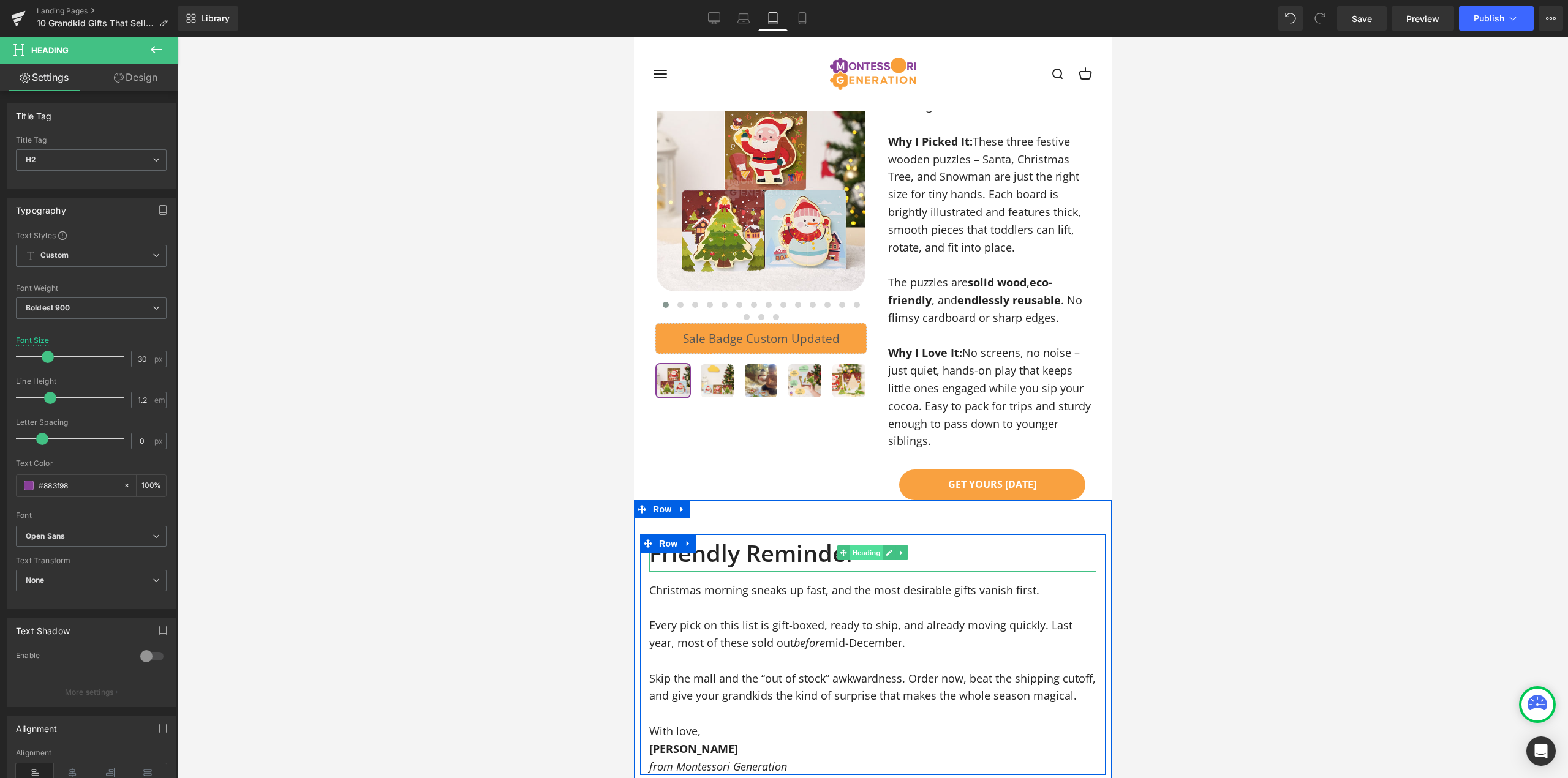
click at [860, 546] on span "Heading" at bounding box center [866, 553] width 33 height 15
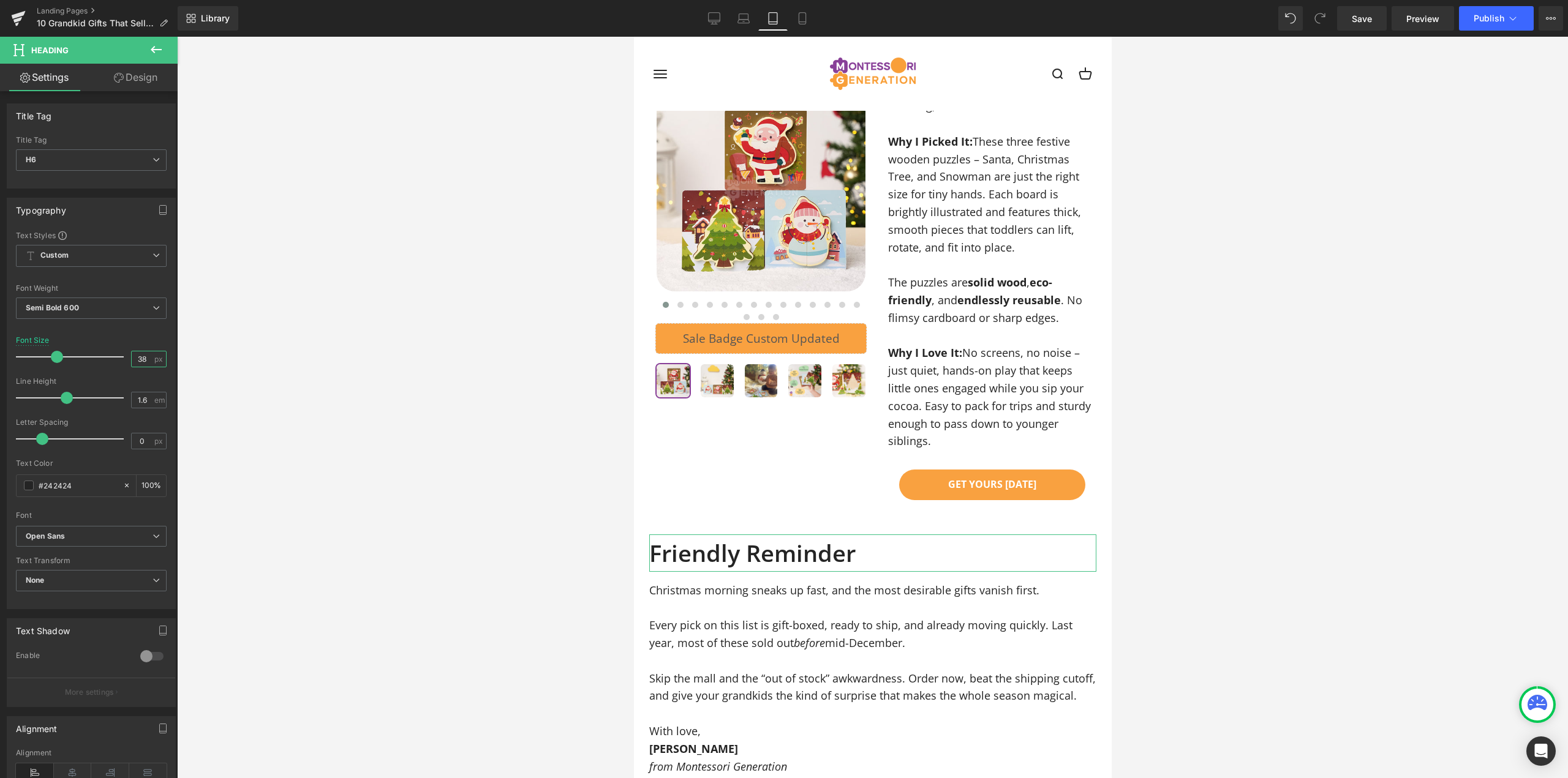
click at [135, 358] on input "38" at bounding box center [143, 359] width 22 height 16
type input "30"
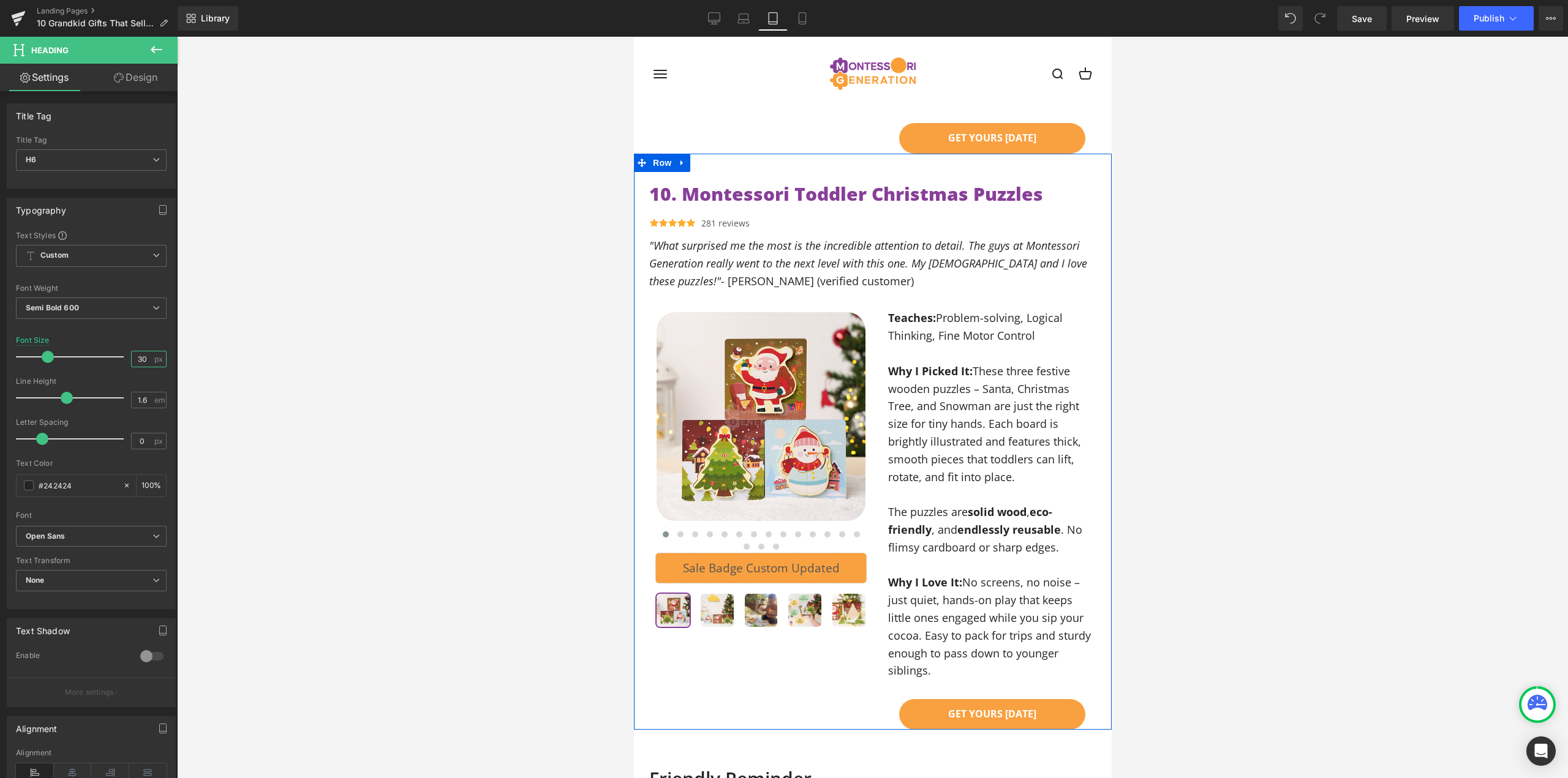
scroll to position [5825, 0]
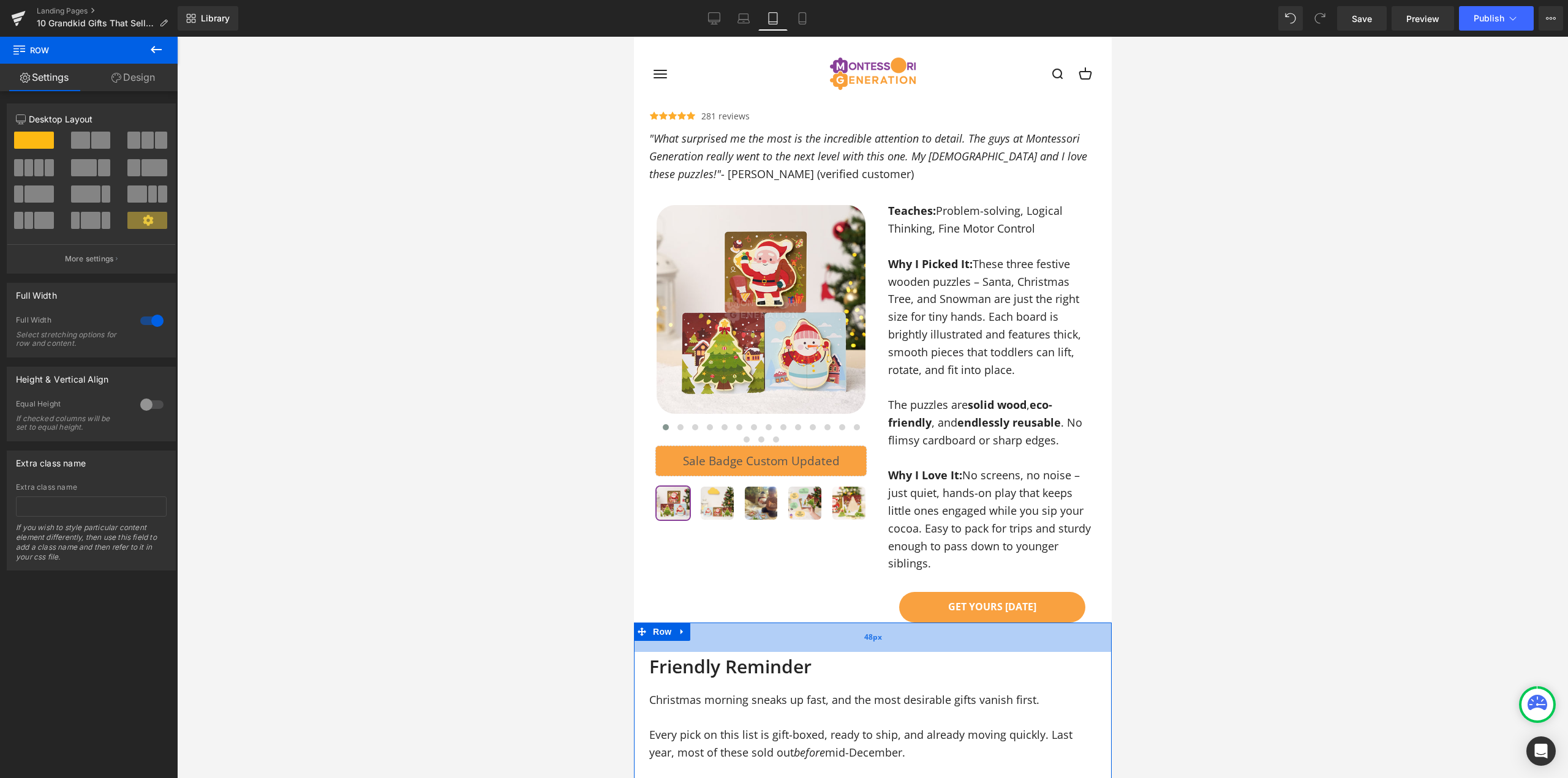
click at [883, 623] on div "48px" at bounding box center [872, 637] width 478 height 30
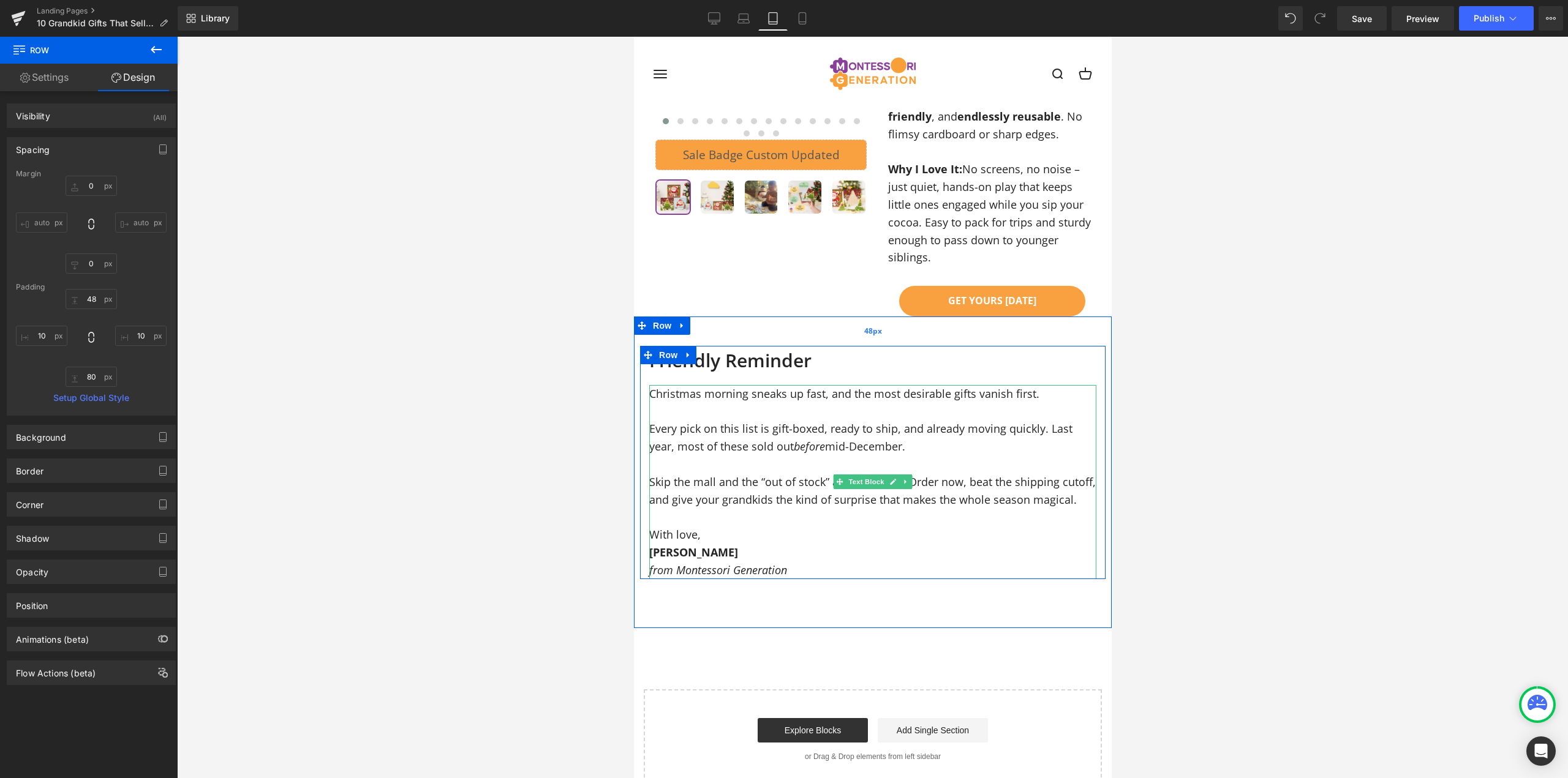
scroll to position [6069, 0]
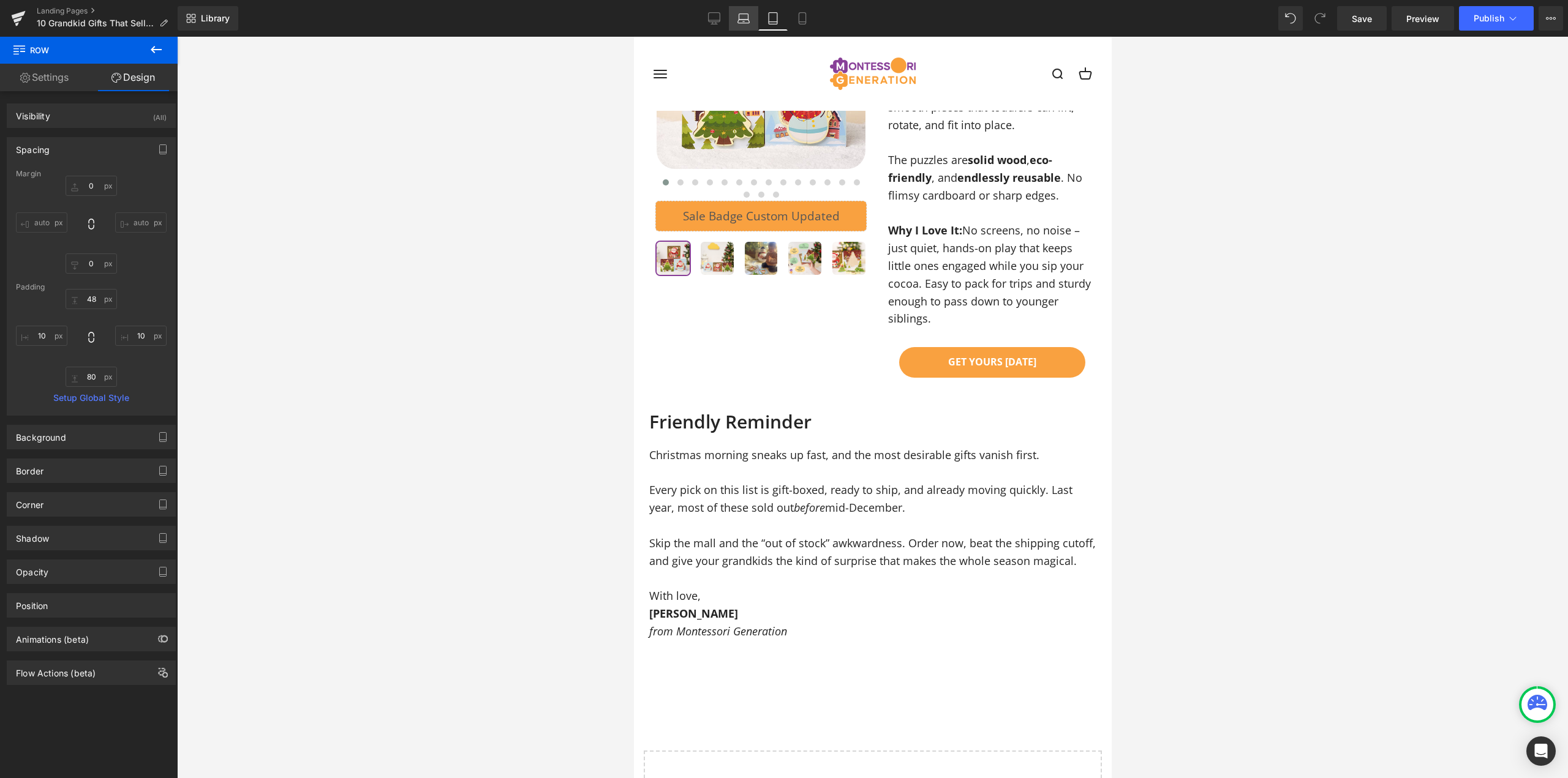
click at [747, 22] on icon at bounding box center [744, 19] width 12 height 12
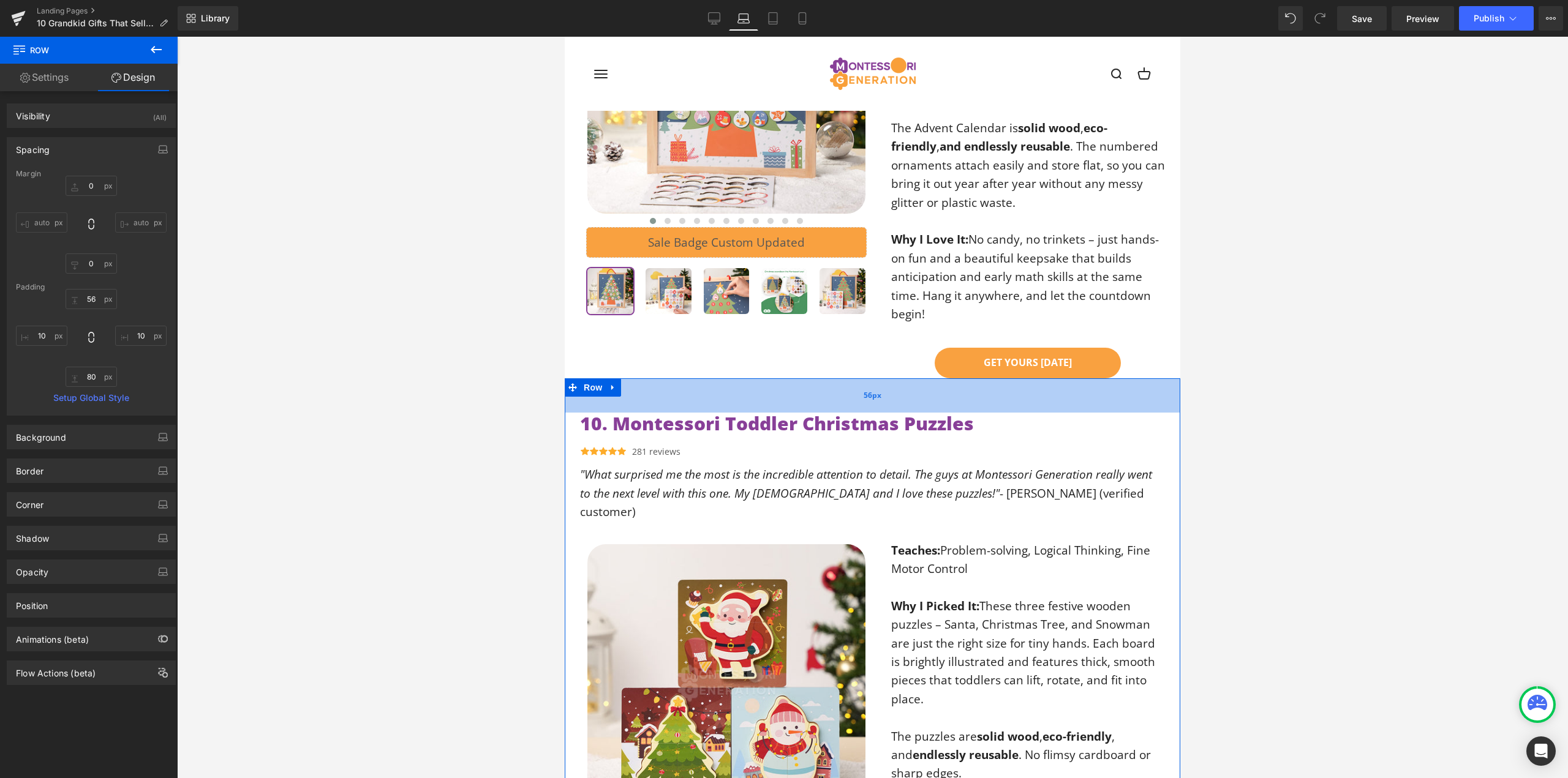
scroll to position [5603, 0]
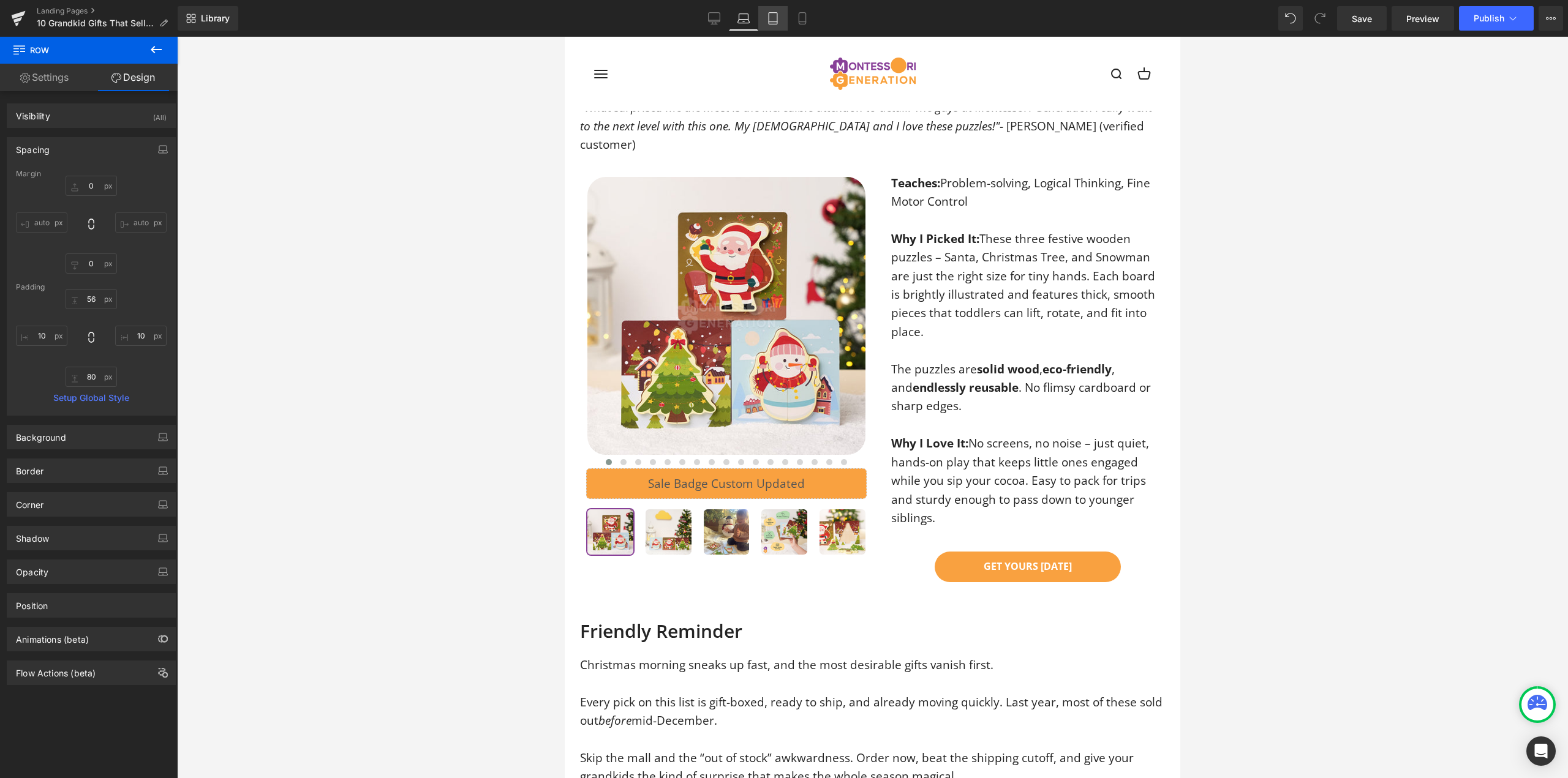
click at [781, 16] on link "Tablet" at bounding box center [773, 19] width 30 height 25
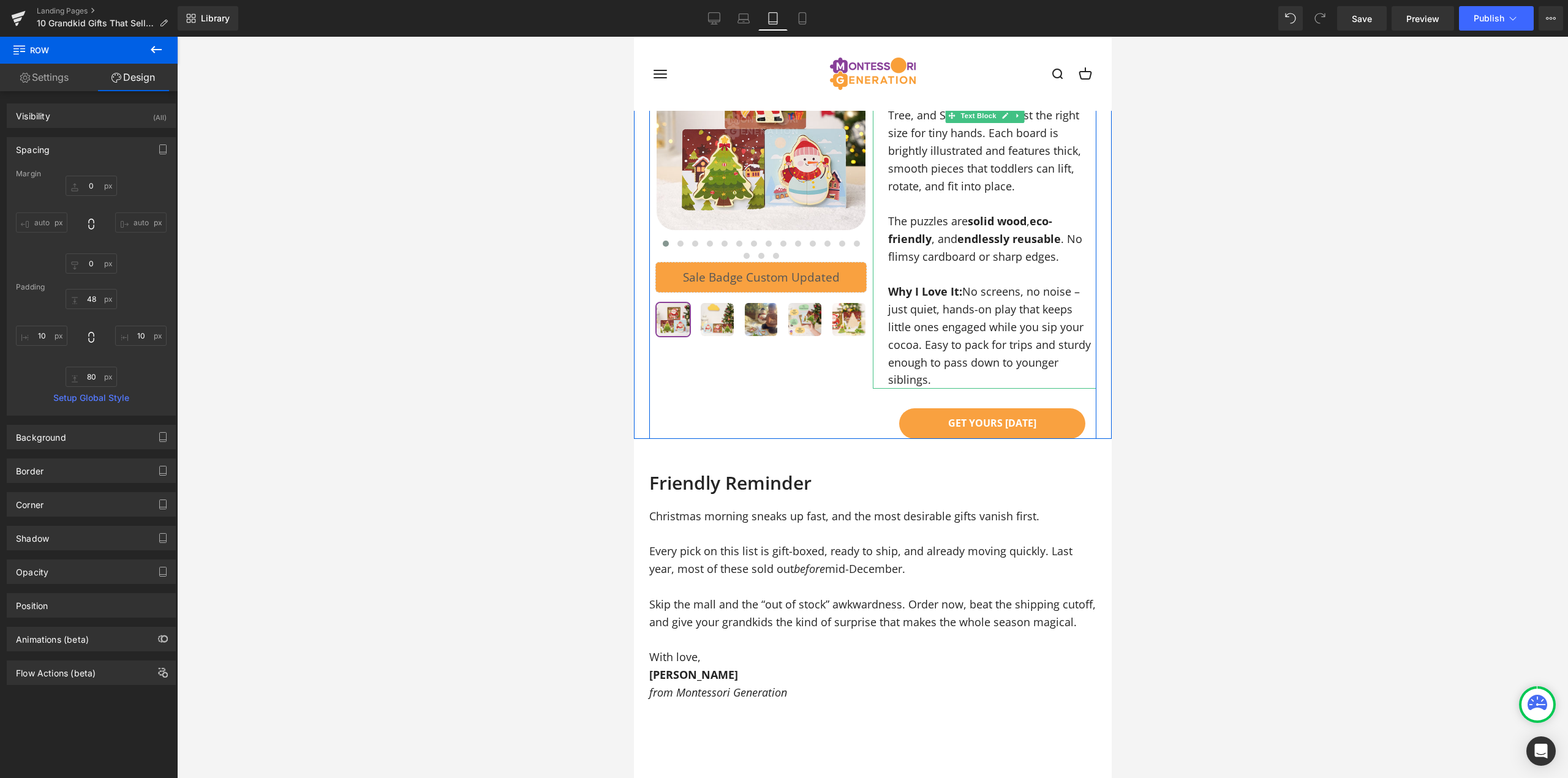
scroll to position [6069, 0]
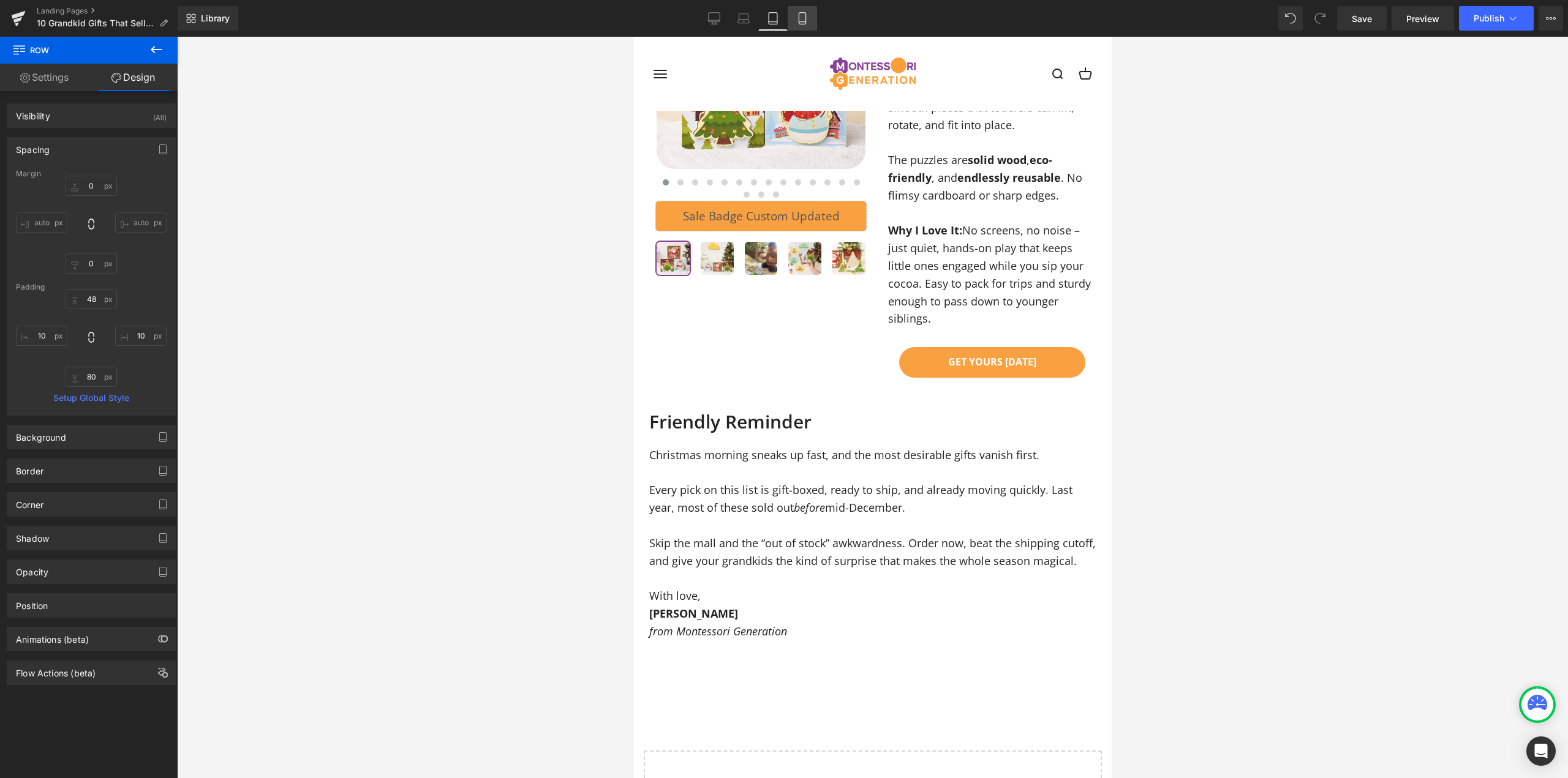
click at [803, 16] on icon at bounding box center [802, 19] width 12 height 12
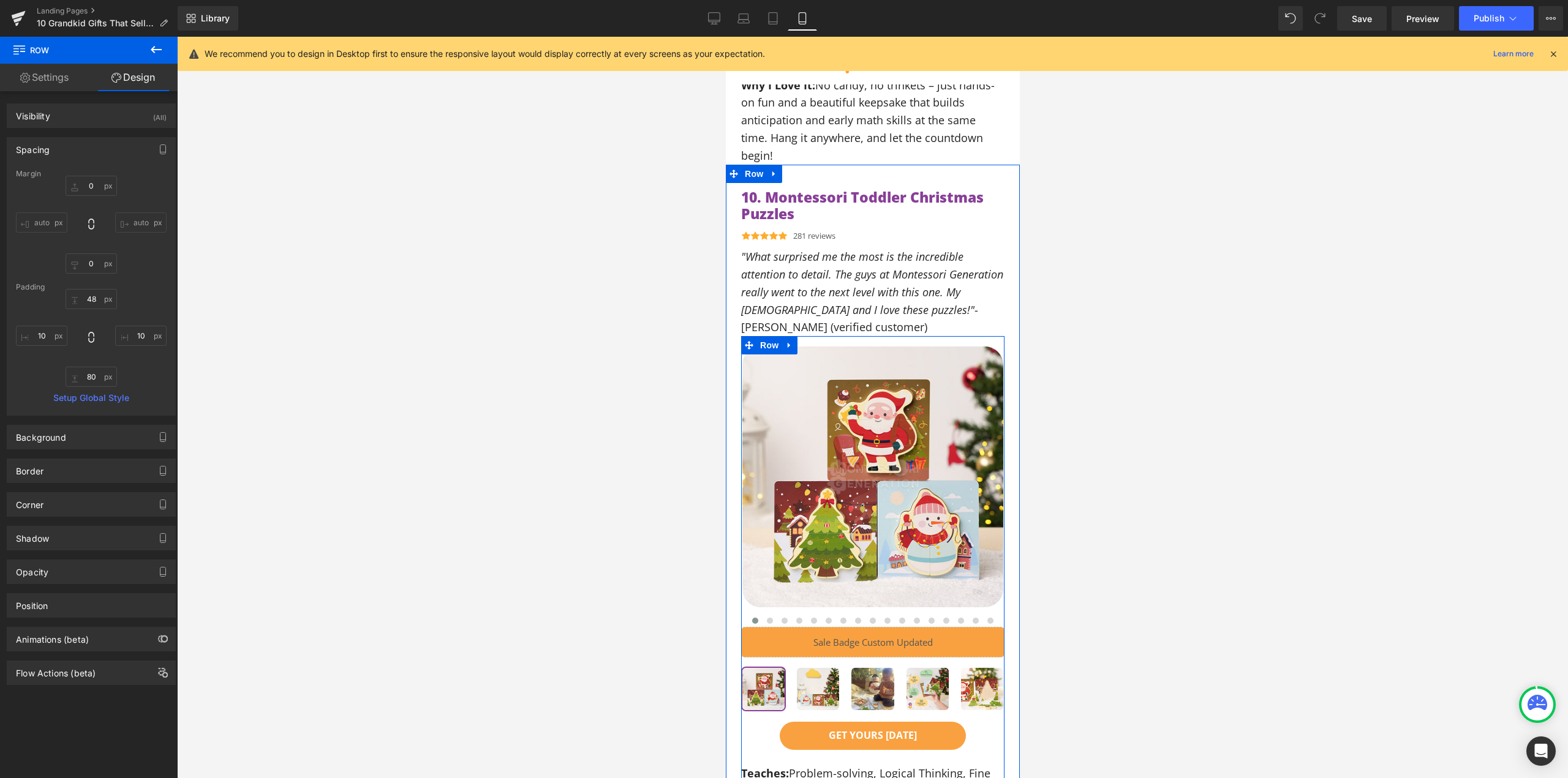
scroll to position [8605, 0]
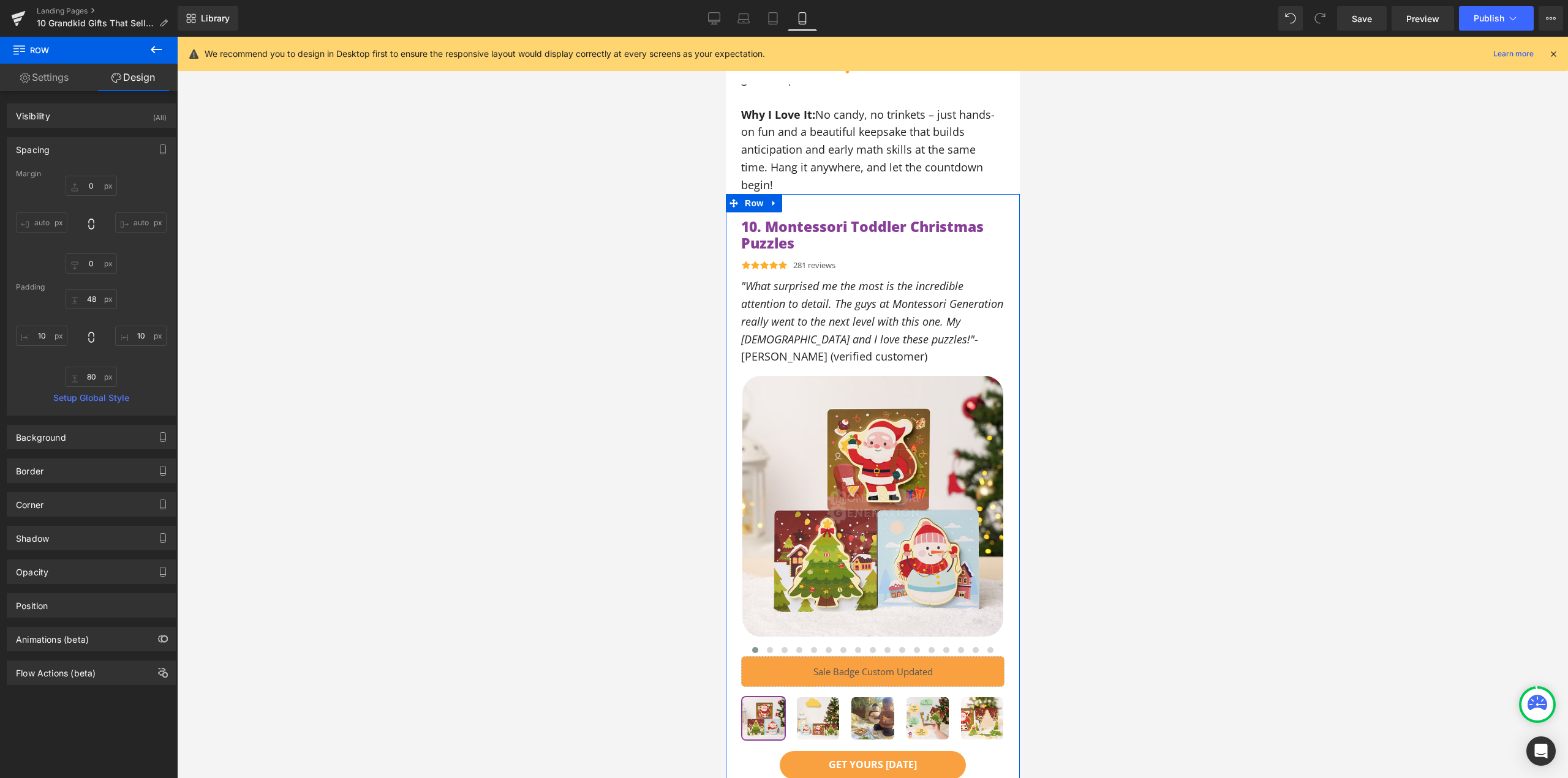
click at [838, 219] on div "10. Montessori Toddler Christmas Puzzles Heading" at bounding box center [872, 235] width 263 height 33
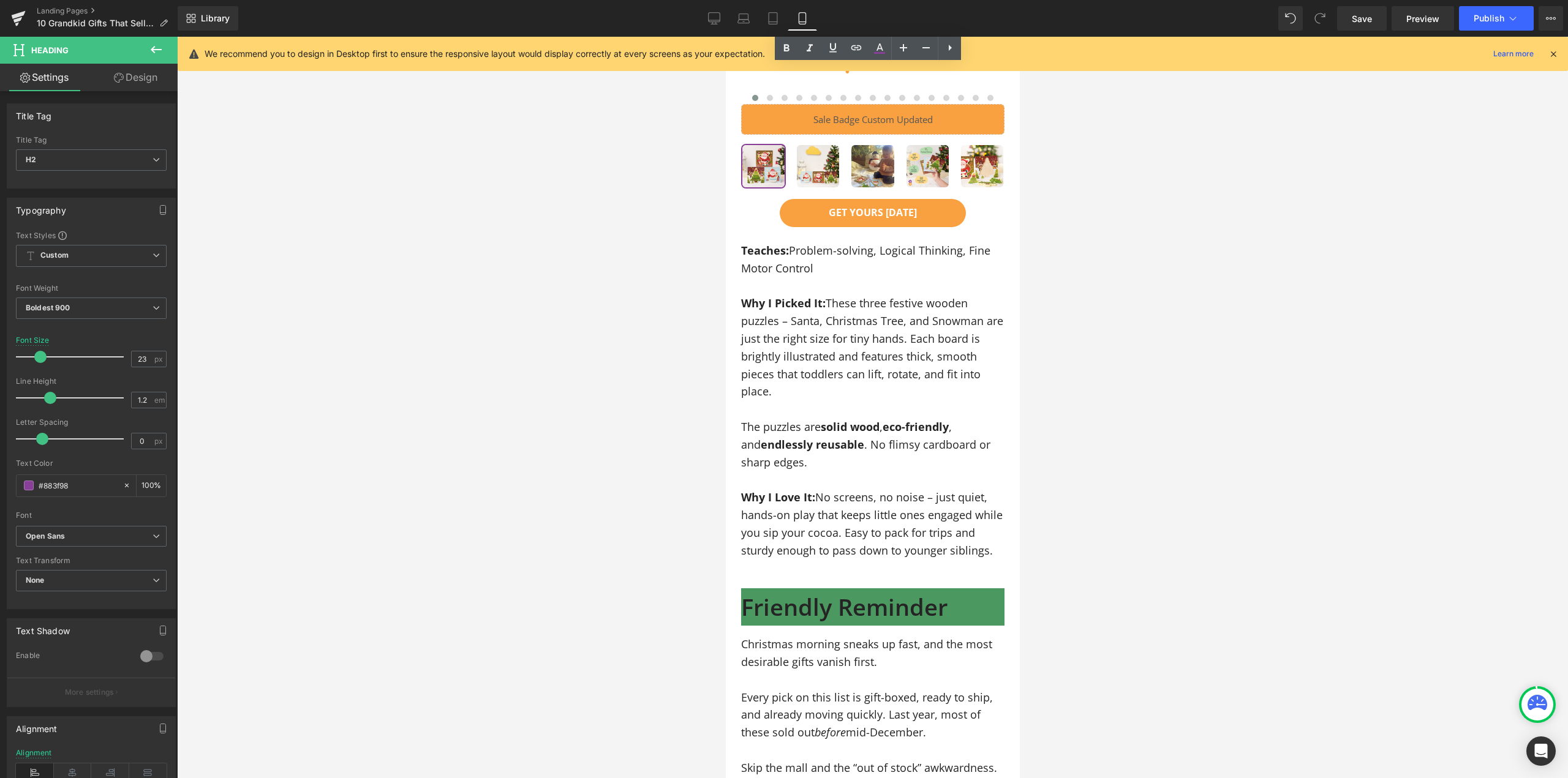
scroll to position [9279, 0]
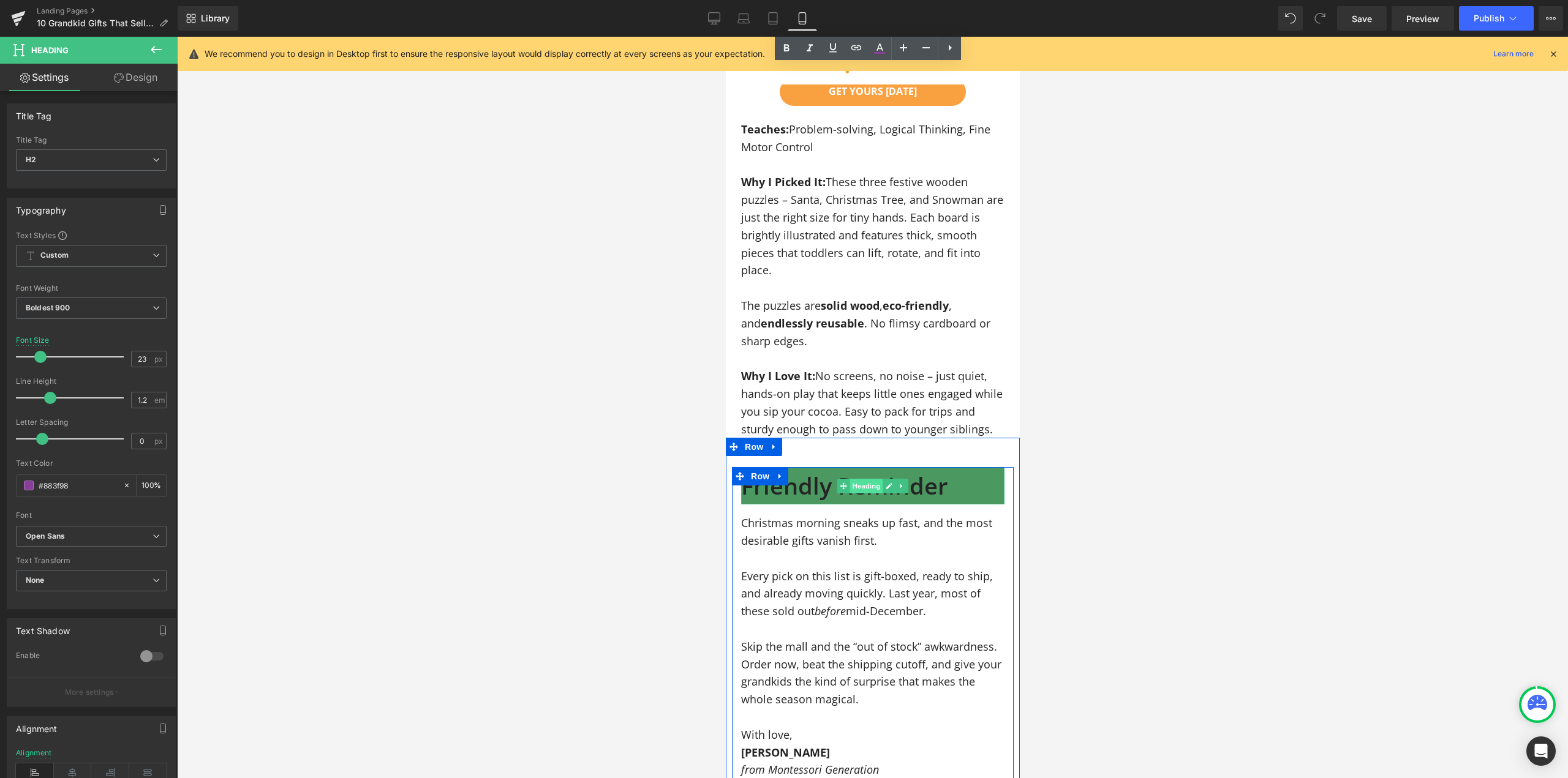
click at [858, 479] on span "Heading" at bounding box center [866, 486] width 33 height 15
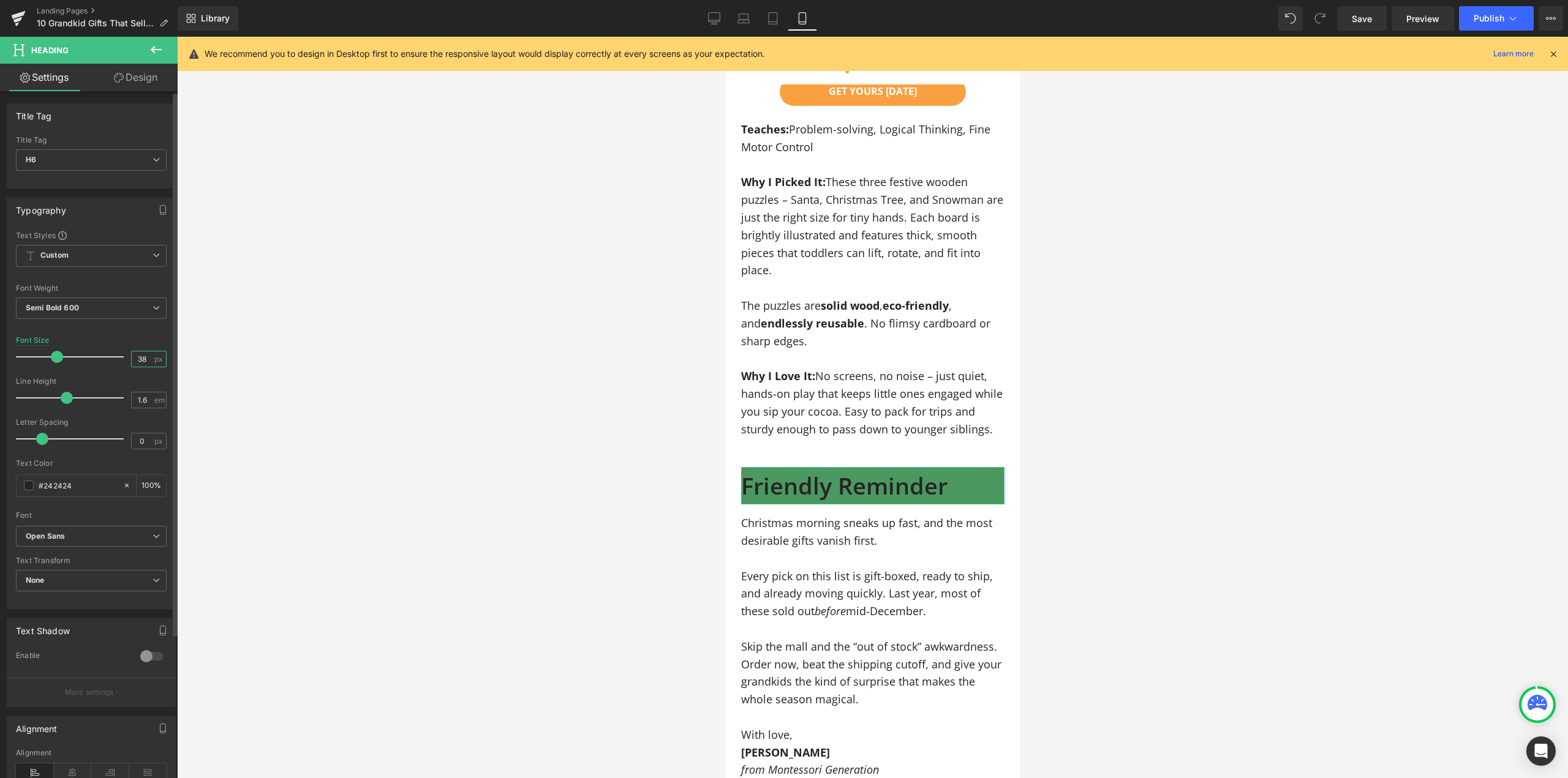
click at [135, 359] on input "38" at bounding box center [143, 359] width 22 height 16
type input "23"
click at [141, 334] on div "Font Default Open Sans [GEOGRAPHIC_DATA] Fredoka-medium Fredoka-regular Open Sa…" at bounding box center [92, 378] width 151 height 296
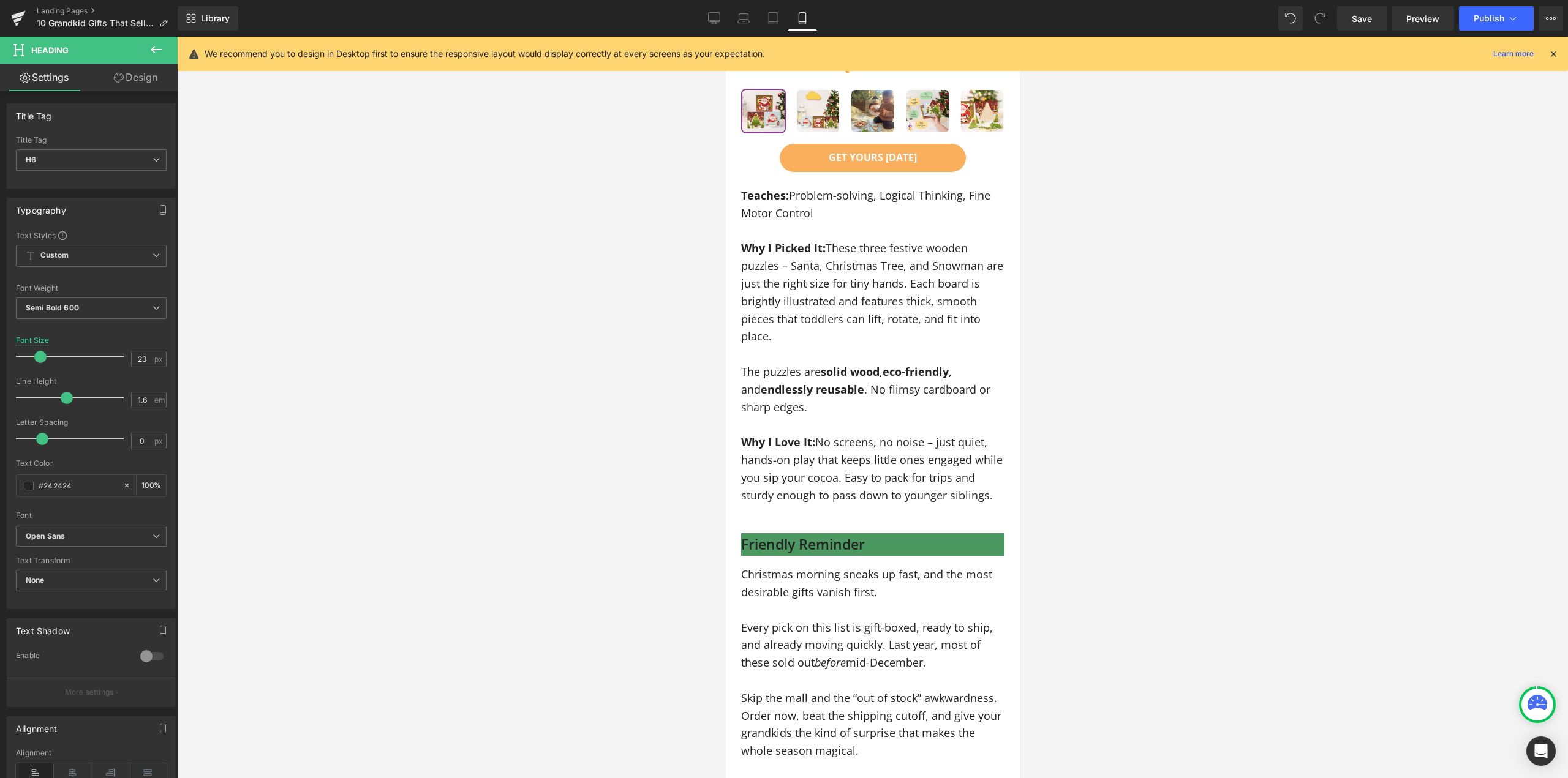
scroll to position [9341, 0]
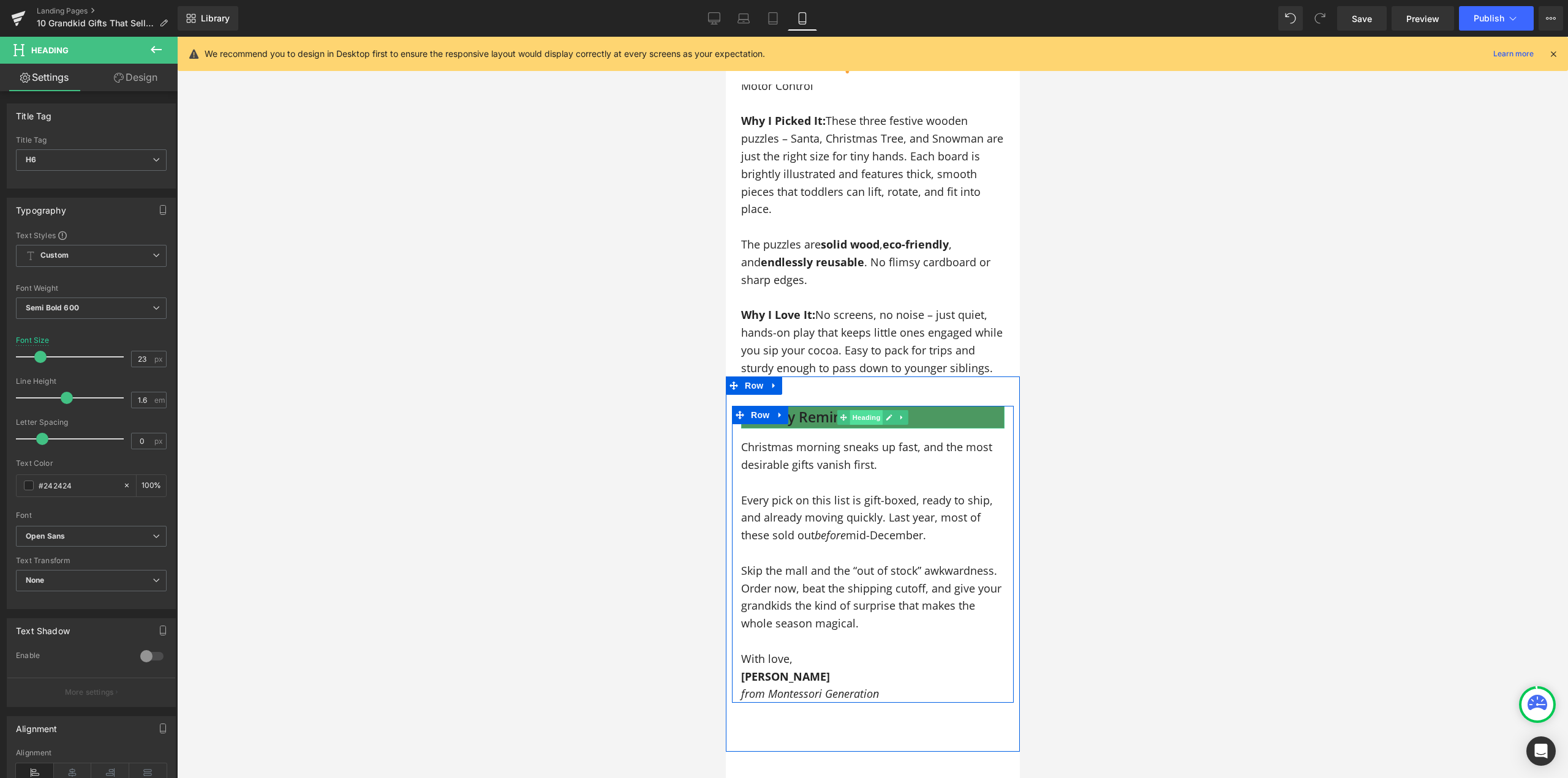
click at [855, 410] on span "Heading" at bounding box center [866, 417] width 33 height 15
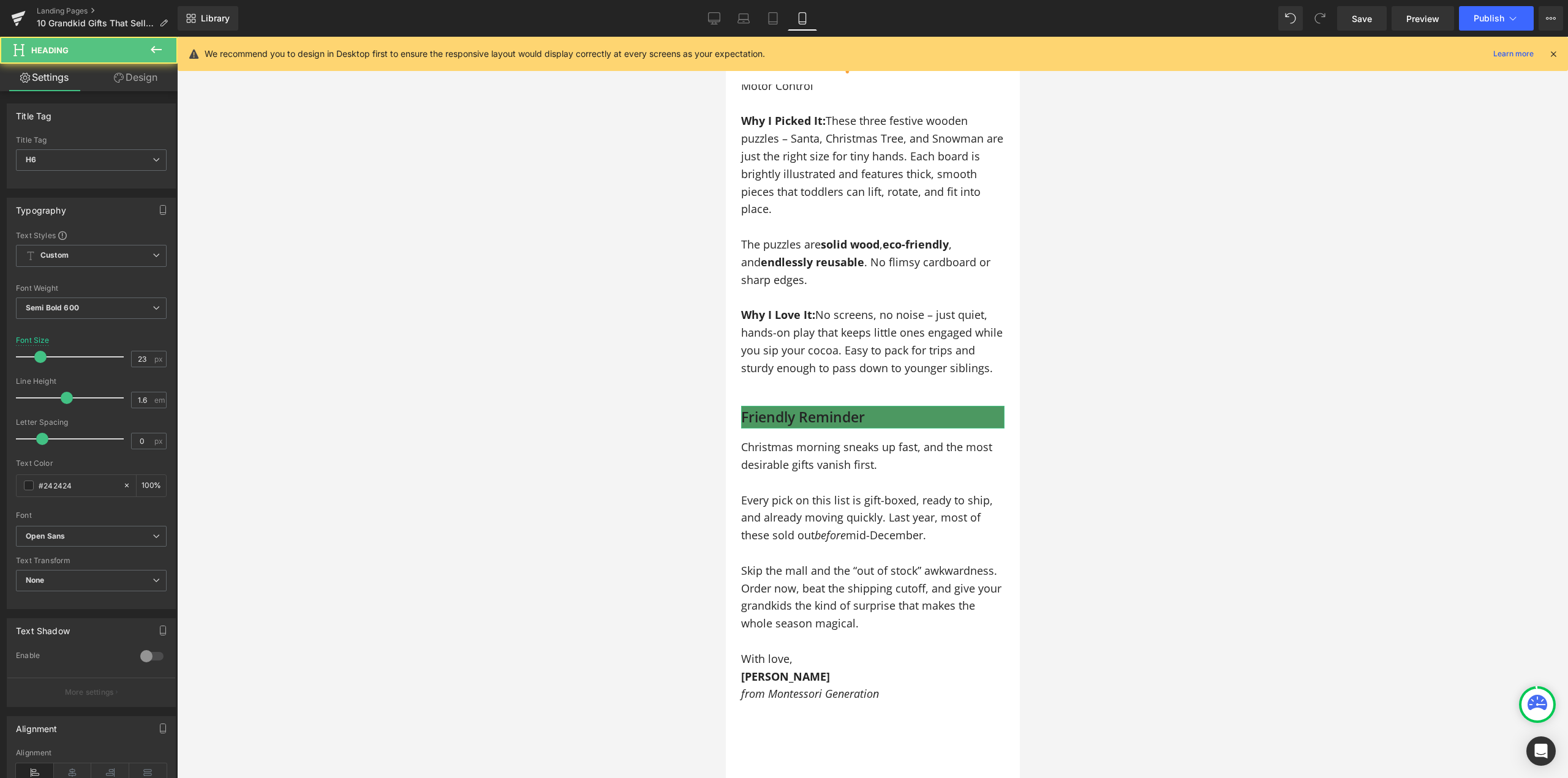
click at [136, 77] on link "Design" at bounding box center [136, 77] width 89 height 27
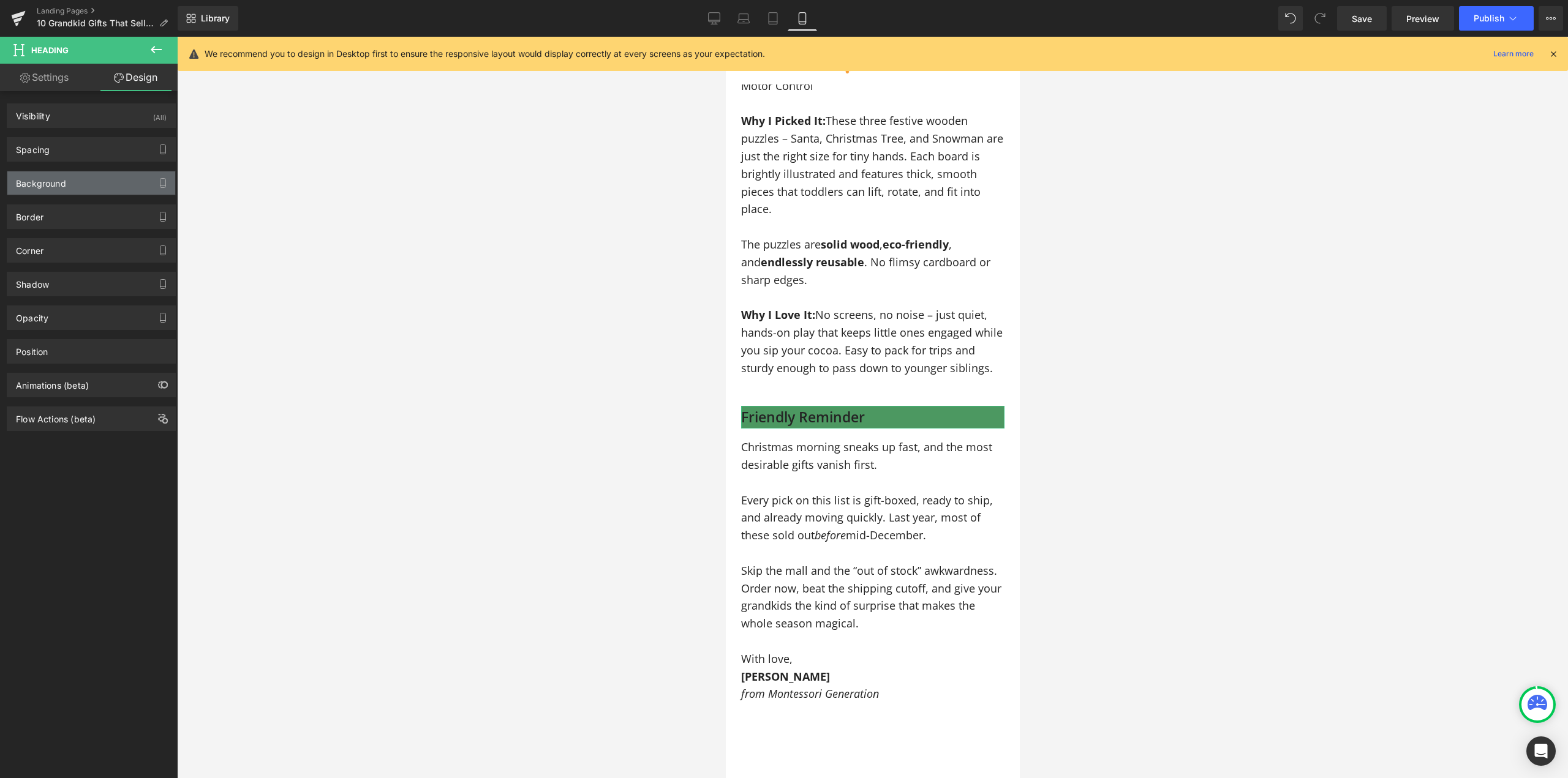
click at [66, 184] on div "Background" at bounding box center [91, 183] width 168 height 23
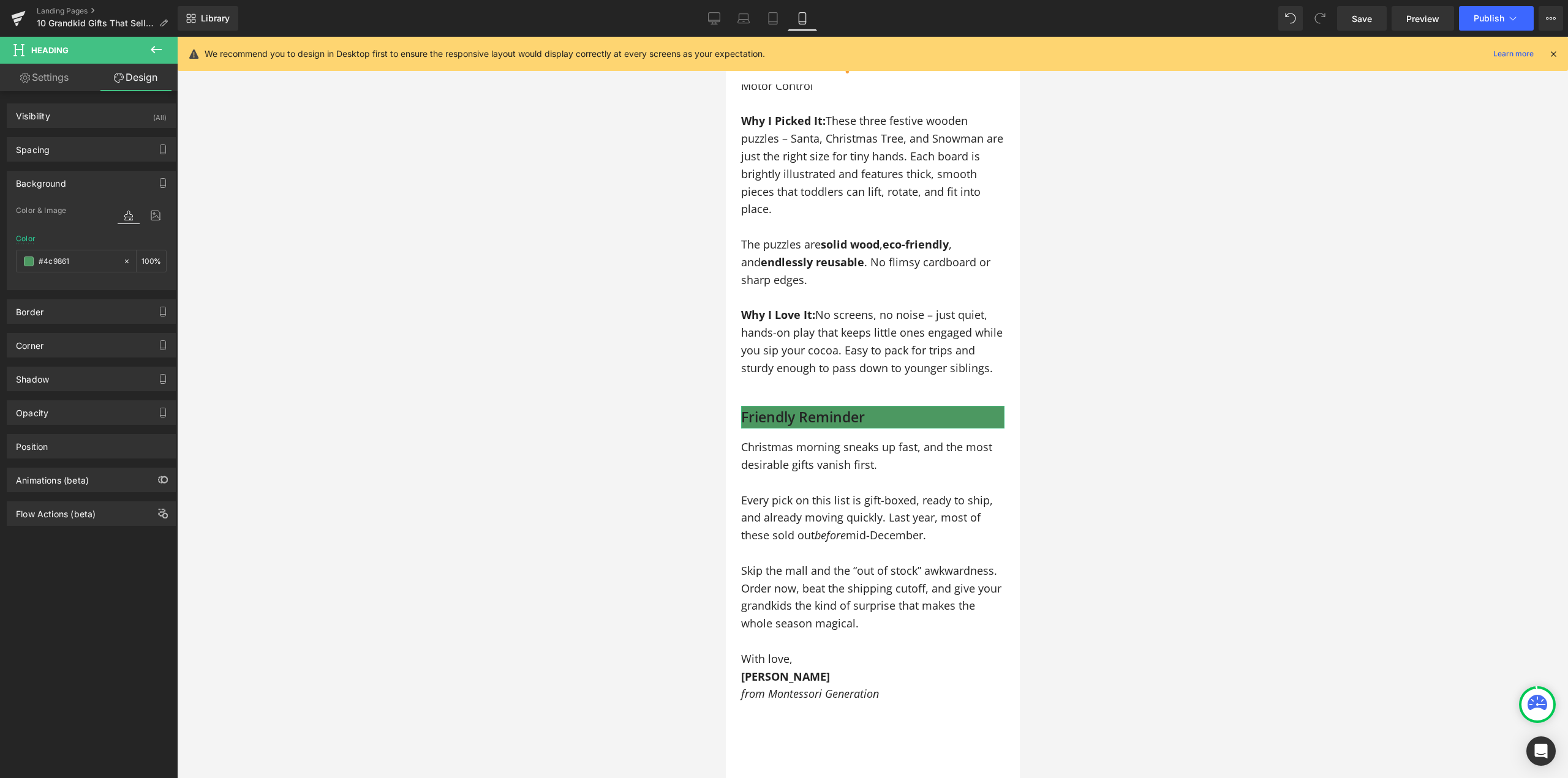
click at [125, 261] on icon at bounding box center [127, 261] width 4 height 4
click at [610, 438] on div at bounding box center [872, 407] width 1391 height 742
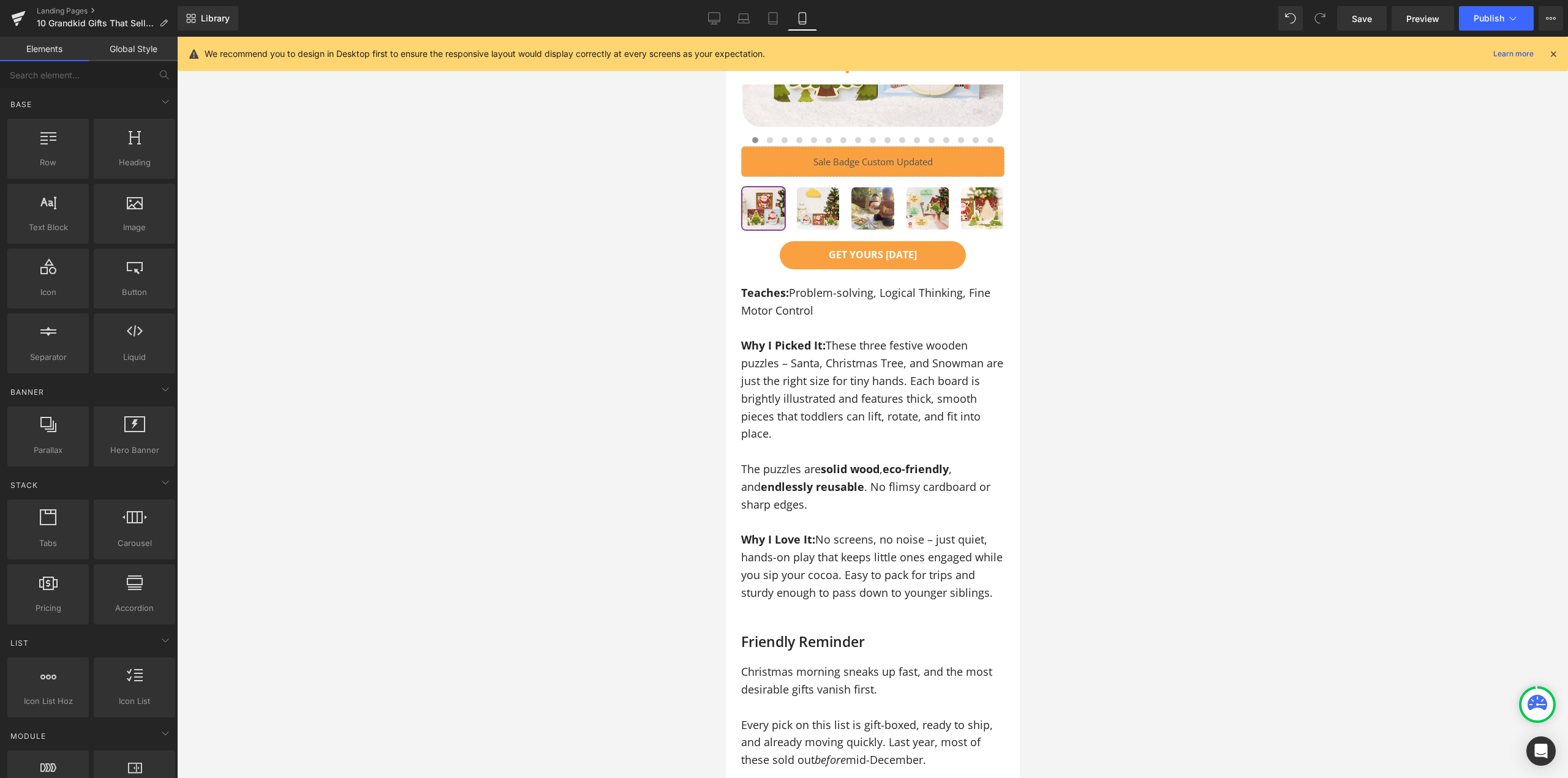
scroll to position [9095, 0]
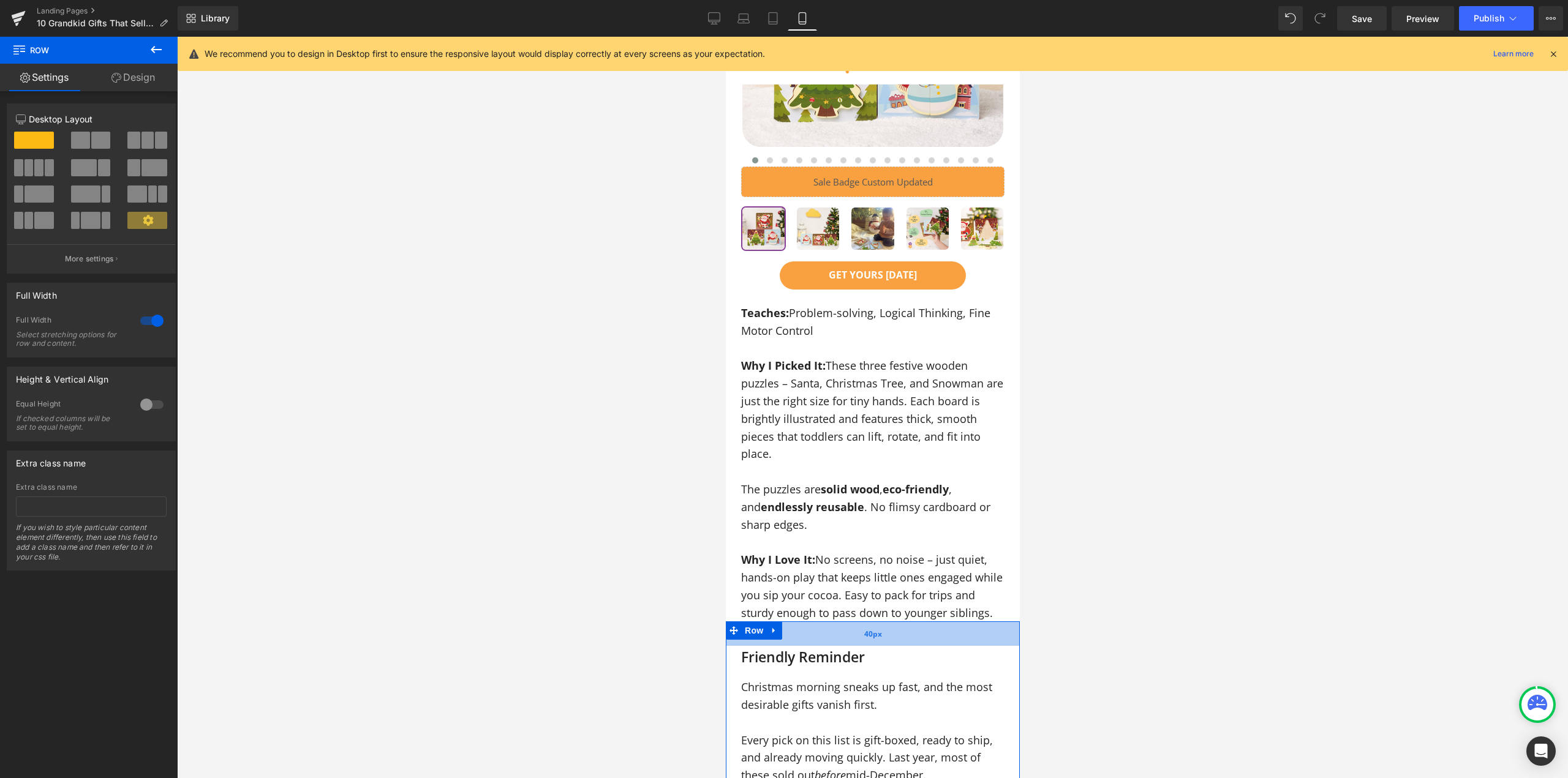
click at [894, 622] on div "40px" at bounding box center [872, 634] width 294 height 25
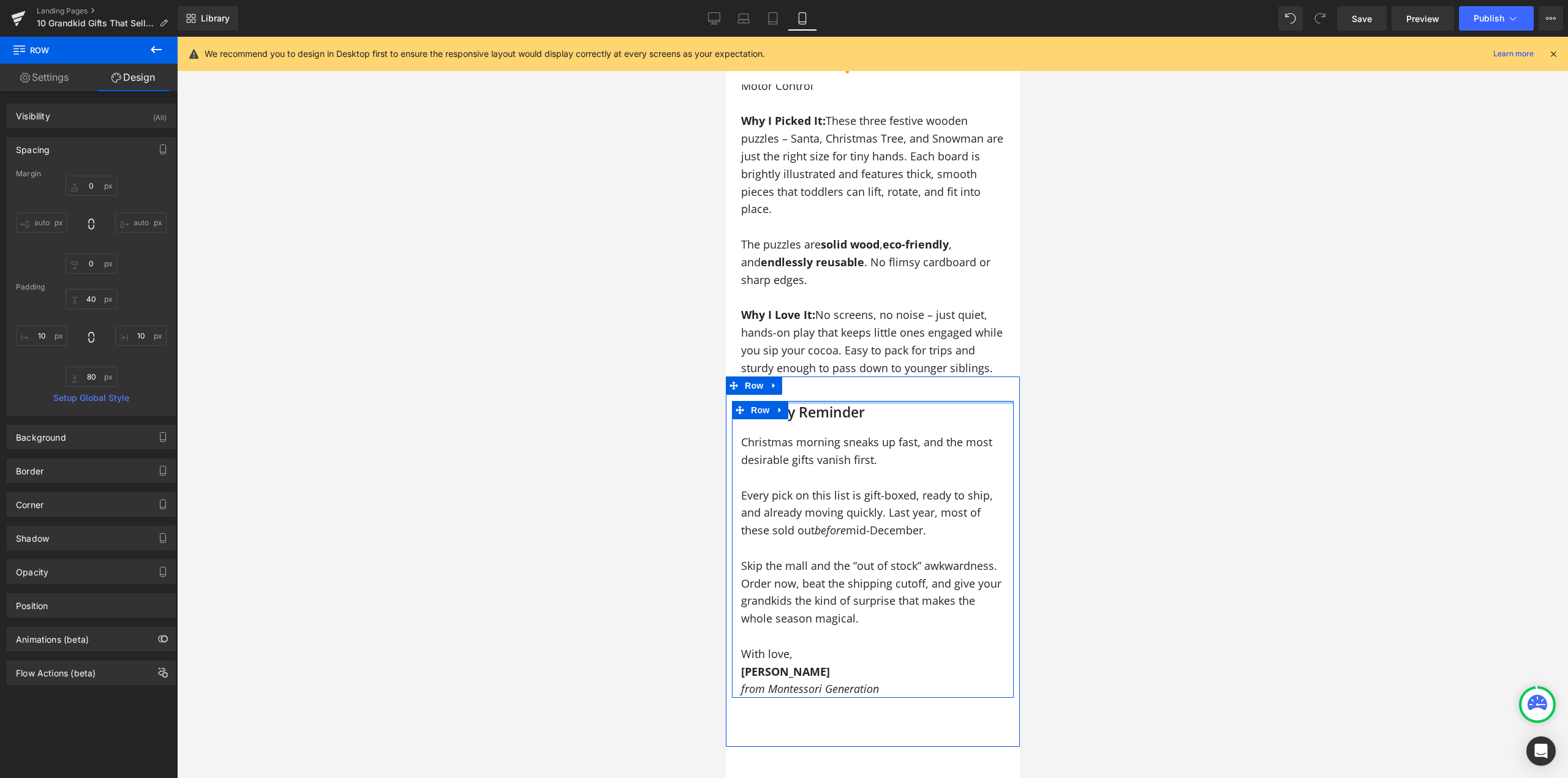
scroll to position [9524, 0]
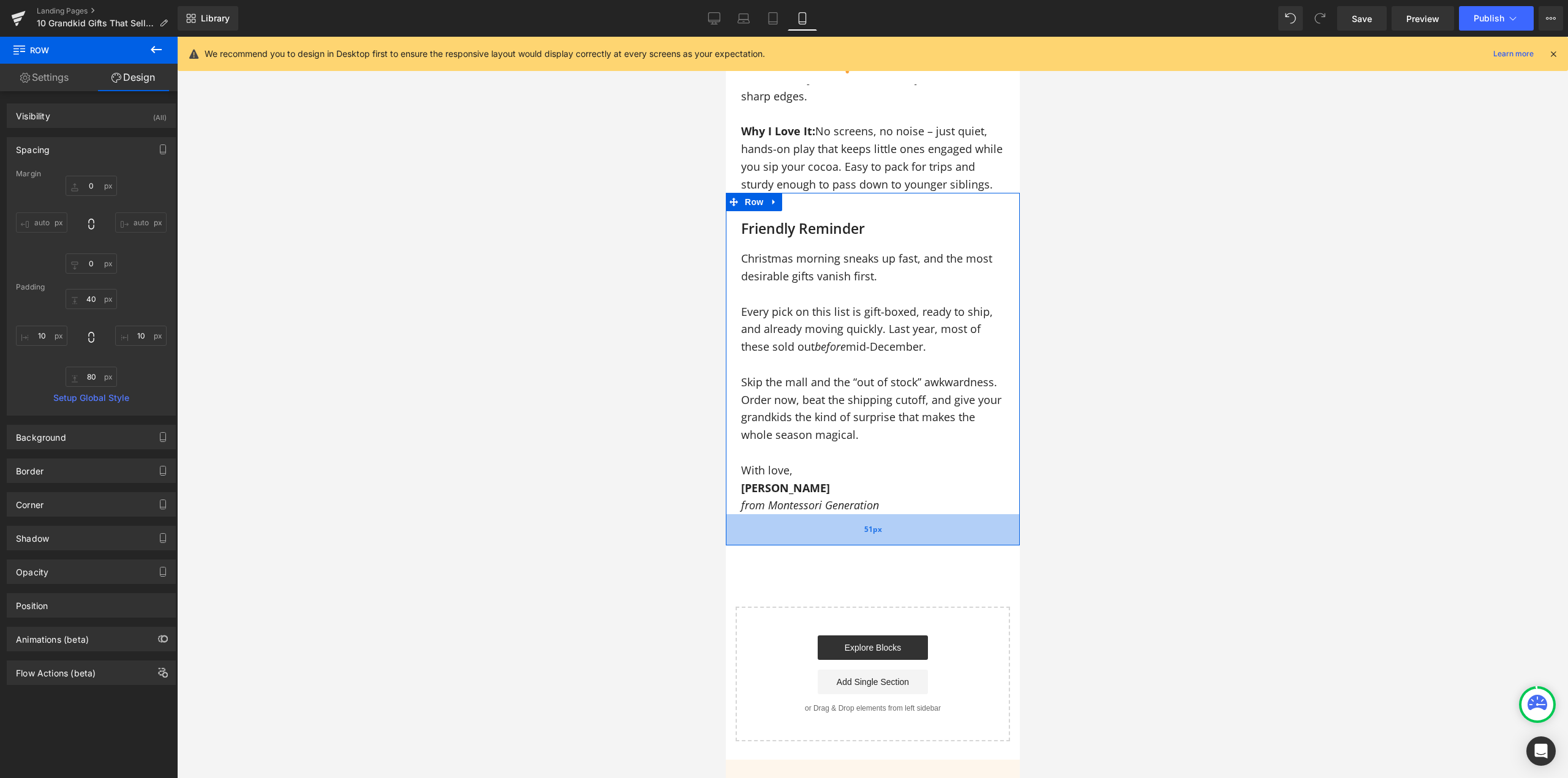
drag, startPoint x: 880, startPoint y: 523, endPoint x: 884, endPoint y: 505, distance: 18.4
click at [884, 515] on div "51px" at bounding box center [872, 530] width 294 height 31
click at [891, 515] on div "50px" at bounding box center [872, 530] width 294 height 30
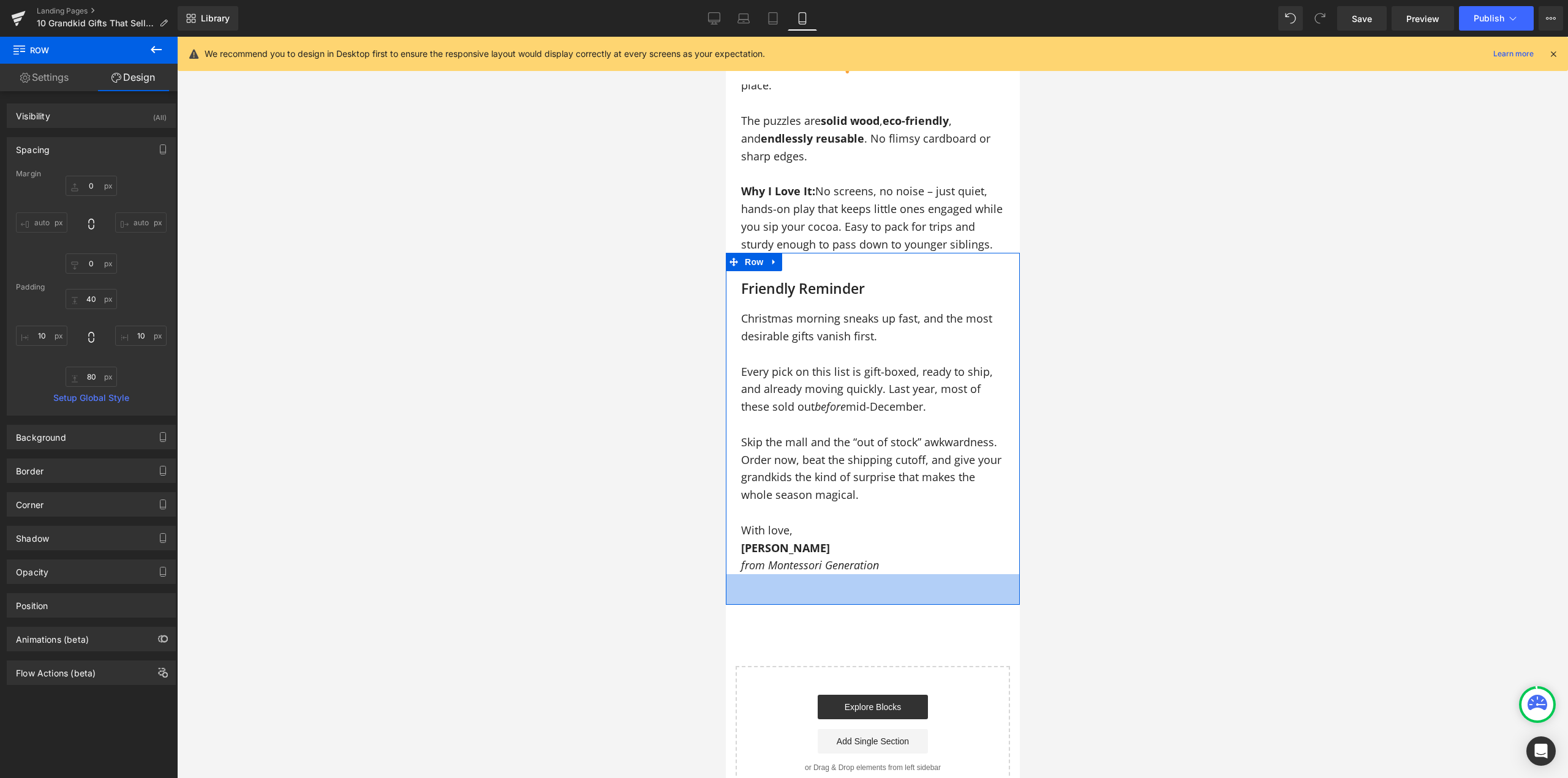
scroll to position [9402, 0]
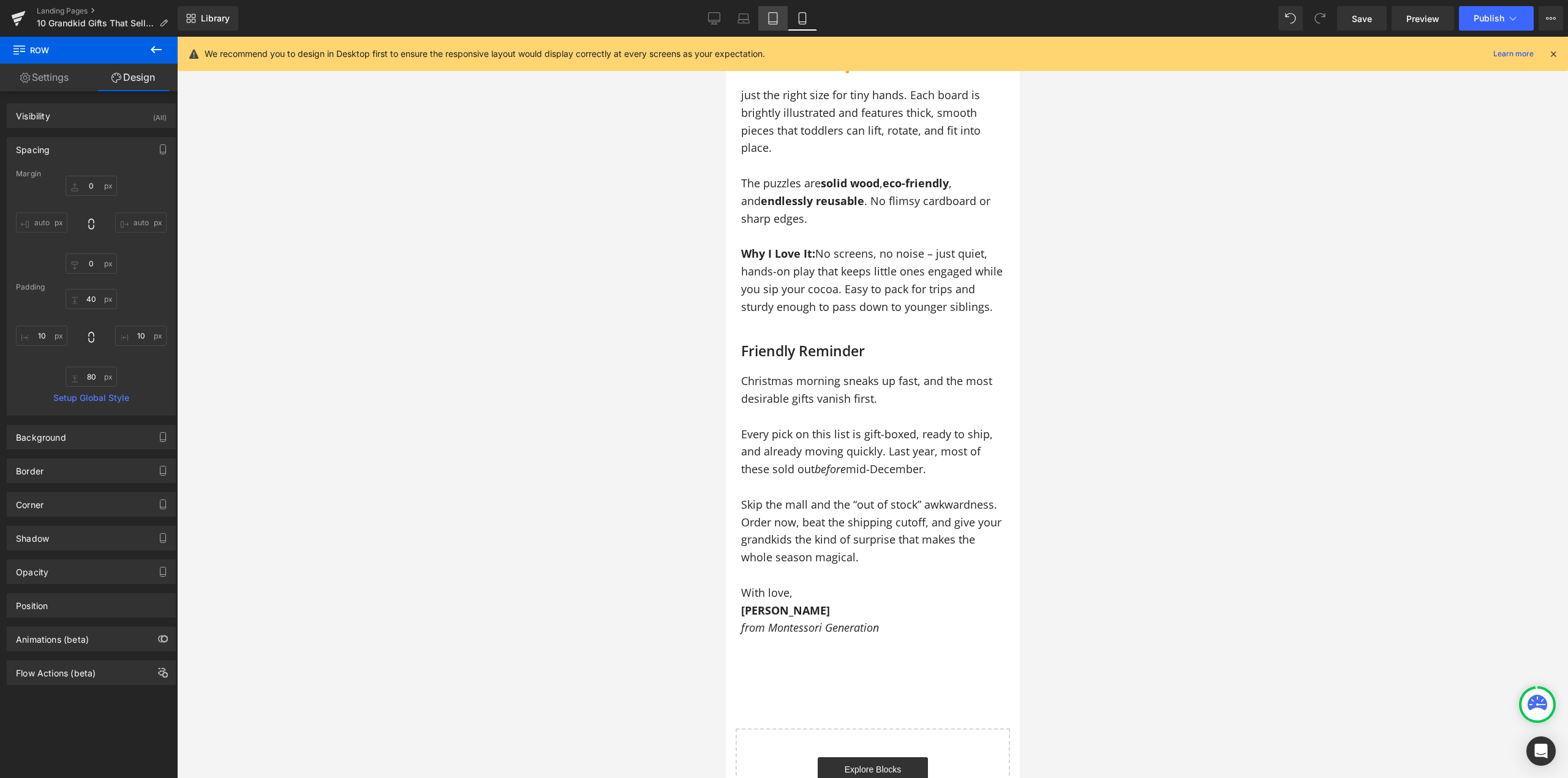
click at [785, 16] on link "Tablet" at bounding box center [773, 19] width 30 height 25
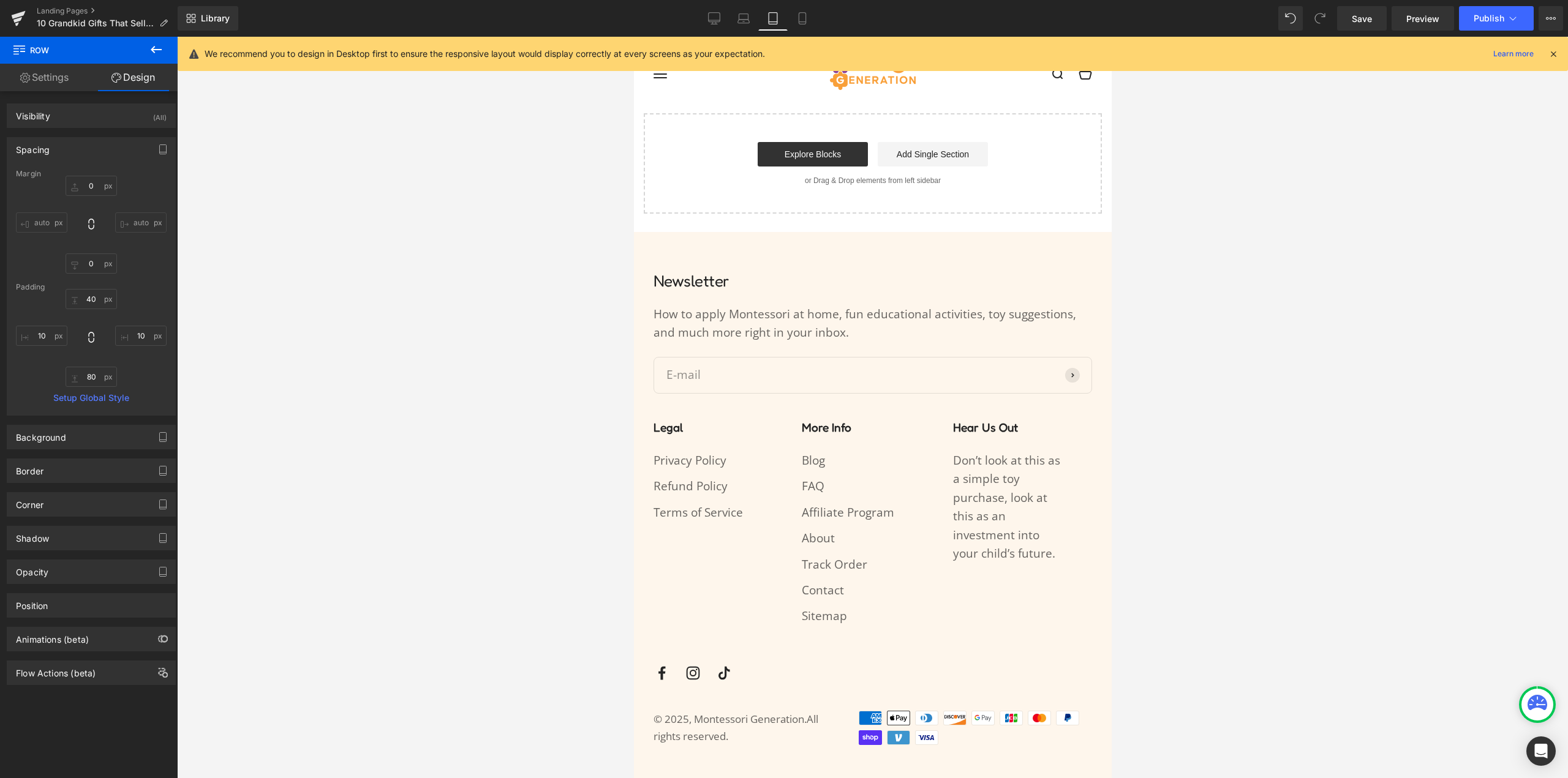
scroll to position [6132, 0]
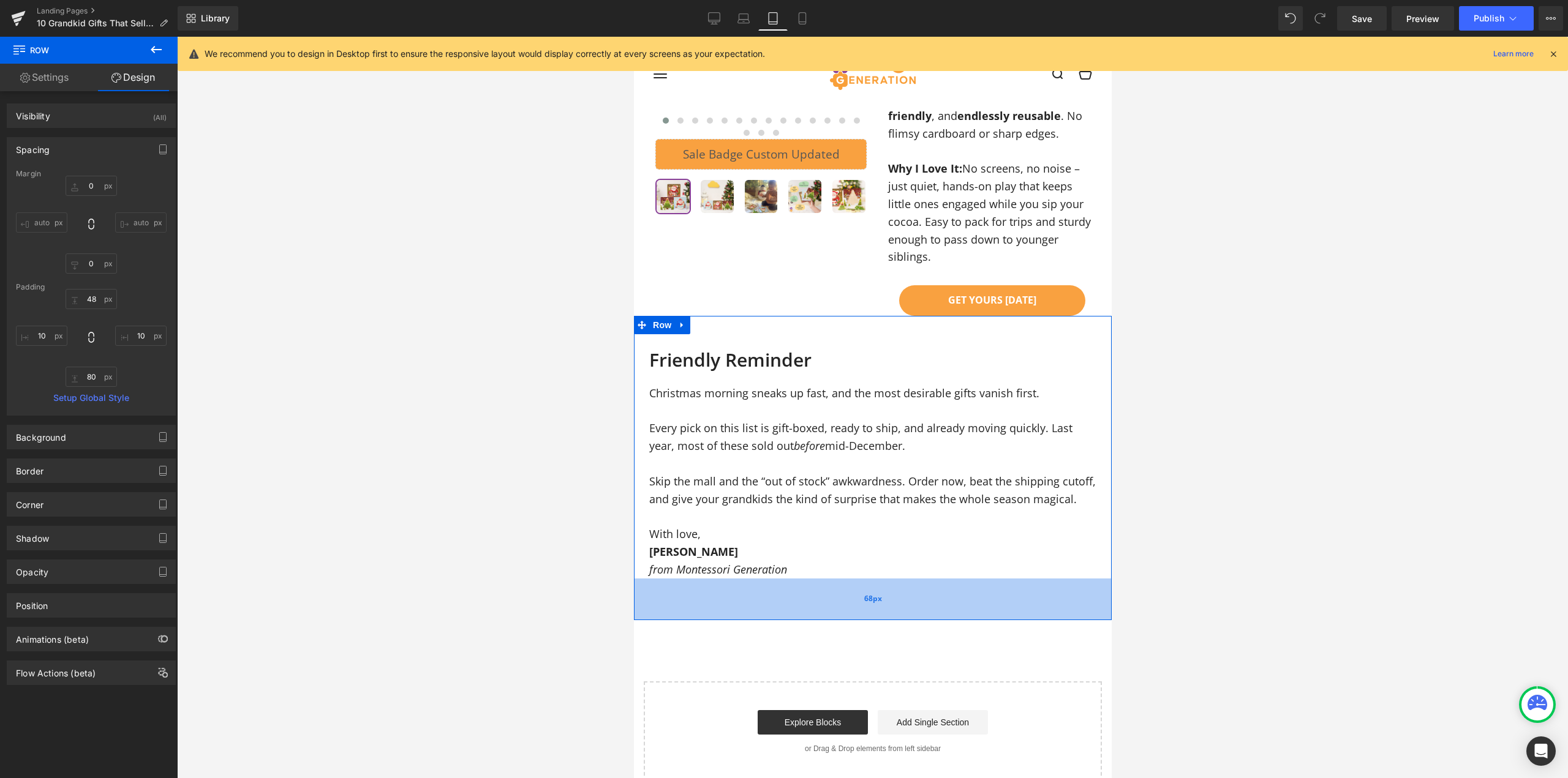
drag, startPoint x: 888, startPoint y: 585, endPoint x: 895, endPoint y: 578, distance: 9.9
click at [895, 578] on div "68px" at bounding box center [872, 599] width 478 height 42
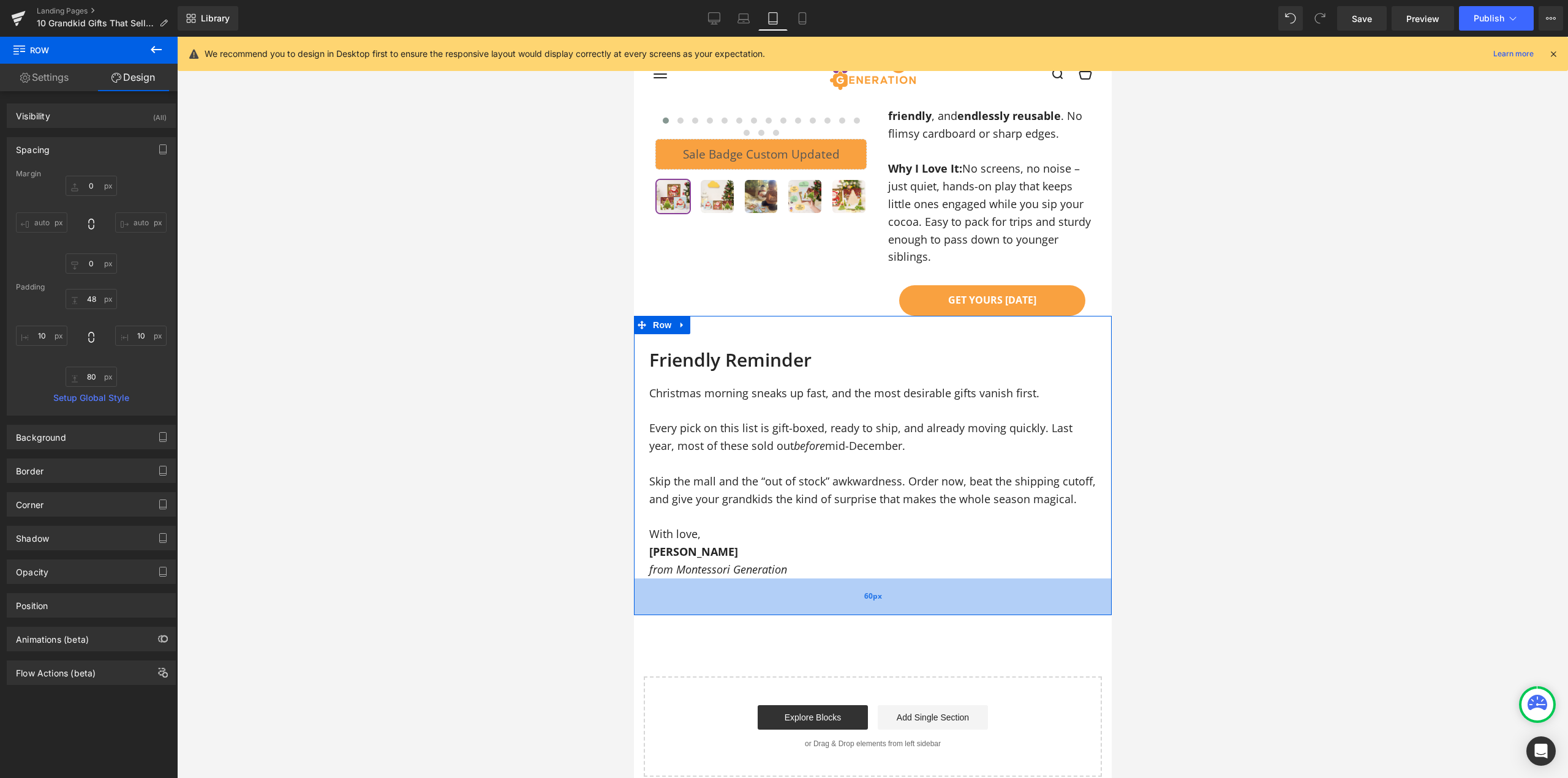
click at [898, 578] on div "60px" at bounding box center [872, 596] width 478 height 36
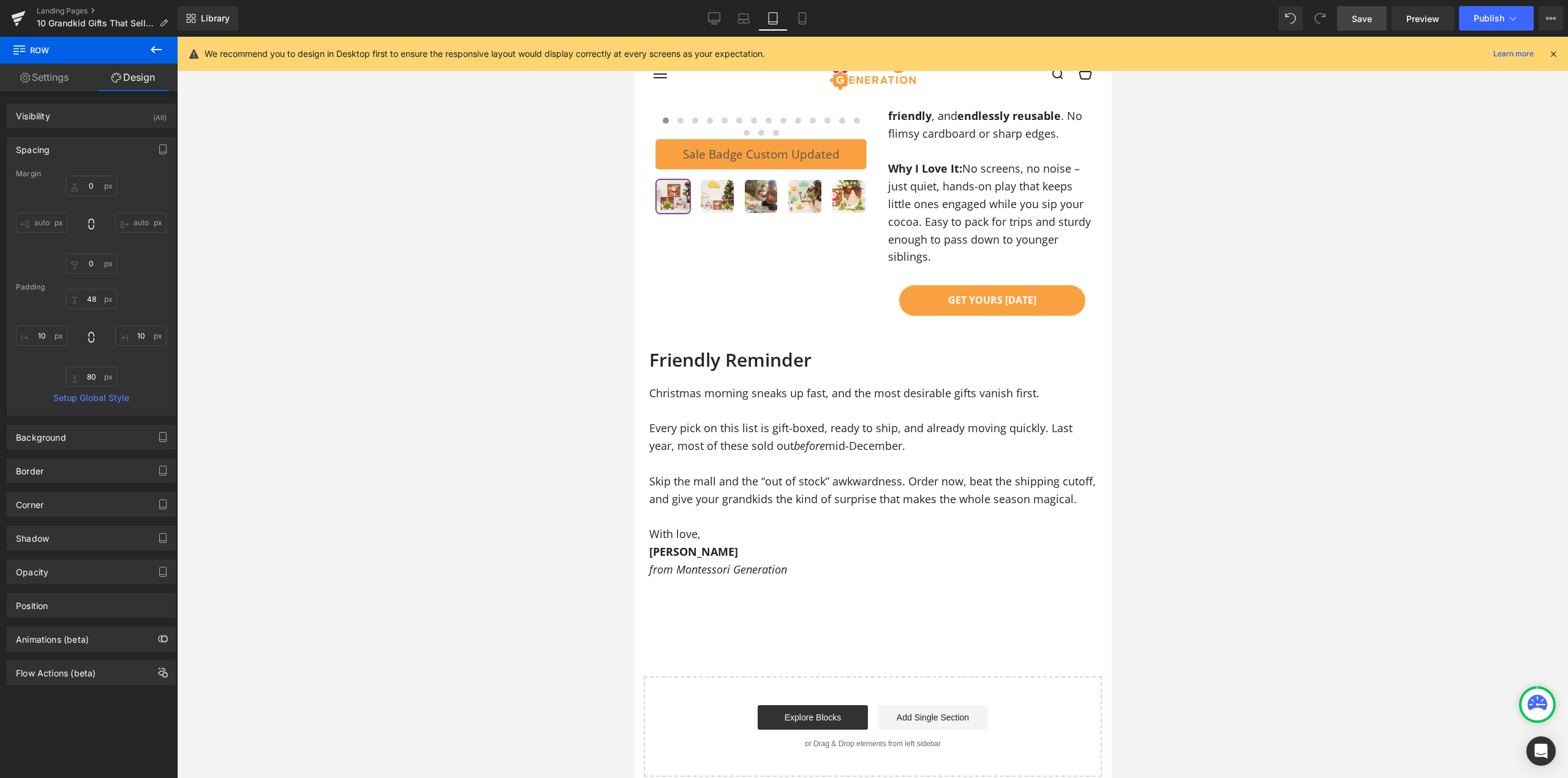
click at [1367, 16] on span "Save" at bounding box center [1362, 19] width 20 height 13
click at [1504, 19] on span "Publish" at bounding box center [1489, 18] width 30 height 10
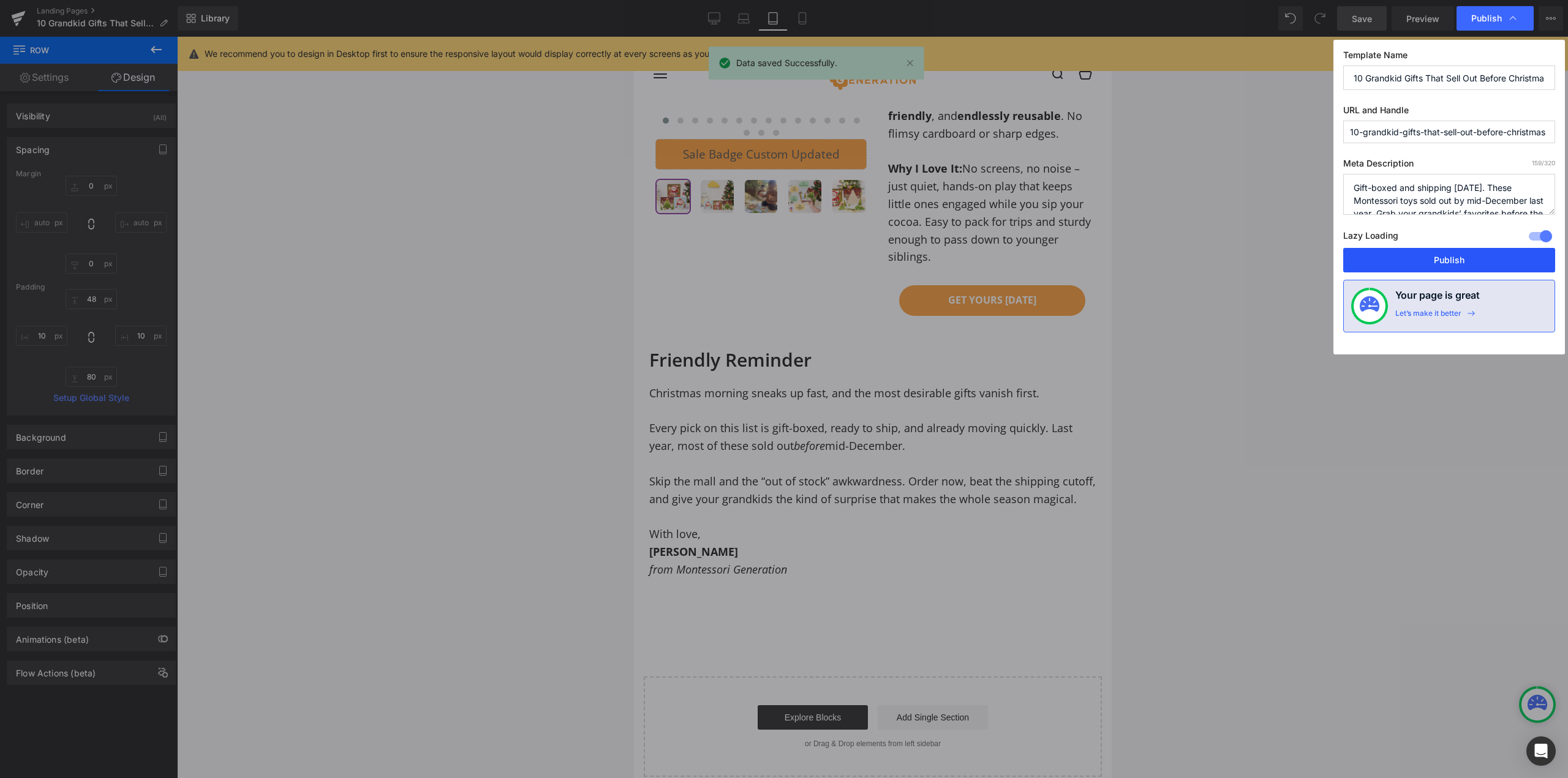
click at [1458, 260] on button "Publish" at bounding box center [1449, 260] width 212 height 25
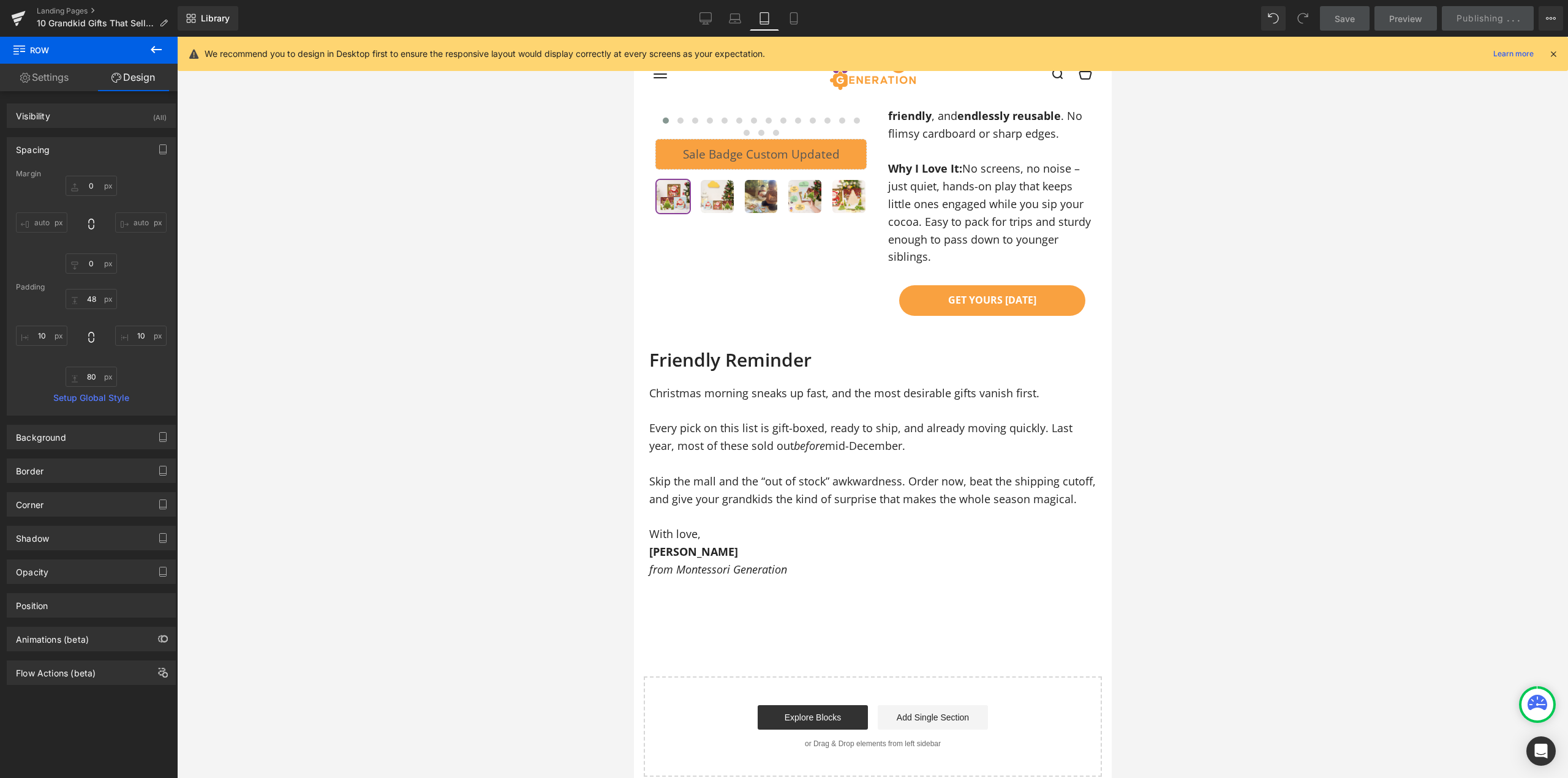
scroll to position [6009, 0]
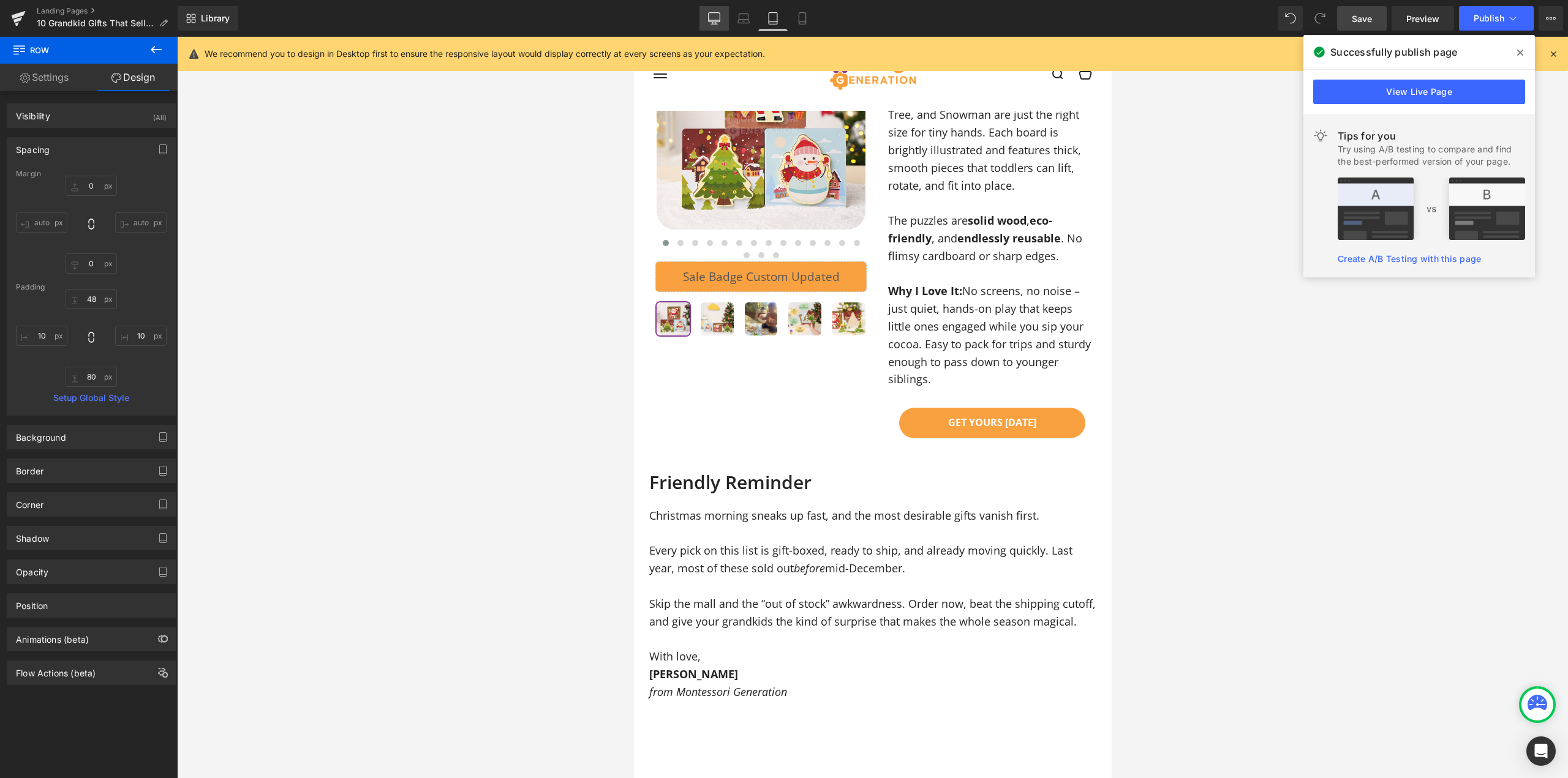
click at [714, 16] on icon at bounding box center [714, 19] width 12 height 12
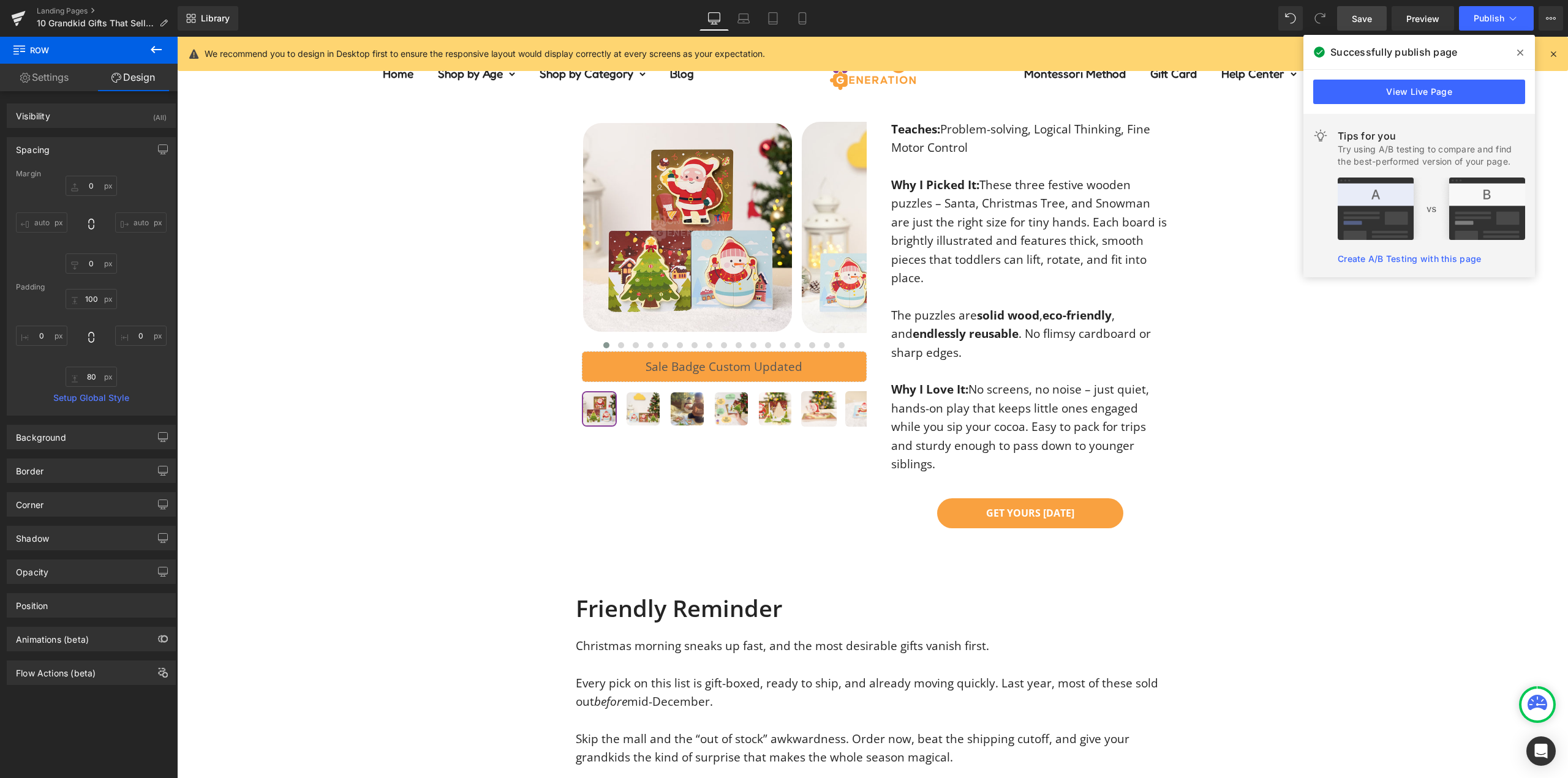
scroll to position [6000, 0]
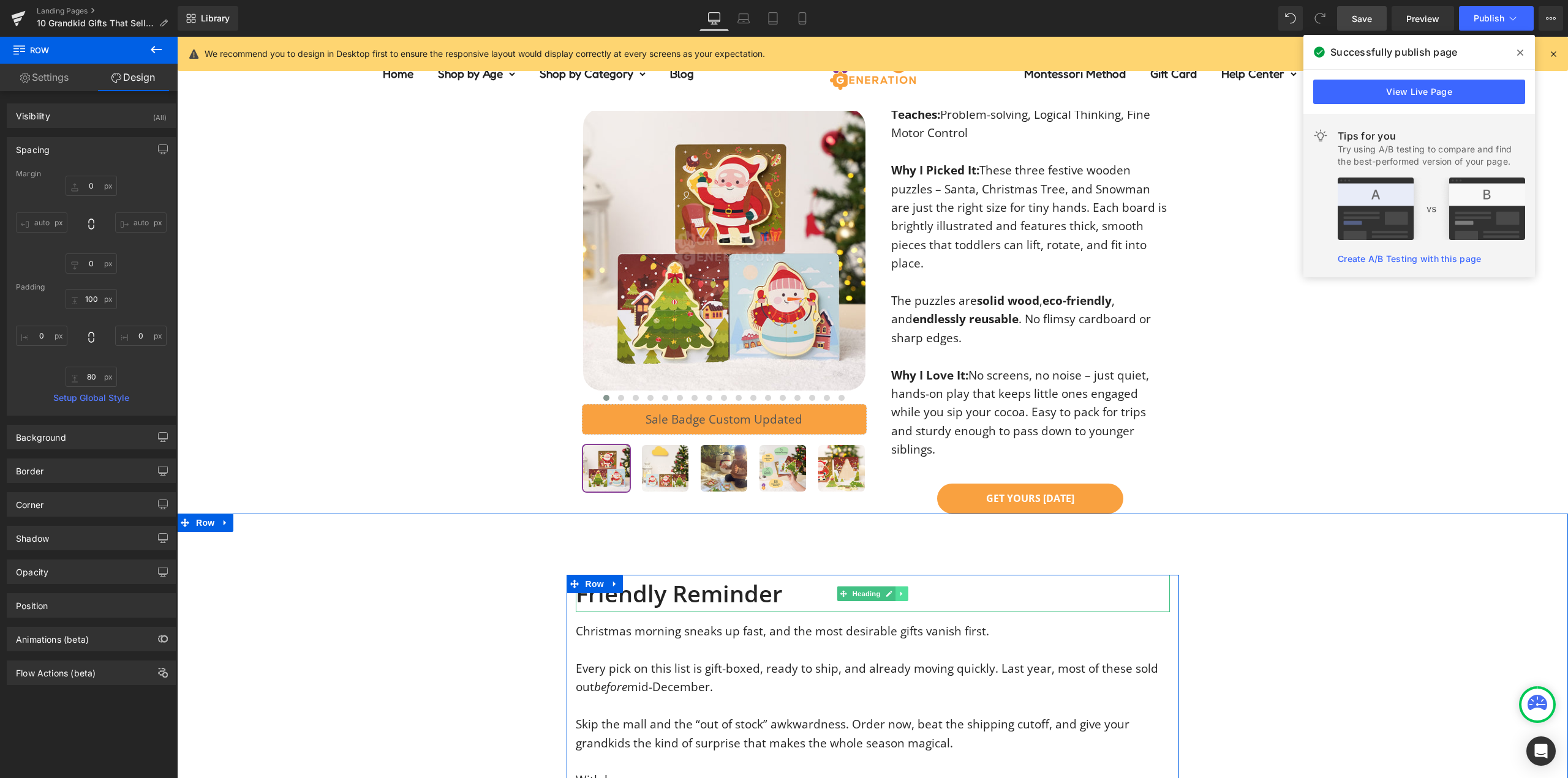
click at [900, 592] on icon at bounding box center [901, 594] width 2 height 5
click at [879, 590] on icon at bounding box center [882, 593] width 7 height 7
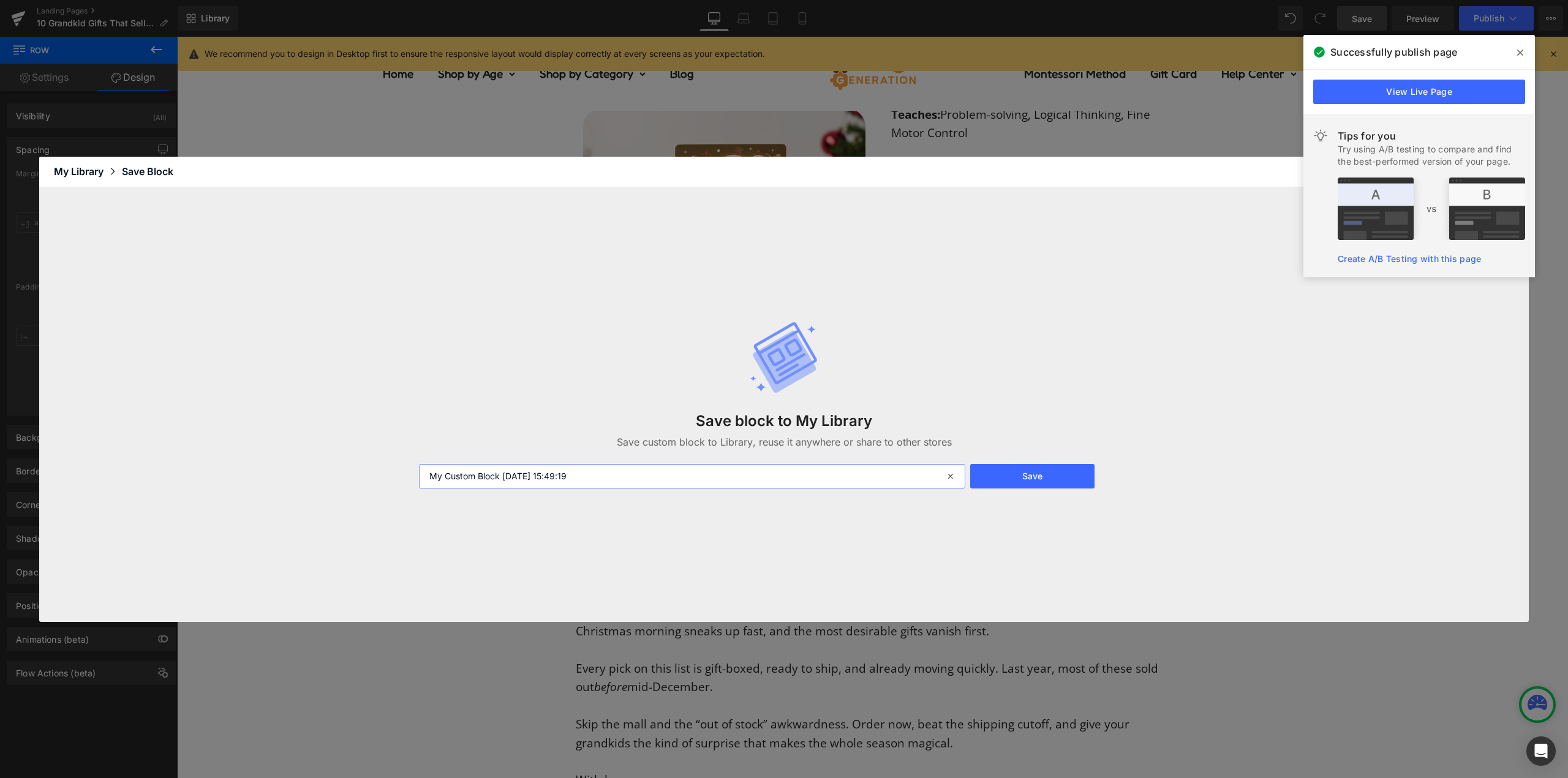
click at [622, 477] on input "My Custom Block [DATE] 15:49:19" at bounding box center [692, 477] width 547 height 25
type input "FR"
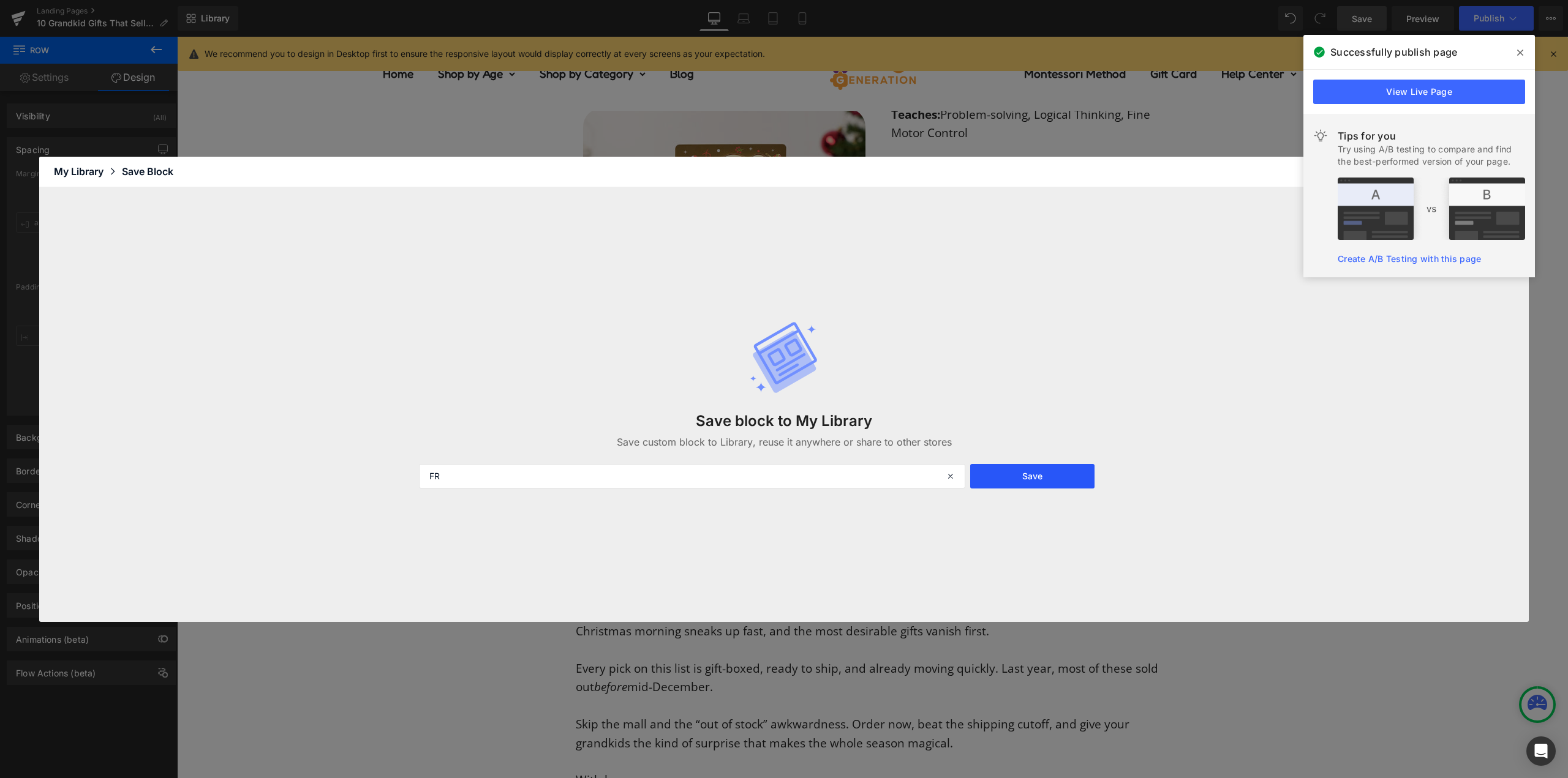
click at [1057, 481] on button "Save" at bounding box center [1032, 477] width 124 height 25
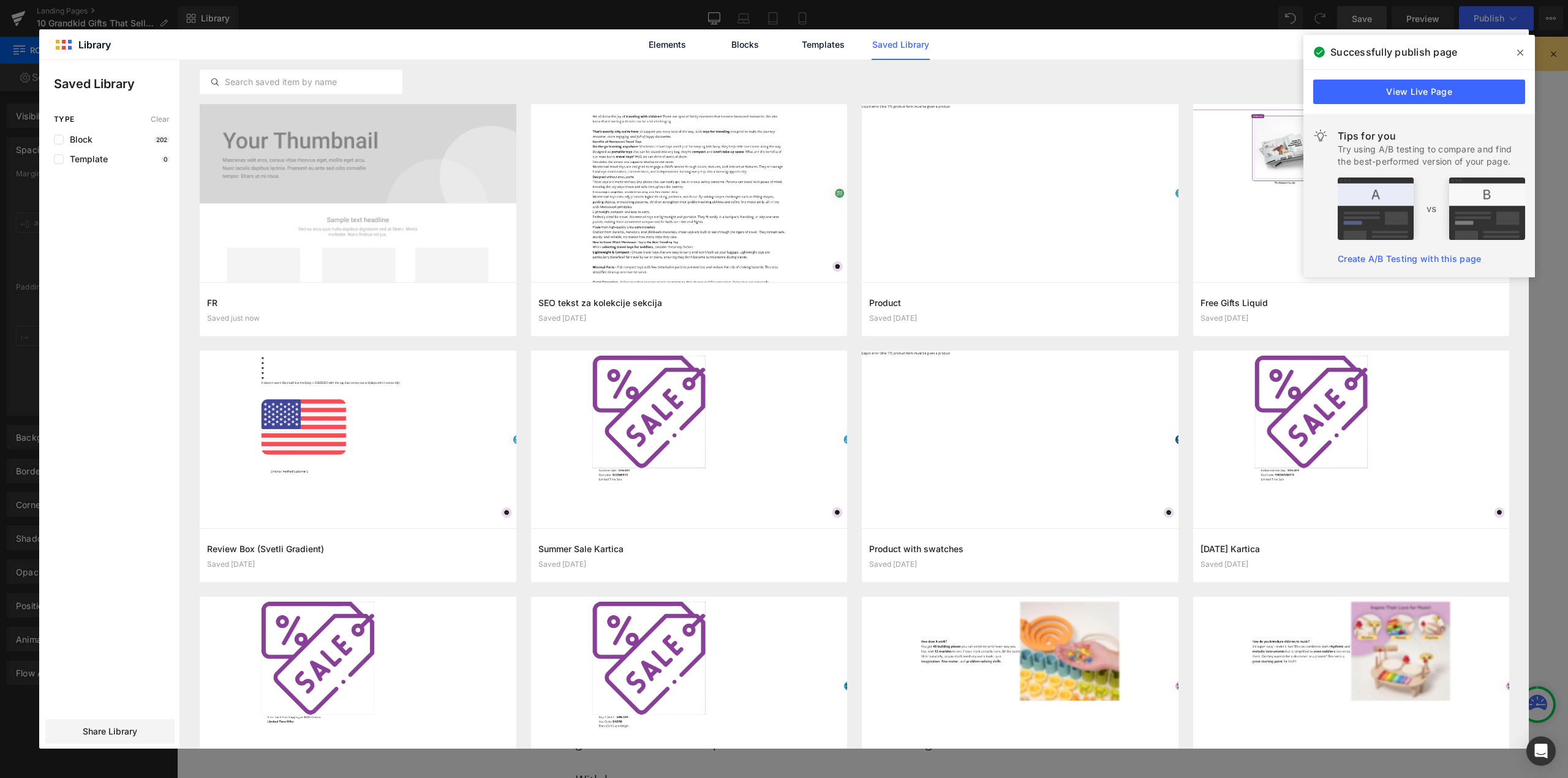
click at [1519, 49] on icon at bounding box center [1521, 53] width 6 height 10
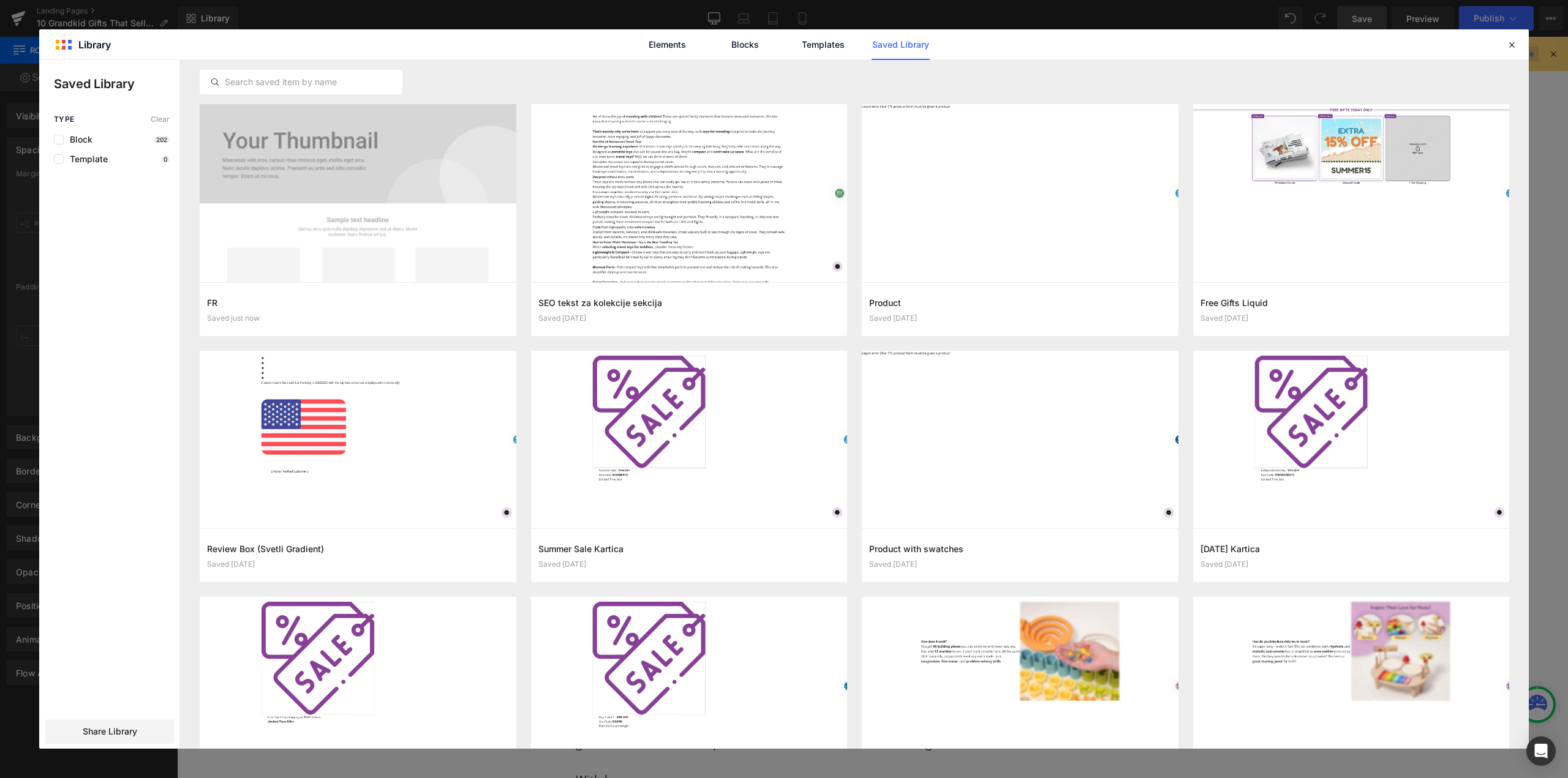
click at [1512, 47] on icon at bounding box center [1512, 44] width 11 height 11
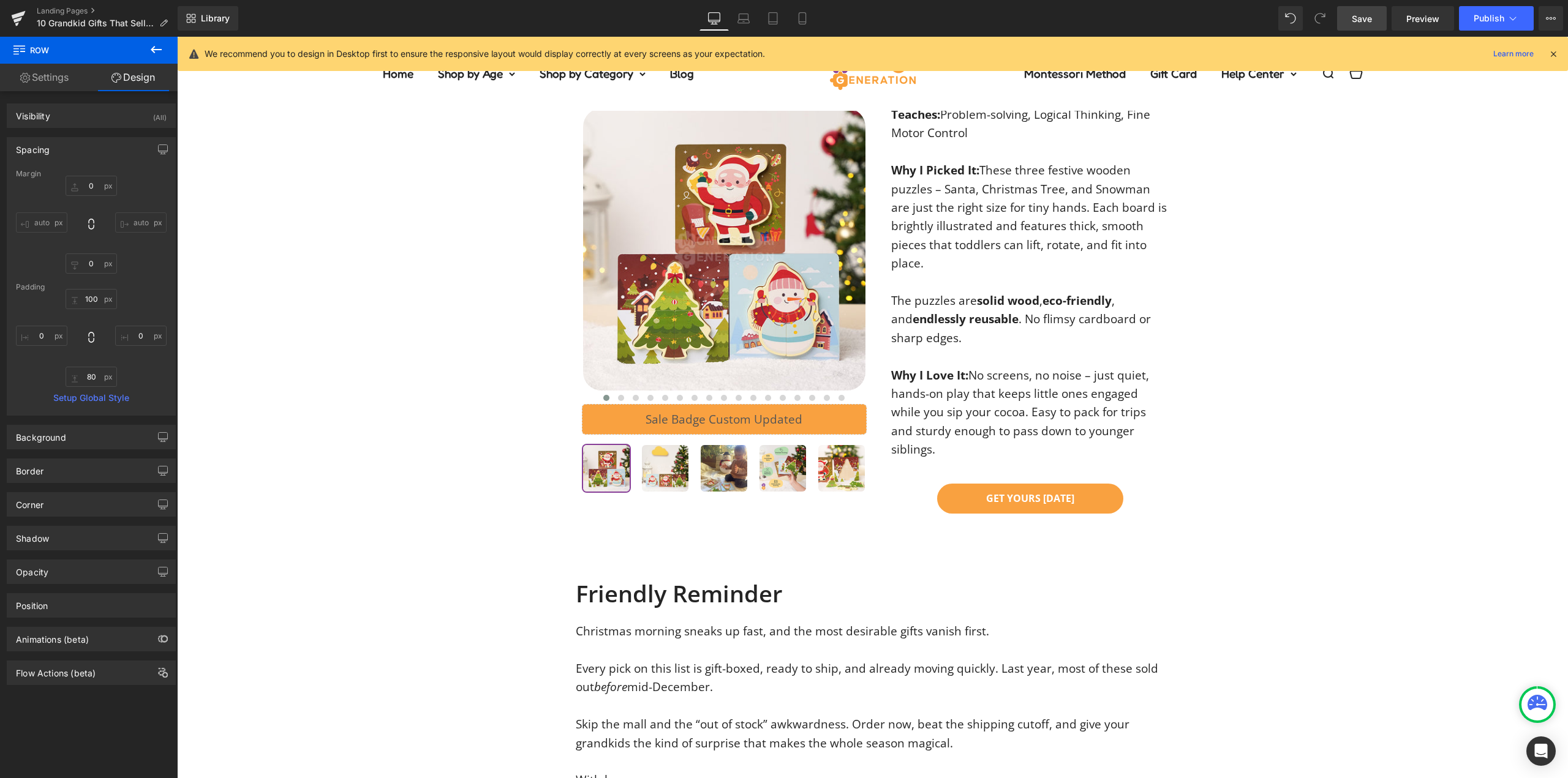
scroll to position [5938, 0]
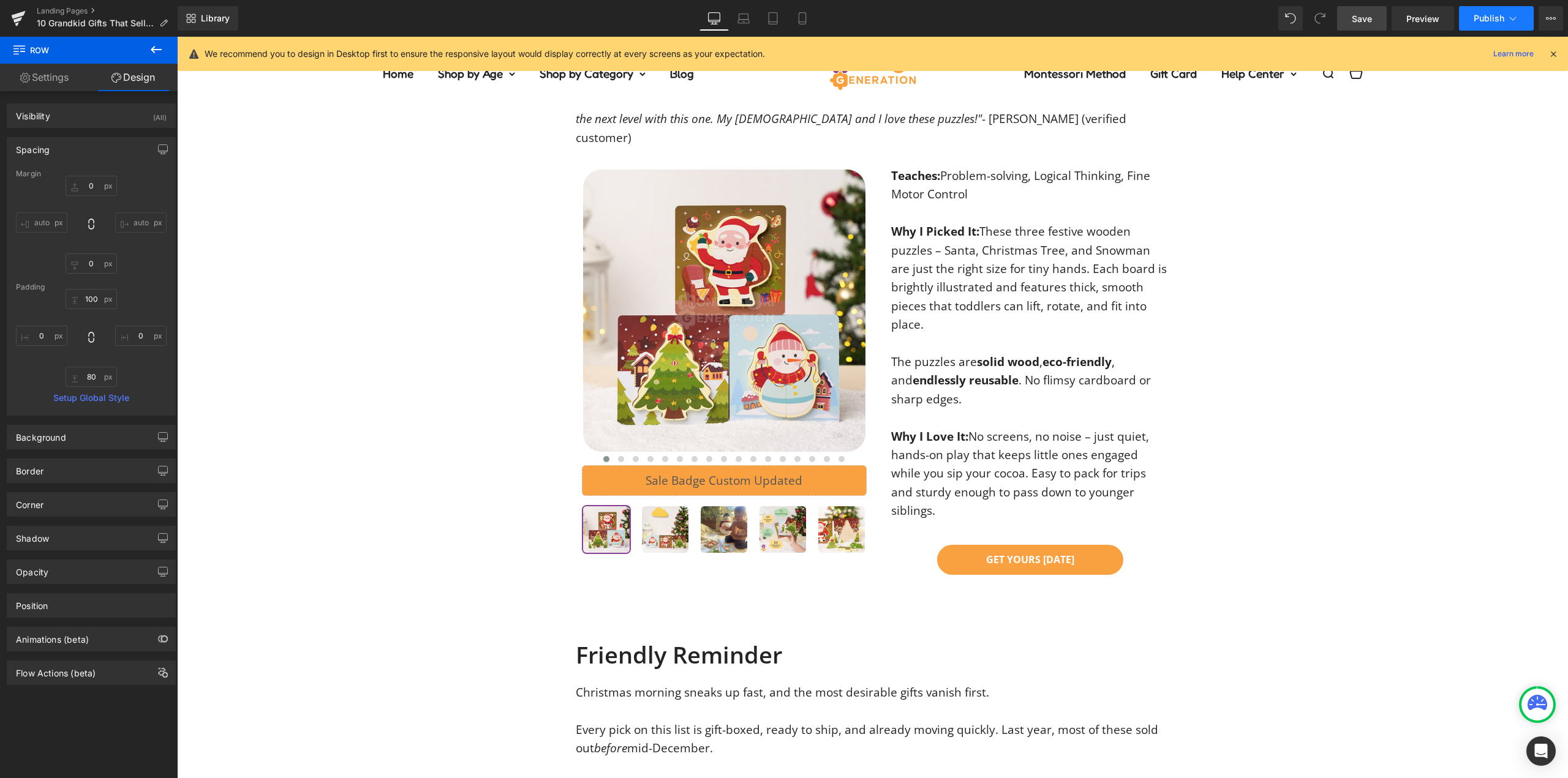
click at [1492, 21] on span "Publish" at bounding box center [1489, 18] width 30 height 10
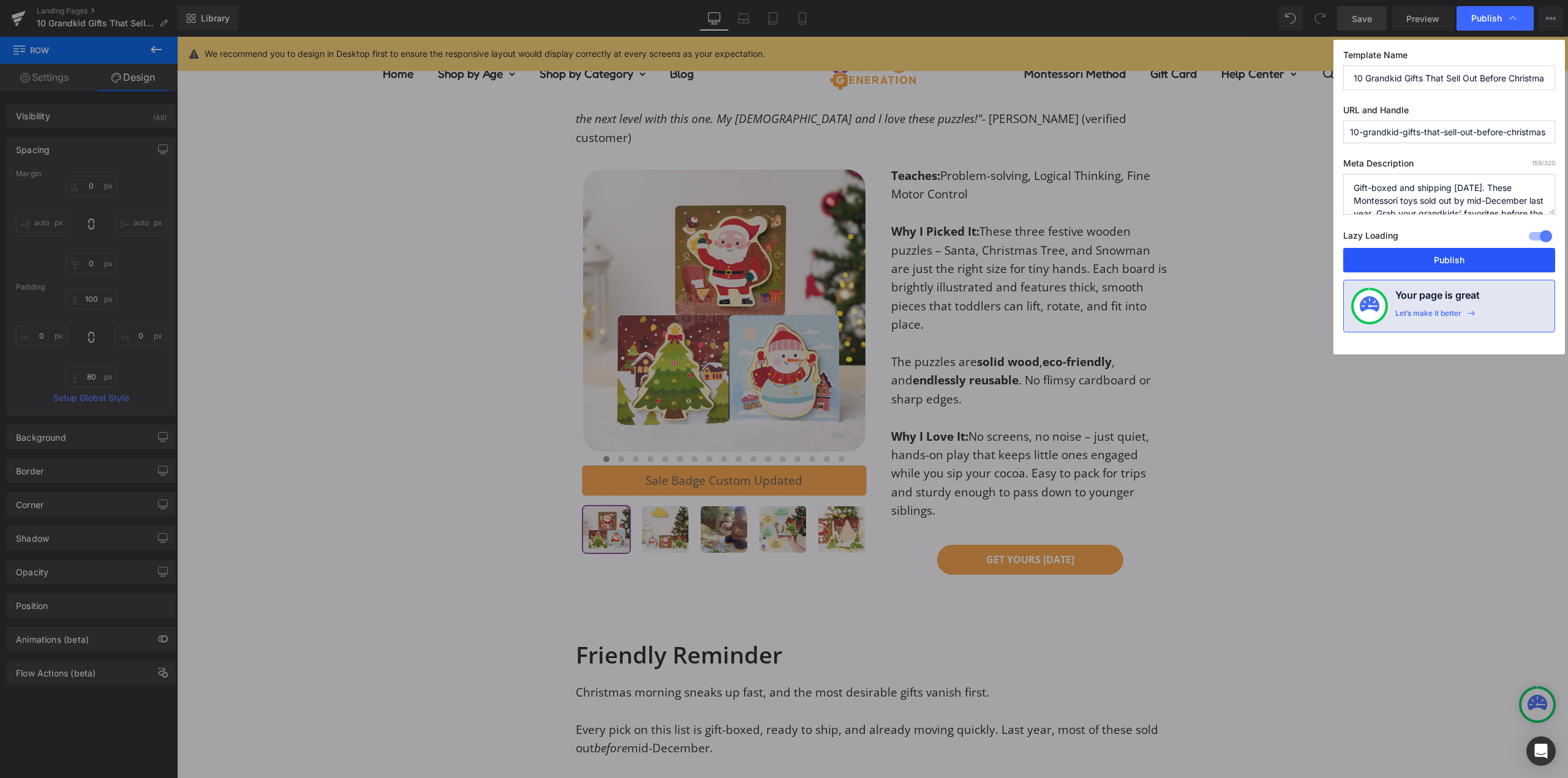
click at [1452, 262] on button "Publish" at bounding box center [1449, 260] width 212 height 25
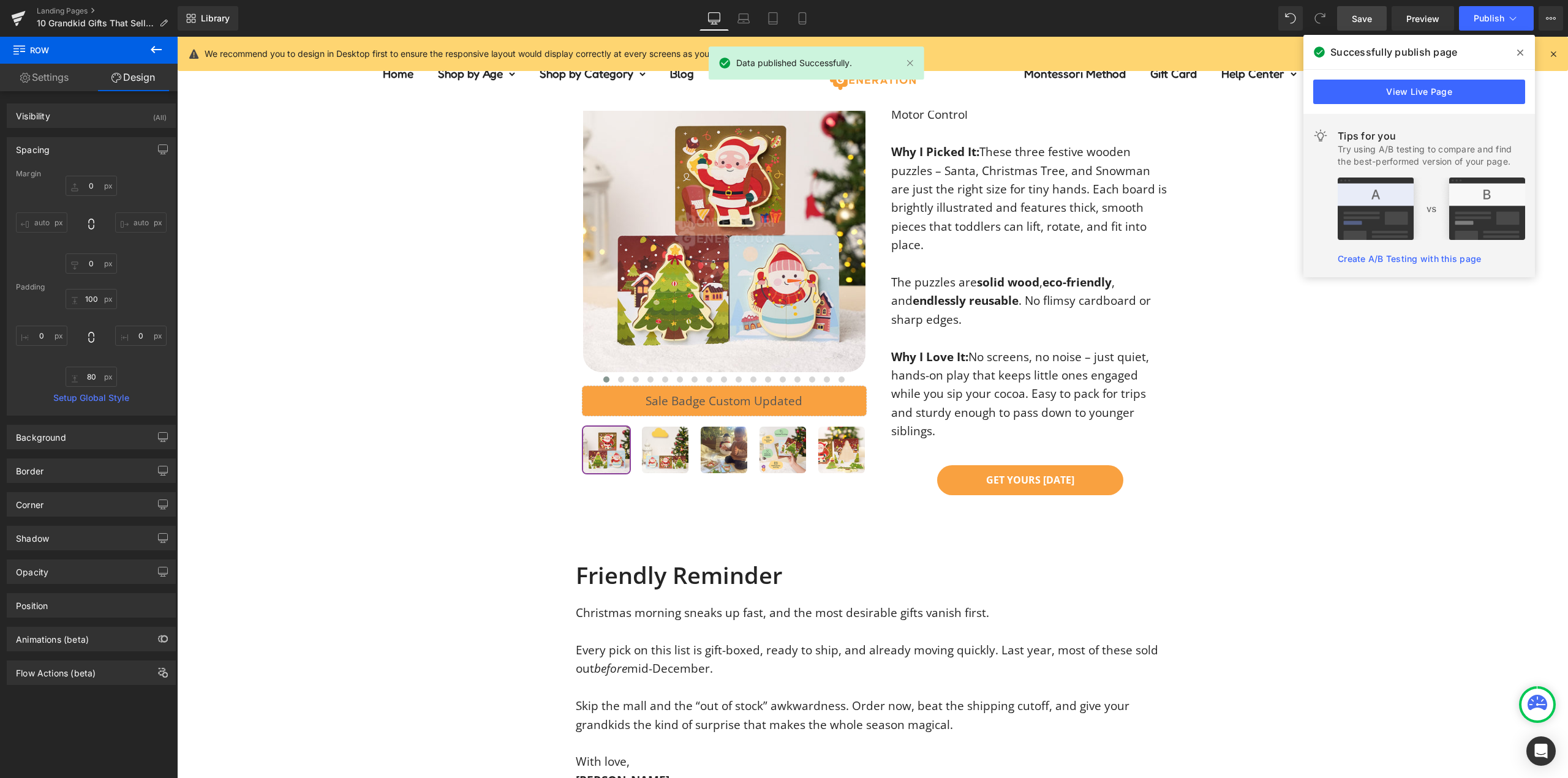
scroll to position [5694, 0]
